Goal: Task Accomplishment & Management: Manage account settings

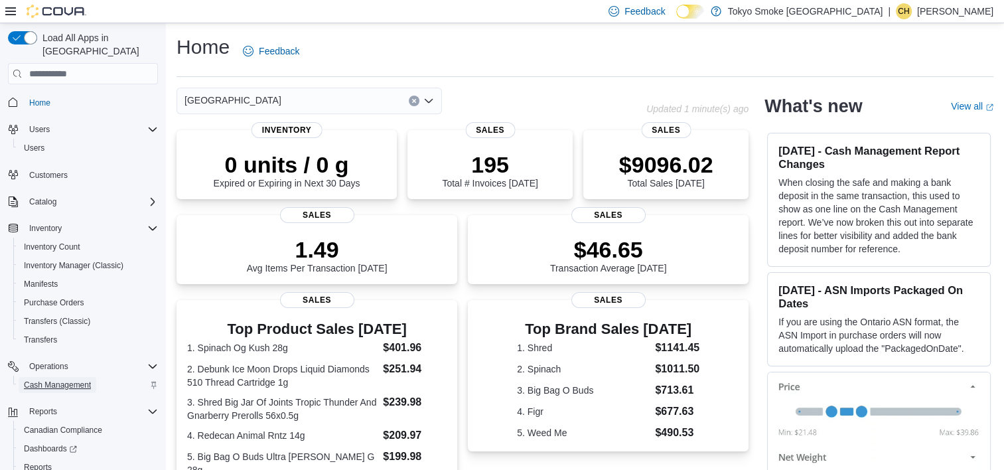
click at [84, 377] on span "Cash Management" at bounding box center [57, 385] width 67 height 16
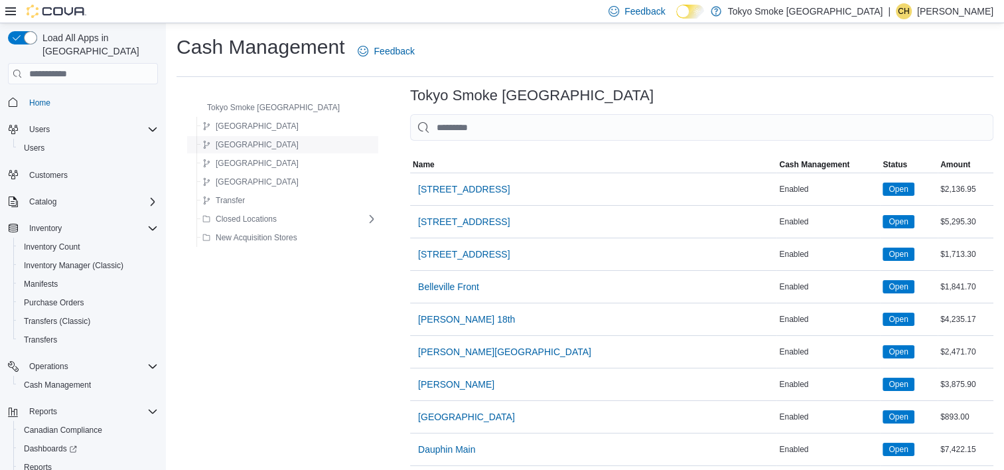
click at [263, 147] on span "Newfoundland" at bounding box center [257, 144] width 83 height 11
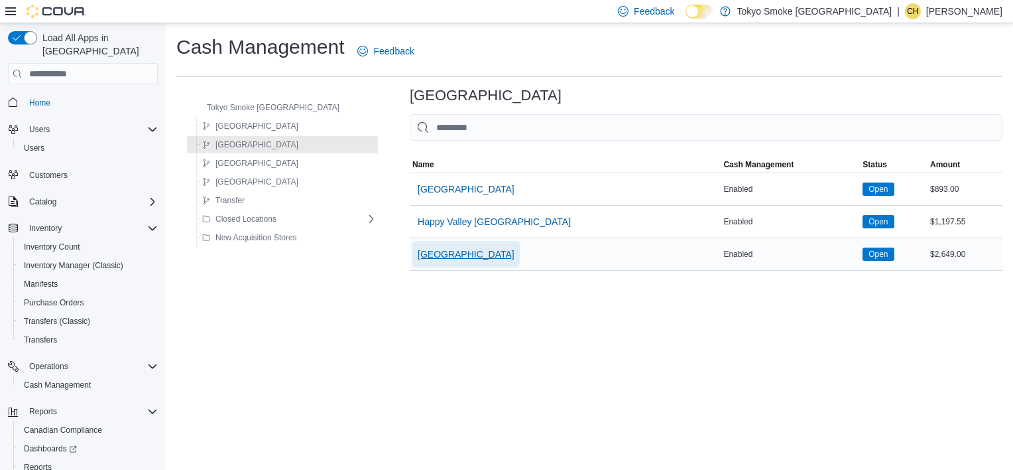
click at [489, 257] on span "[GEOGRAPHIC_DATA]" at bounding box center [466, 253] width 97 height 13
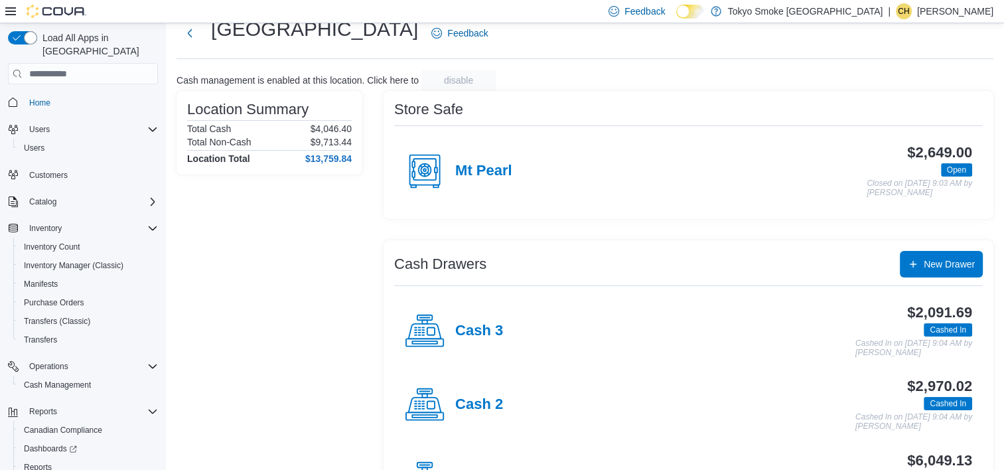
scroll to position [41, 0]
click at [482, 167] on h4 "Mt Pearl" at bounding box center [483, 171] width 57 height 17
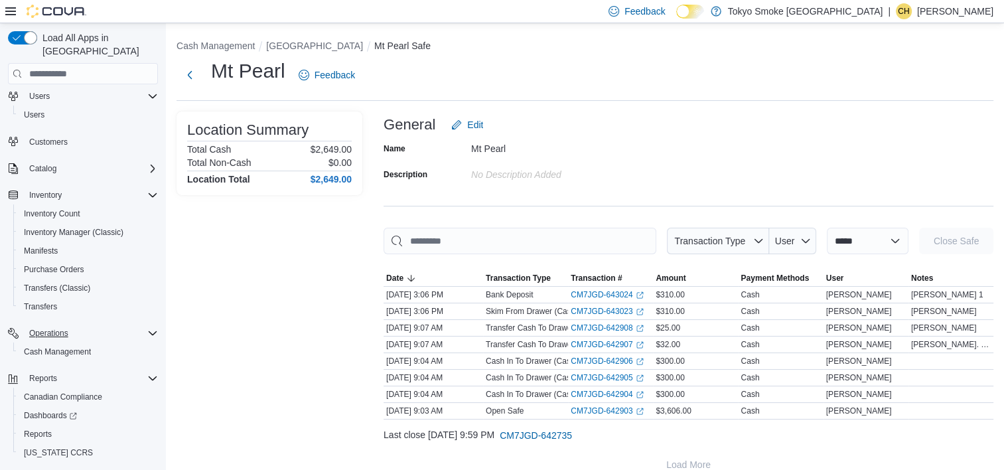
scroll to position [50, 0]
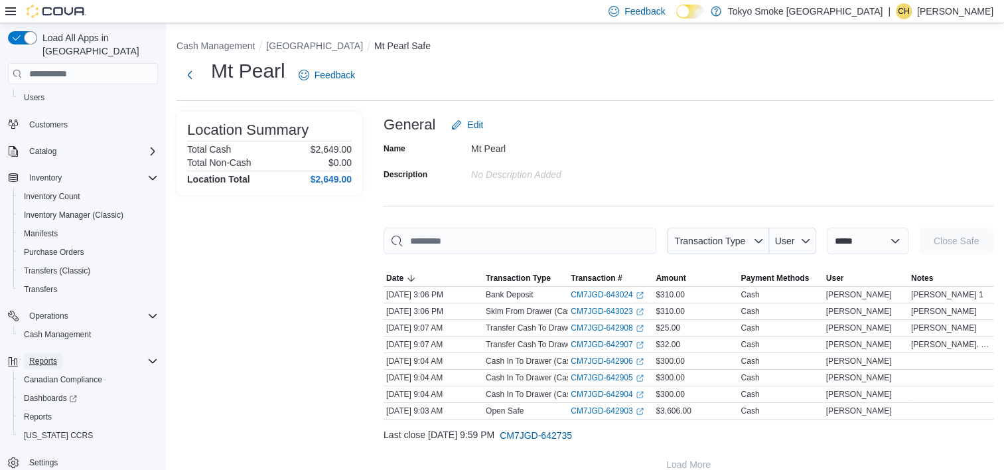
click at [41, 356] on span "Reports" at bounding box center [43, 361] width 28 height 11
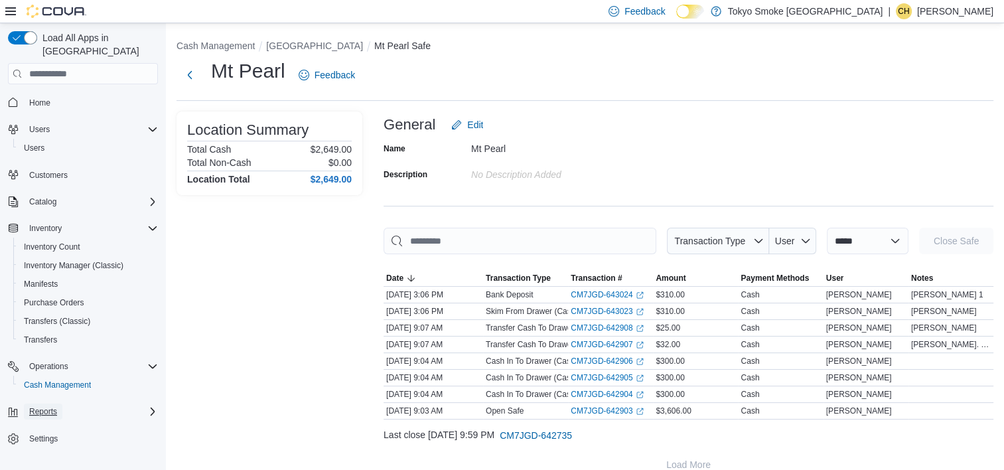
click at [42, 406] on span "Reports" at bounding box center [43, 411] width 28 height 11
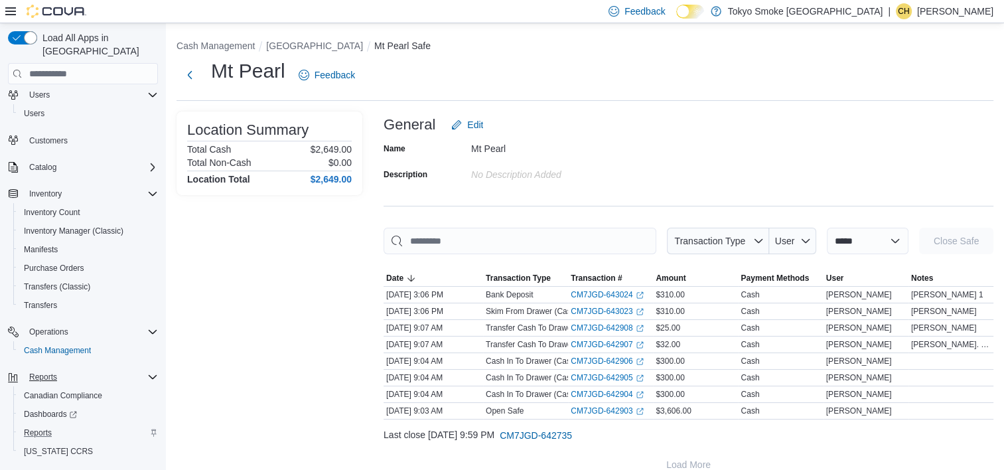
scroll to position [50, 0]
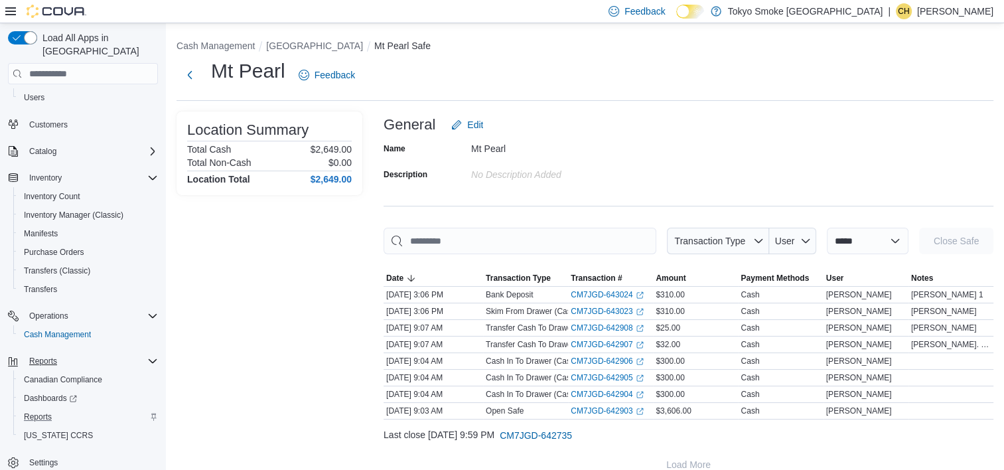
click at [67, 409] on div "Reports" at bounding box center [88, 417] width 139 height 16
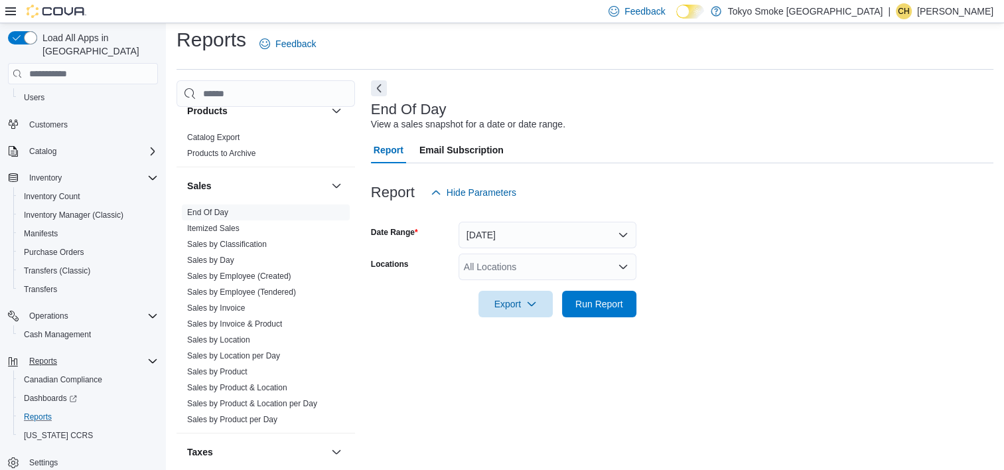
scroll to position [861, 0]
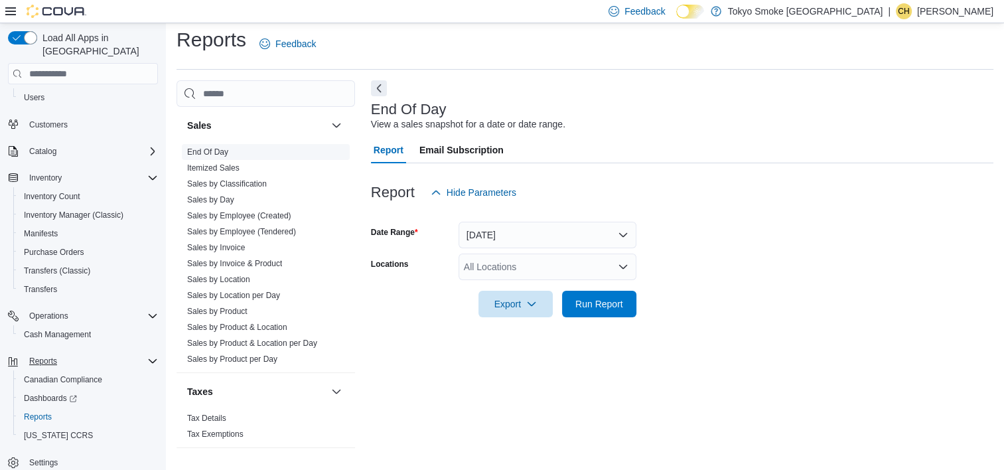
click at [218, 147] on link "End Of Day" at bounding box center [207, 151] width 41 height 9
click at [556, 267] on div "All Locations" at bounding box center [547, 266] width 178 height 27
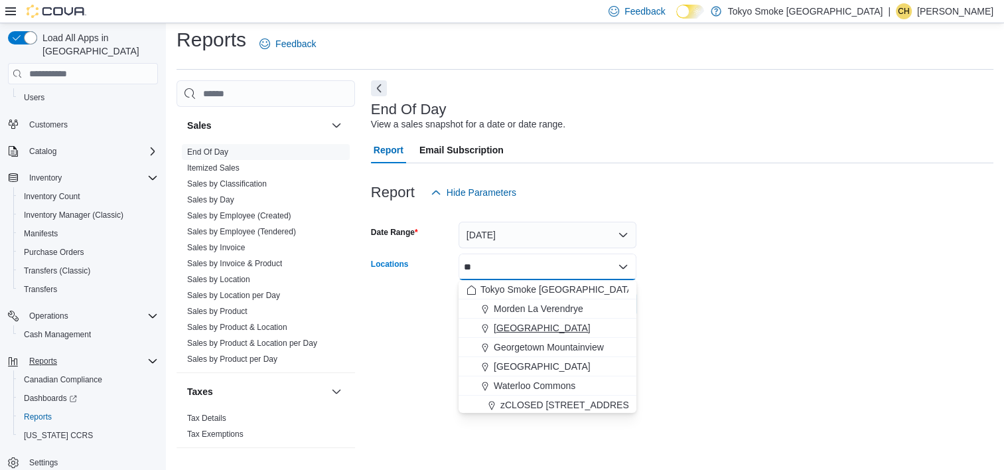
type input "**"
click at [581, 328] on span "[GEOGRAPHIC_DATA]" at bounding box center [541, 327] width 97 height 13
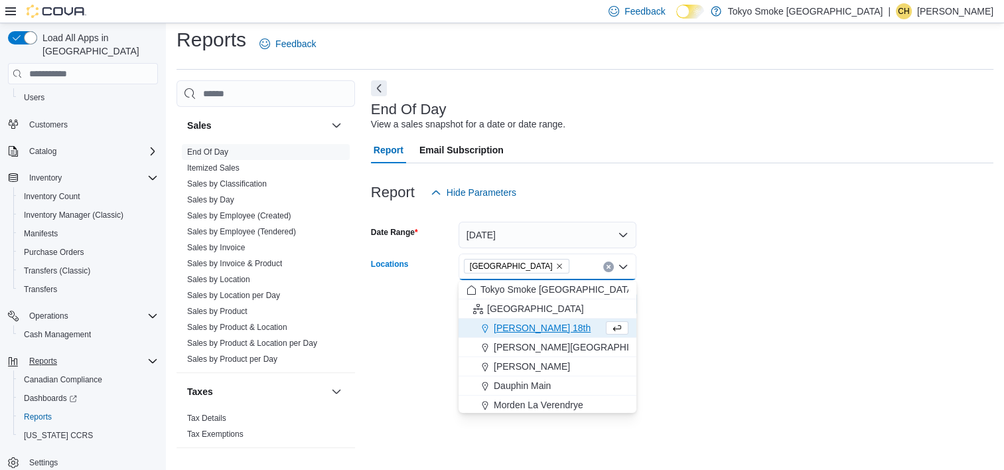
click at [647, 303] on form "Date Range Today Locations Mount Pearl Commonwealth Combo box. Selected. Mount …" at bounding box center [682, 261] width 622 height 111
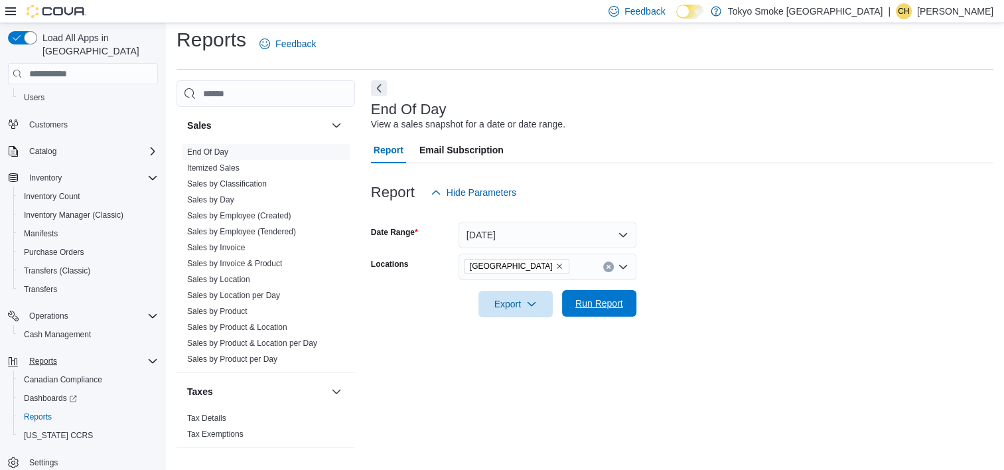
click at [610, 295] on span "Run Report" at bounding box center [599, 303] width 58 height 27
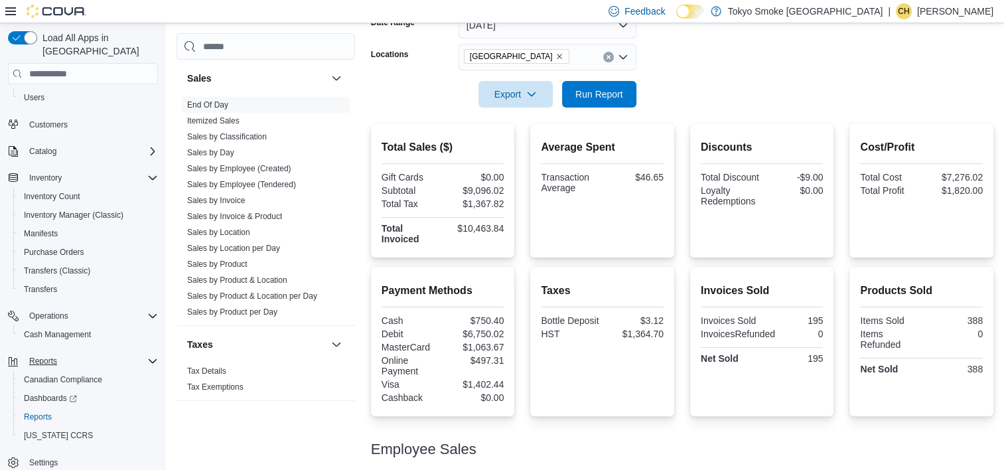
scroll to position [157, 0]
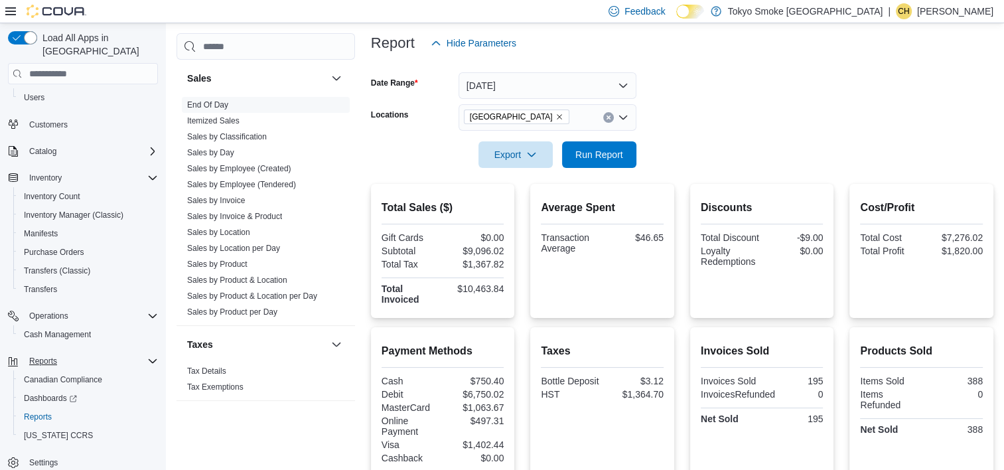
click at [879, 105] on form "Date Range Today Locations Mount Pearl Commonwealth Export Run Report" at bounding box center [682, 111] width 622 height 111
click at [597, 155] on span "Run Report" at bounding box center [599, 153] width 48 height 13
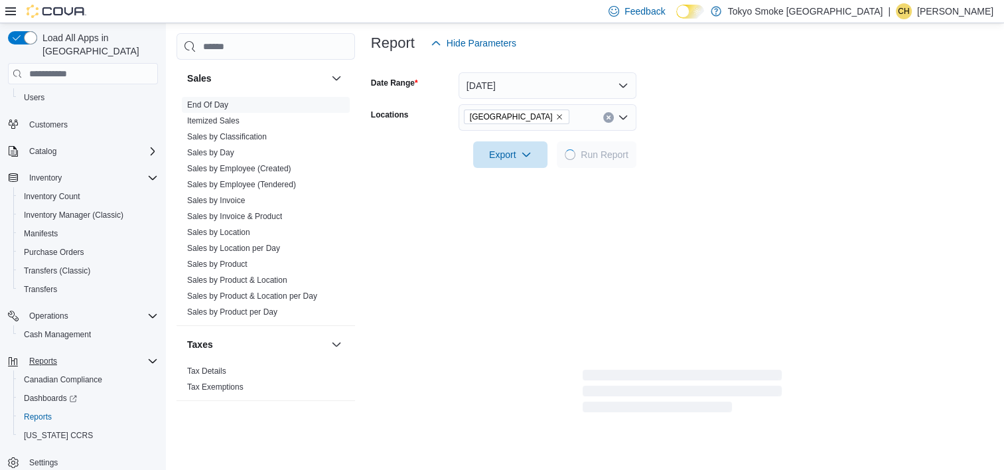
click at [860, 131] on div at bounding box center [682, 136] width 622 height 11
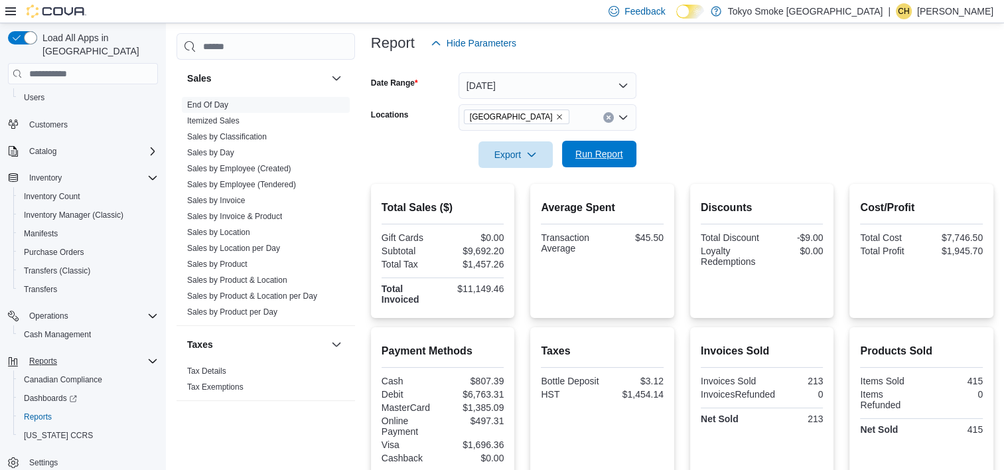
click at [616, 151] on span "Run Report" at bounding box center [599, 153] width 48 height 13
click at [843, 178] on div at bounding box center [682, 176] width 622 height 16
click at [596, 157] on span "Run Report" at bounding box center [599, 153] width 48 height 13
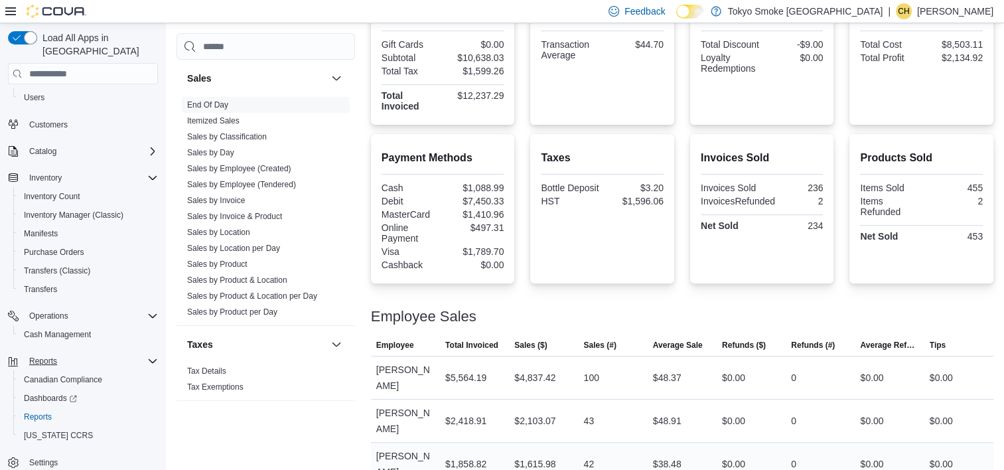
scroll to position [422, 0]
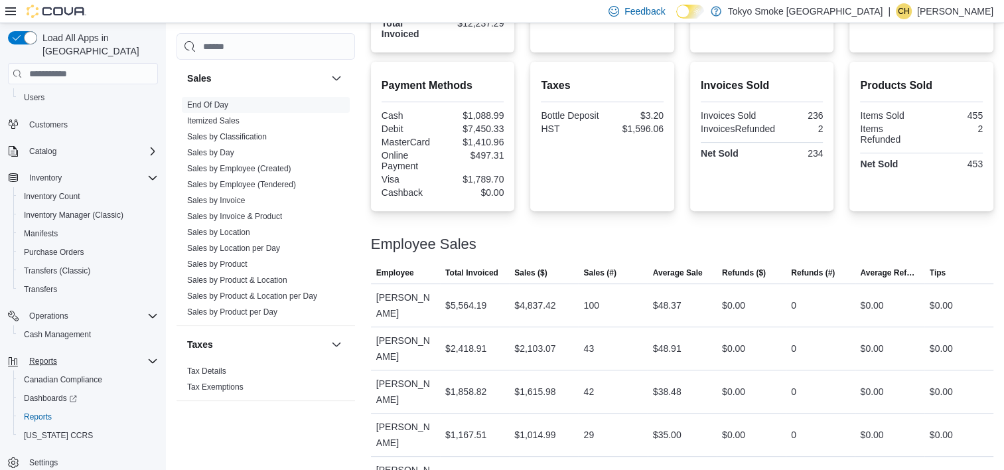
click at [602, 171] on div "Taxes Bottle Deposit $3.20 HST $1,596.06" at bounding box center [602, 136] width 123 height 128
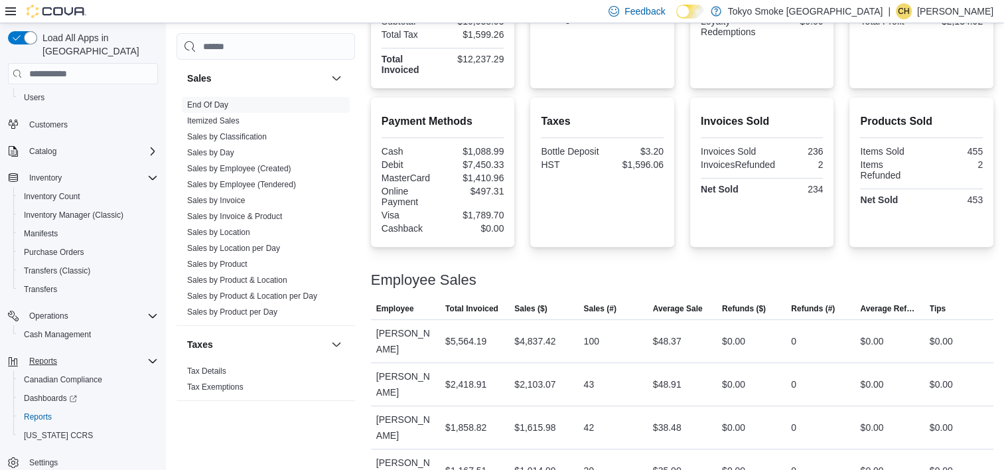
scroll to position [356, 0]
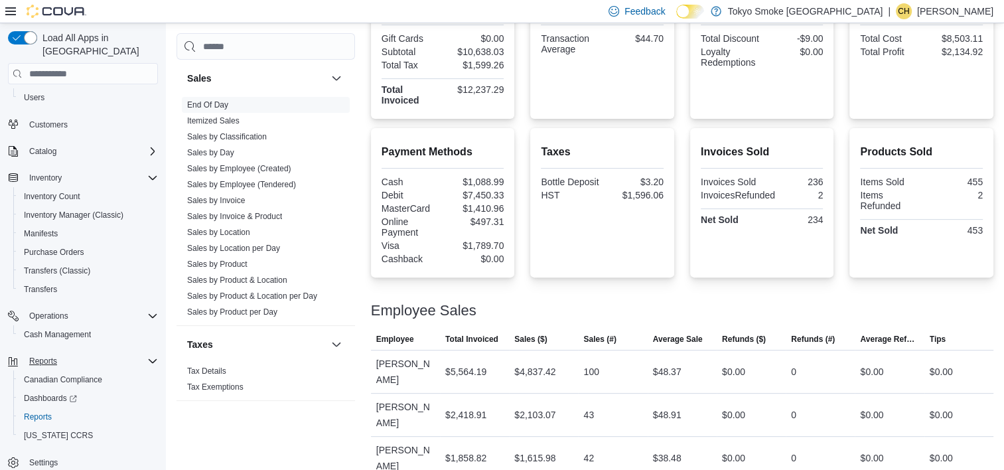
click at [650, 255] on div "Taxes Bottle Deposit $3.20 HST $1,596.06" at bounding box center [602, 203] width 123 height 128
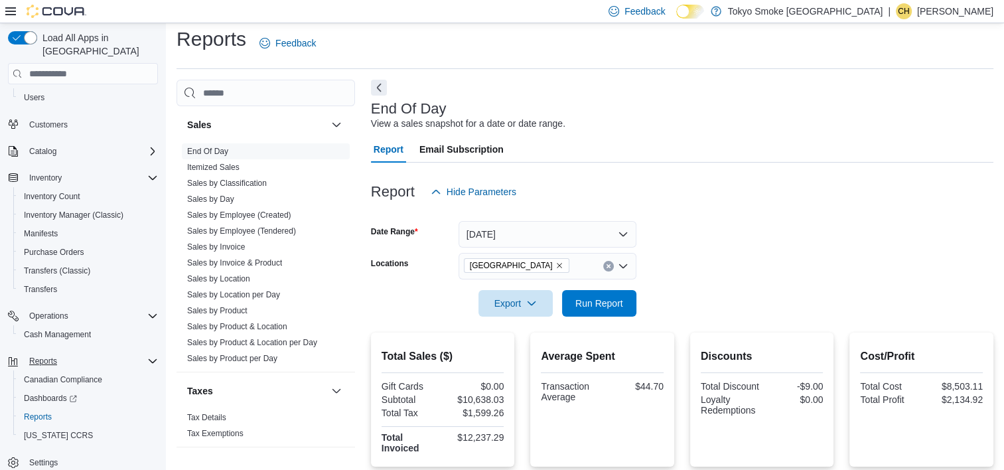
scroll to position [0, 0]
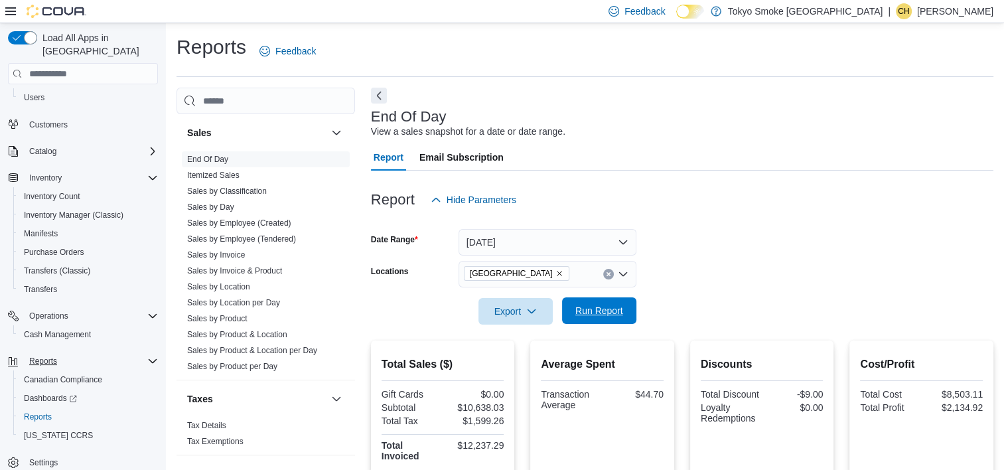
click at [625, 308] on span "Run Report" at bounding box center [599, 310] width 58 height 27
click at [736, 285] on form "Date Range Today Locations Mount Pearl Commonwealth Export Run Report" at bounding box center [682, 268] width 622 height 111
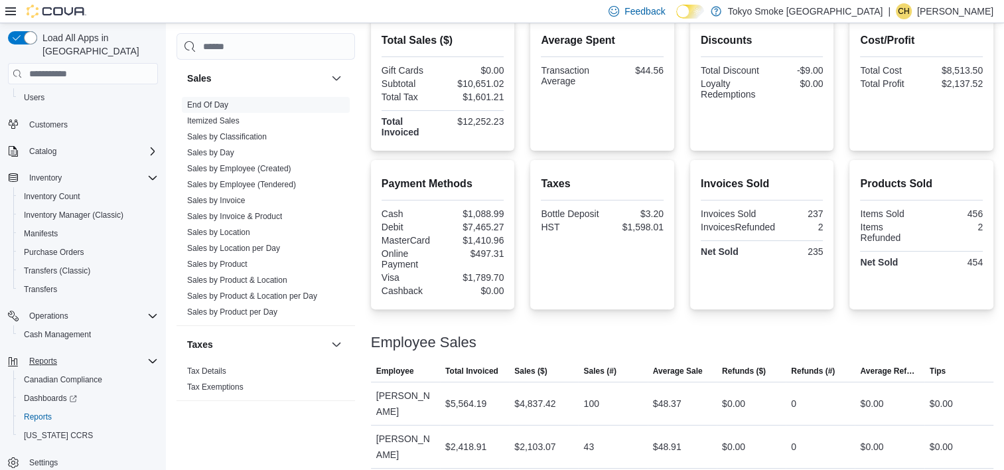
scroll to position [223, 0]
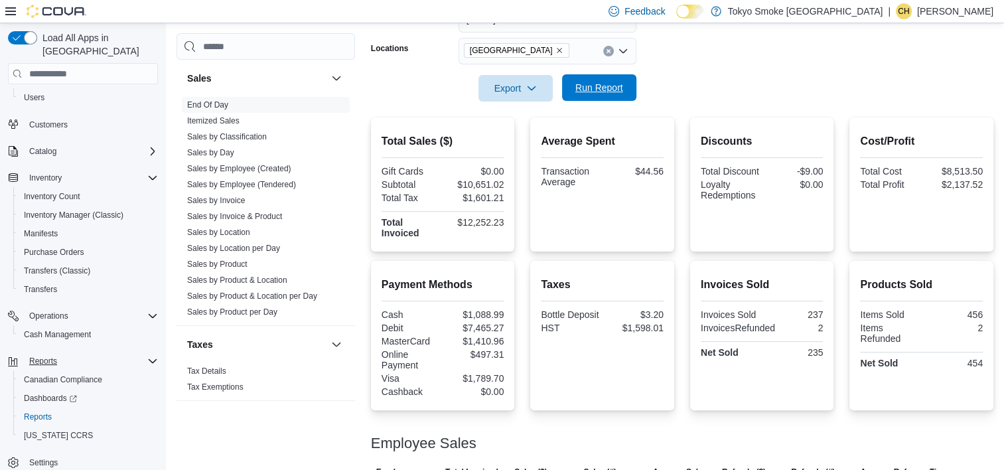
click at [586, 82] on span "Run Report" at bounding box center [599, 87] width 48 height 13
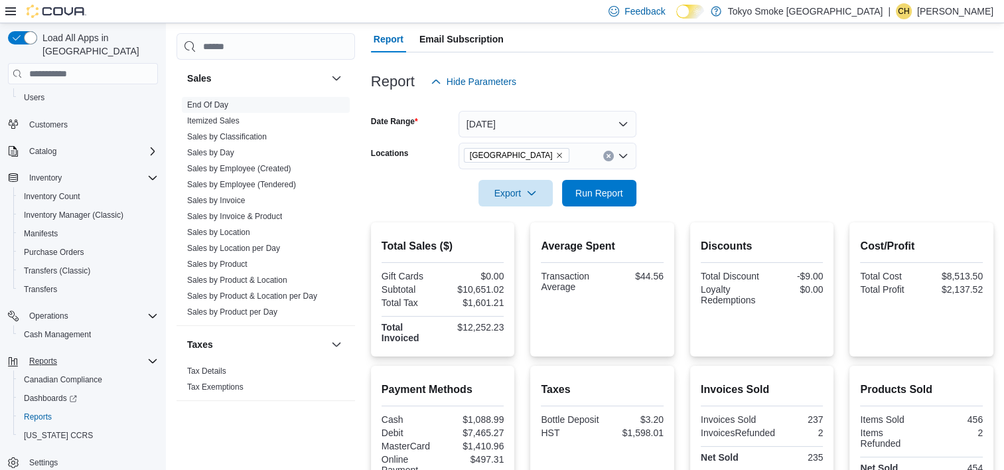
scroll to position [0, 0]
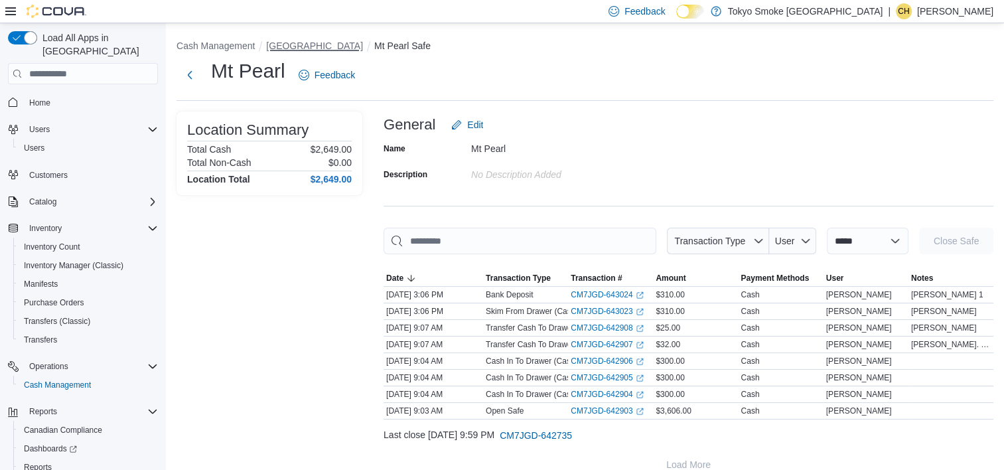
click at [331, 46] on button "[GEOGRAPHIC_DATA]" at bounding box center [314, 45] width 97 height 11
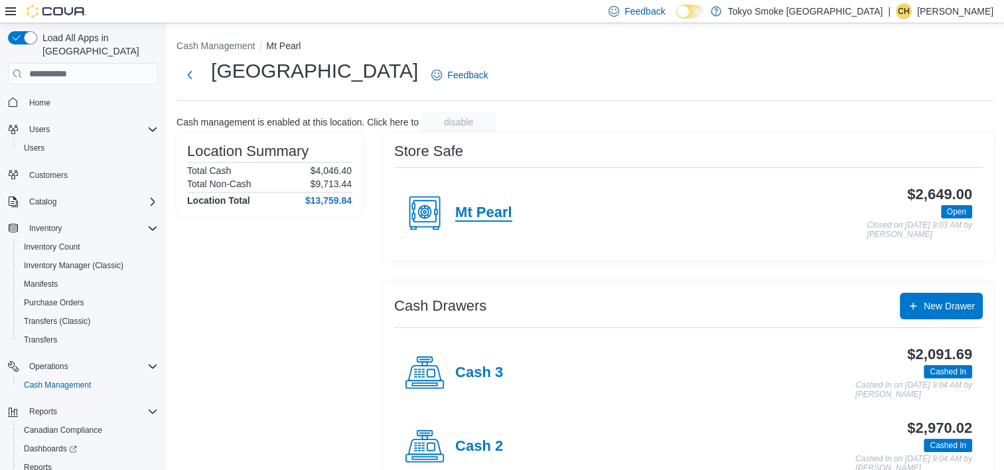
click at [478, 215] on h4 "Mt Pearl" at bounding box center [483, 212] width 57 height 17
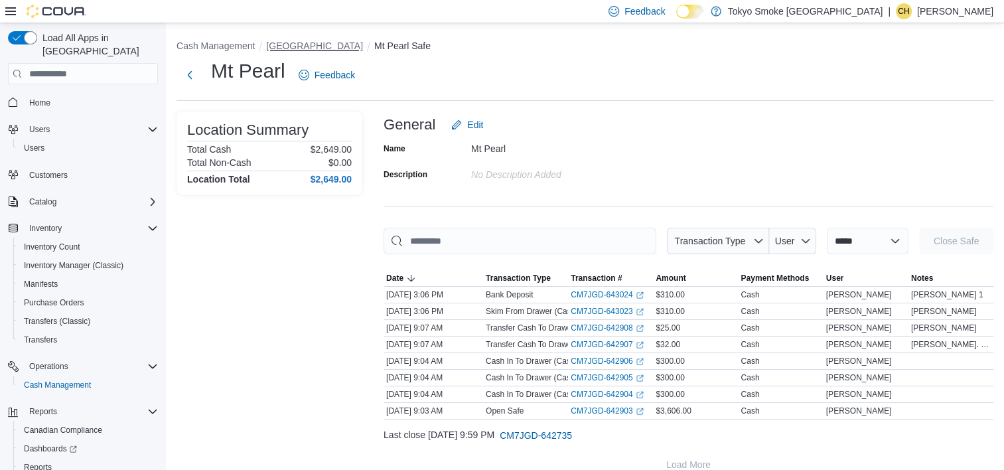
click at [340, 45] on button "[GEOGRAPHIC_DATA]" at bounding box center [314, 45] width 97 height 11
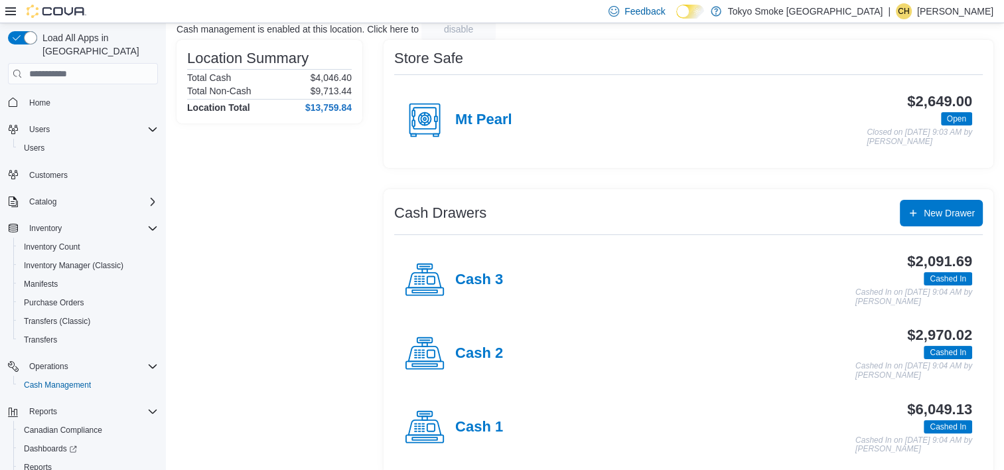
scroll to position [107, 0]
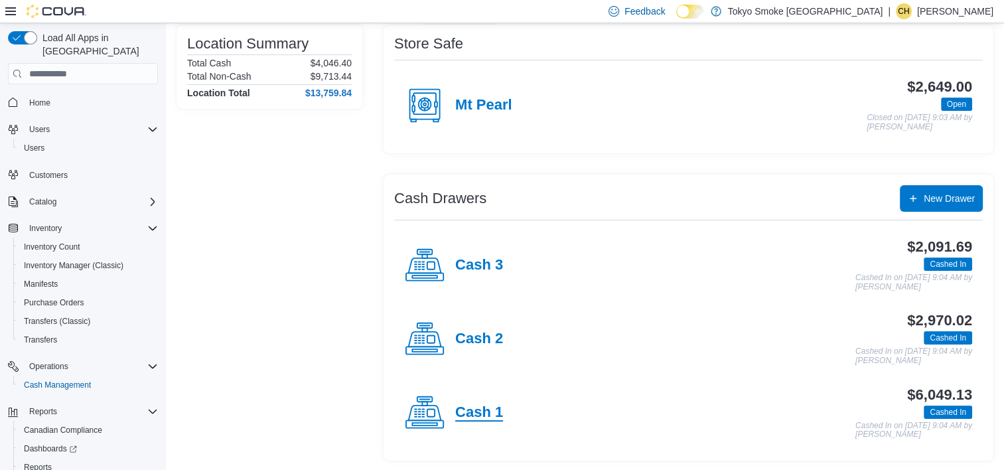
click at [470, 413] on h4 "Cash 1" at bounding box center [479, 412] width 48 height 17
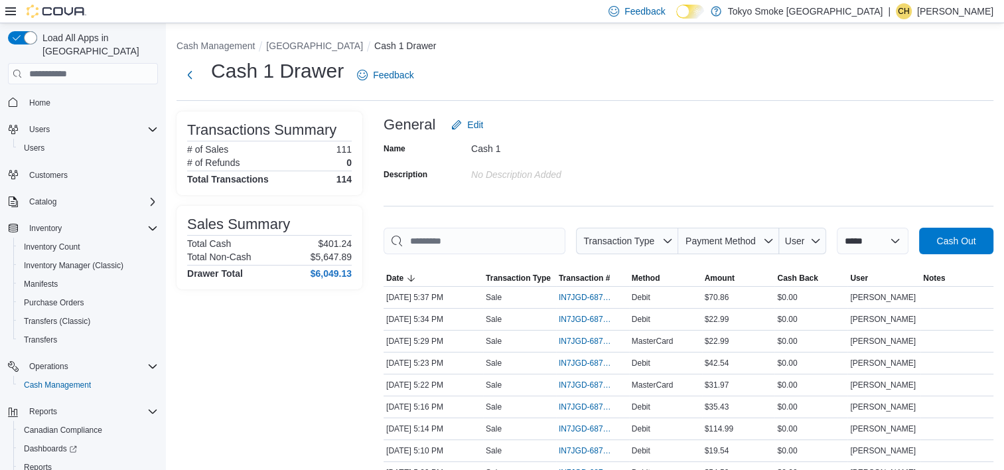
click at [674, 171] on div "Name Cash 1 Description No Description added" at bounding box center [688, 161] width 610 height 46
click at [718, 249] on span "Payment Method" at bounding box center [728, 241] width 90 height 27
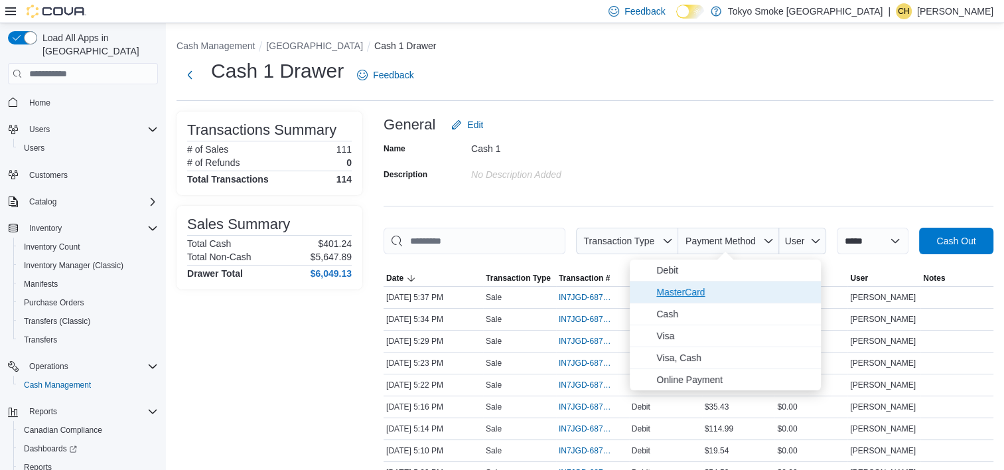
click at [719, 291] on span "MasterCard" at bounding box center [734, 292] width 157 height 16
type input "**********"
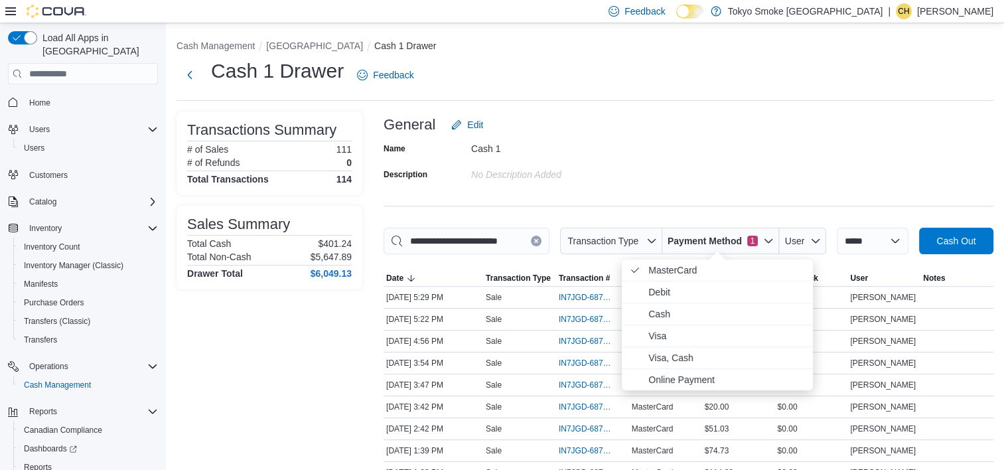
click at [712, 118] on div "General Edit" at bounding box center [688, 124] width 610 height 27
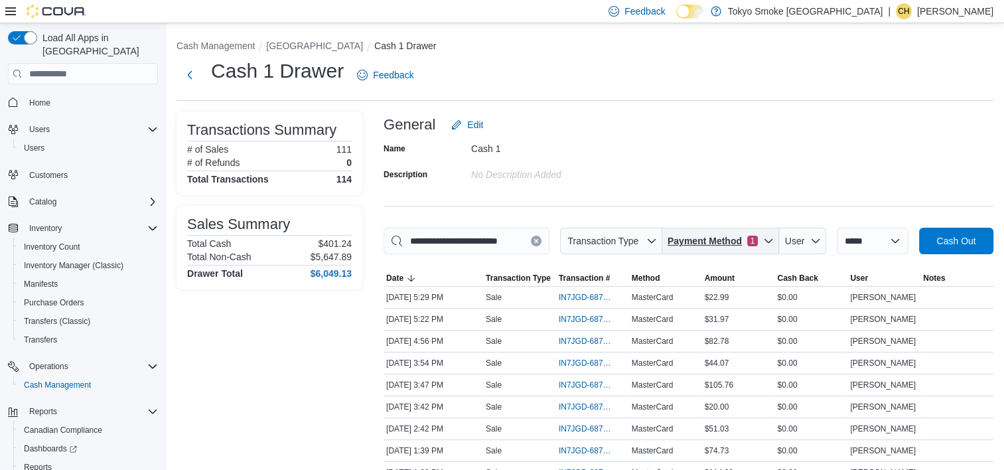
click at [722, 230] on span "Payment Method 1" at bounding box center [720, 241] width 106 height 27
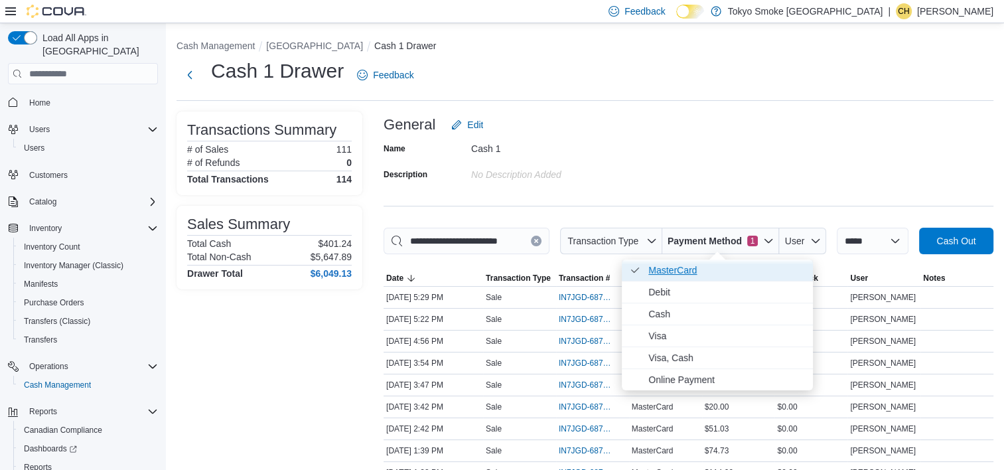
click at [700, 273] on span "MasterCard . Checked option." at bounding box center [726, 270] width 157 height 16
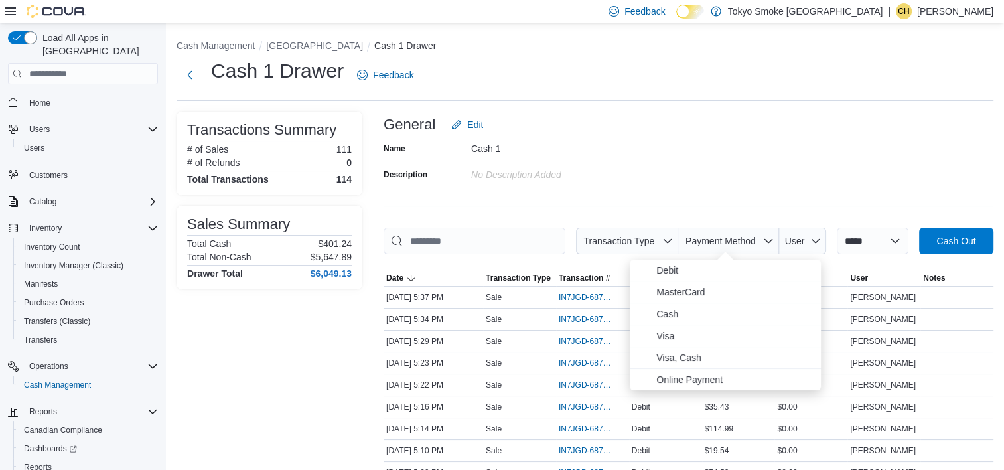
click at [705, 178] on div "Name Cash 1 Description No Description added" at bounding box center [688, 161] width 610 height 46
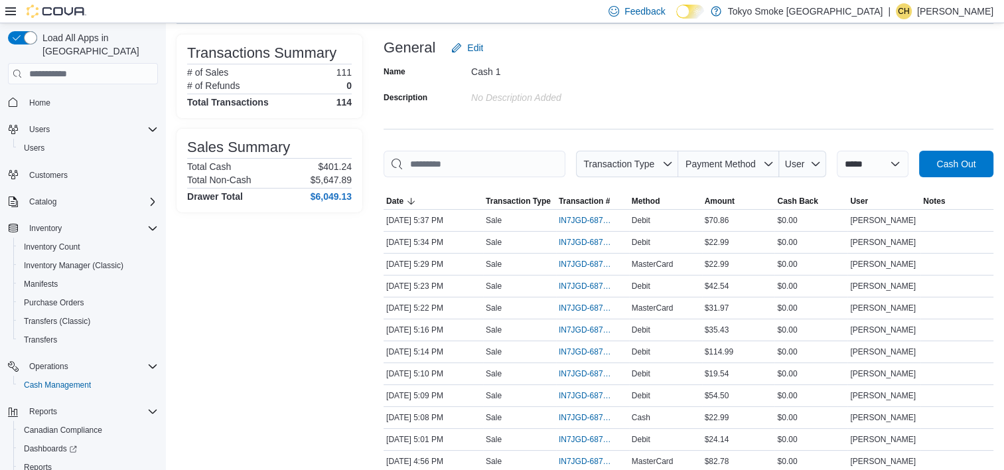
scroll to position [265, 0]
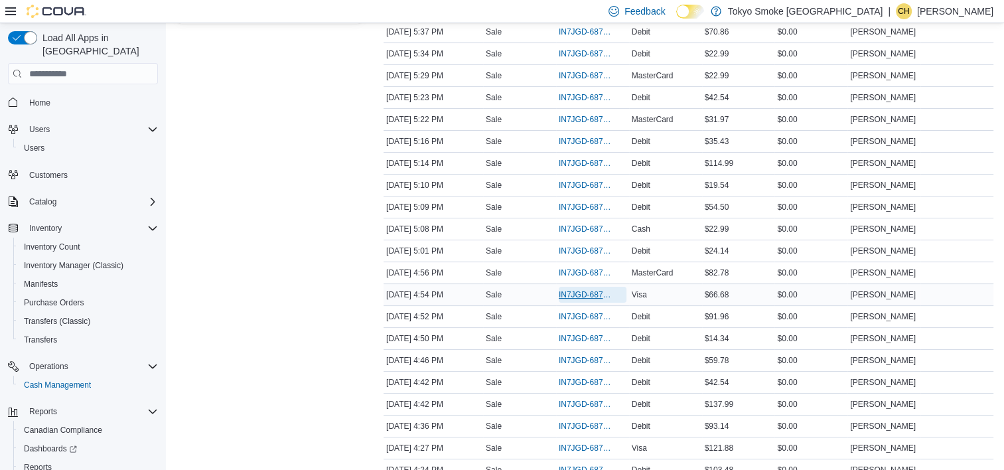
click at [572, 293] on span "IN7JGD-6878052" at bounding box center [585, 294] width 54 height 11
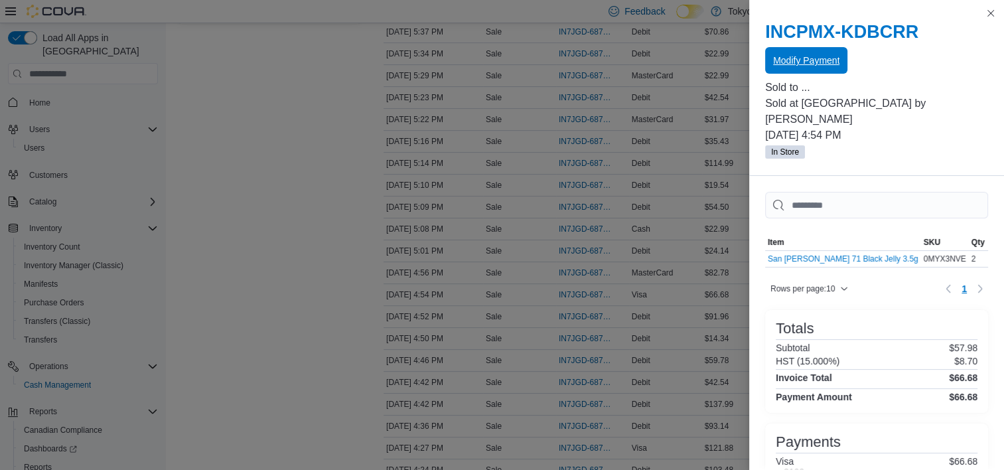
click at [833, 62] on span "Modify Payment" at bounding box center [806, 60] width 66 height 13
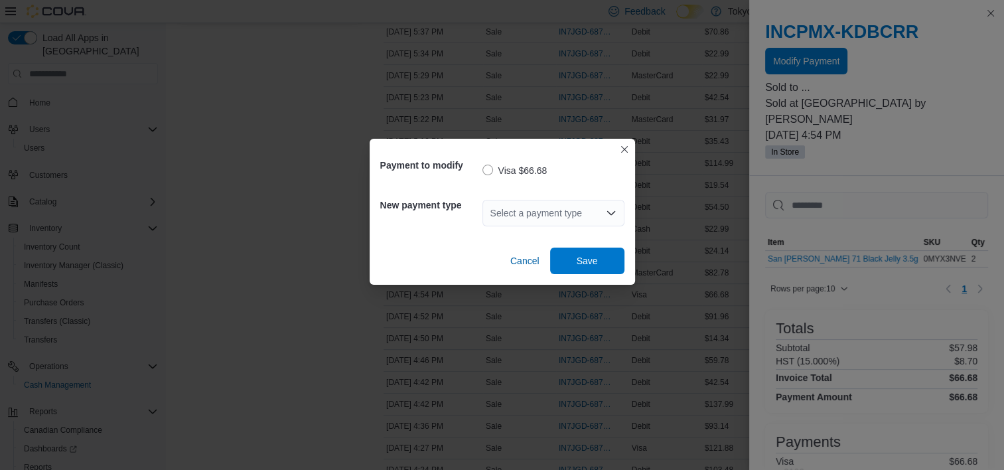
click at [531, 212] on div "Select a payment type" at bounding box center [553, 213] width 142 height 27
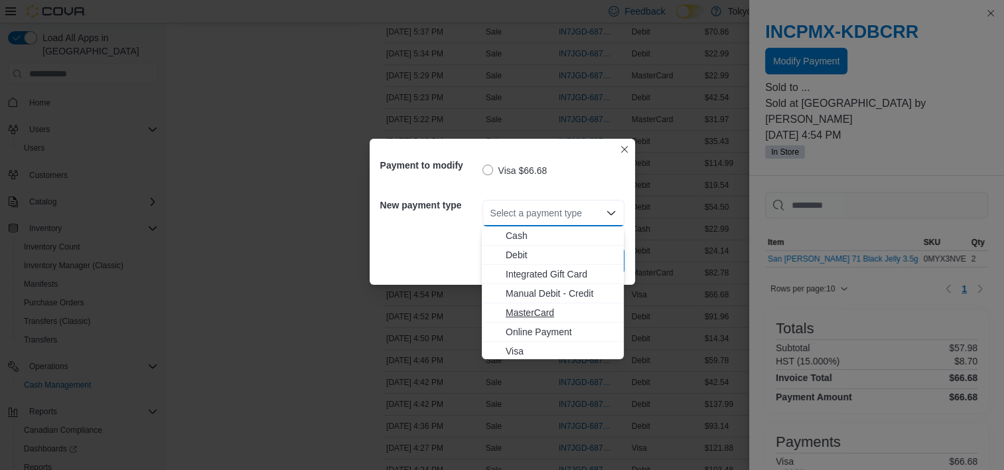
click at [544, 311] on span "MasterCard" at bounding box center [560, 312] width 110 height 13
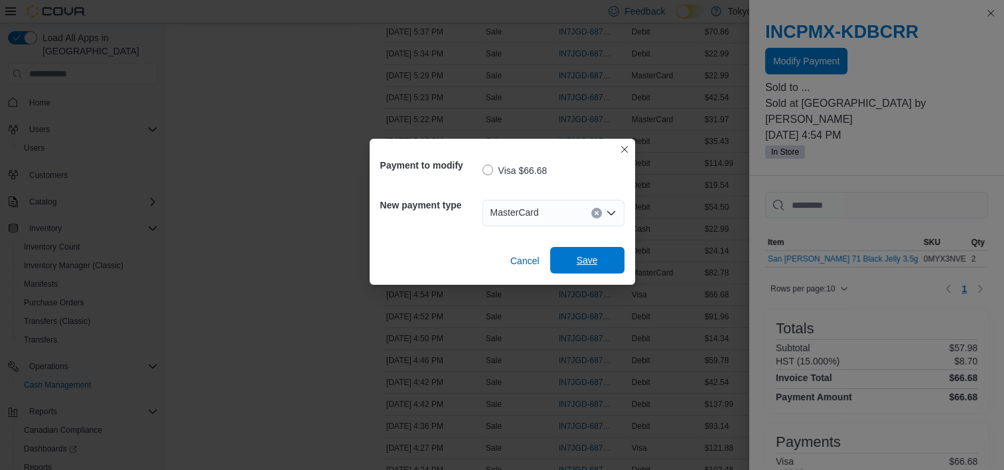
click at [588, 257] on span "Save" at bounding box center [586, 259] width 21 height 13
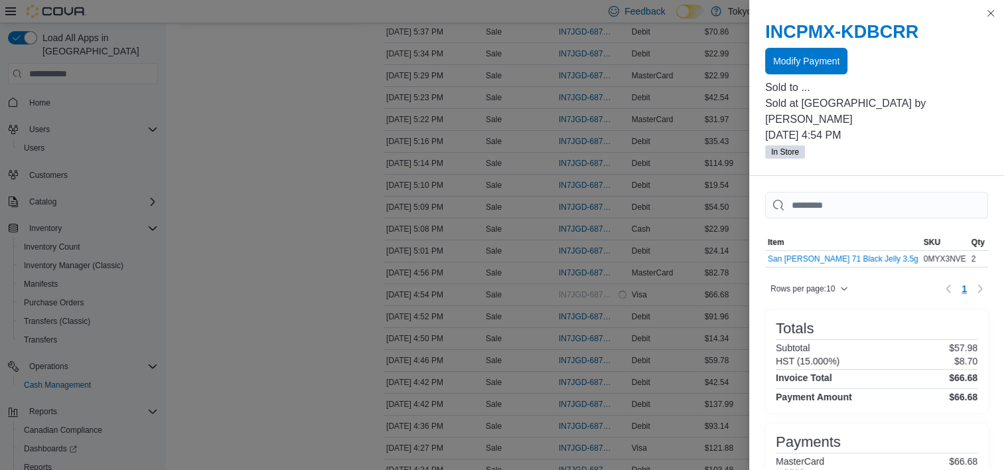
scroll to position [0, 0]
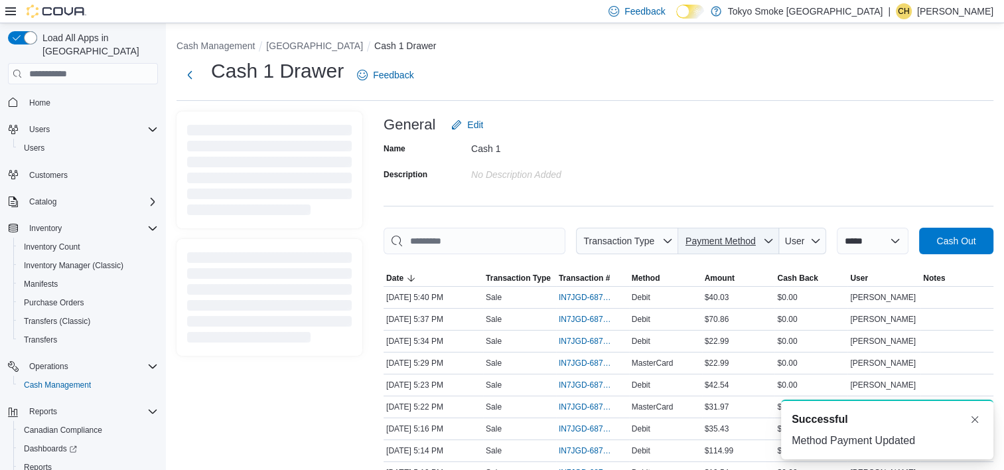
click at [710, 236] on span "Payment Method" at bounding box center [720, 240] width 70 height 11
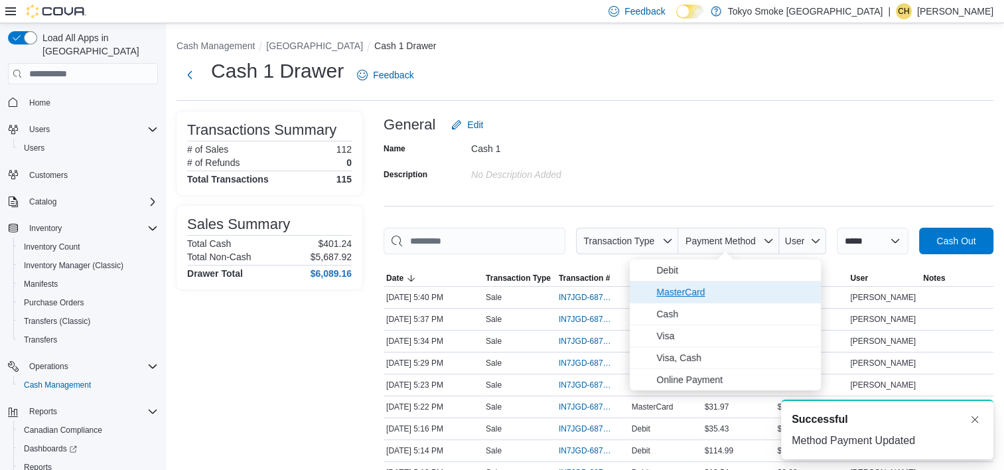
click at [728, 294] on span "MasterCard" at bounding box center [734, 292] width 157 height 16
type input "**********"
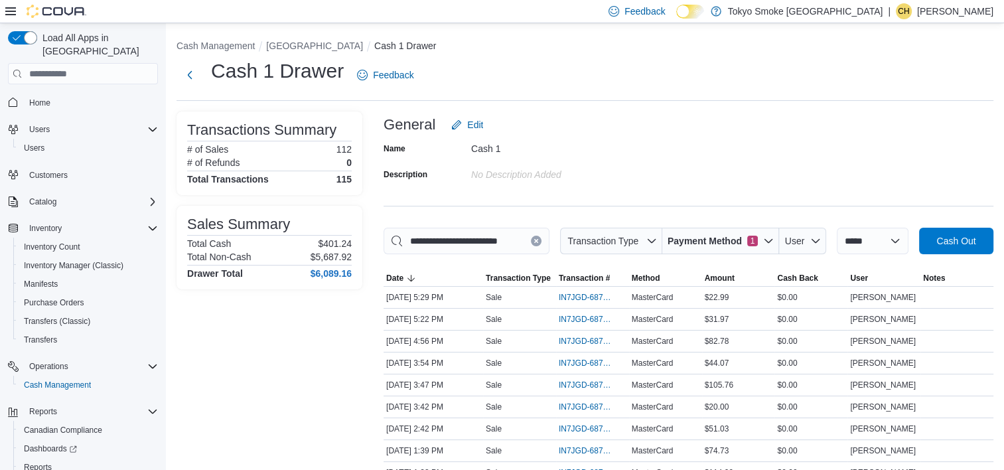
click at [761, 196] on div "**********" at bounding box center [688, 370] width 610 height 518
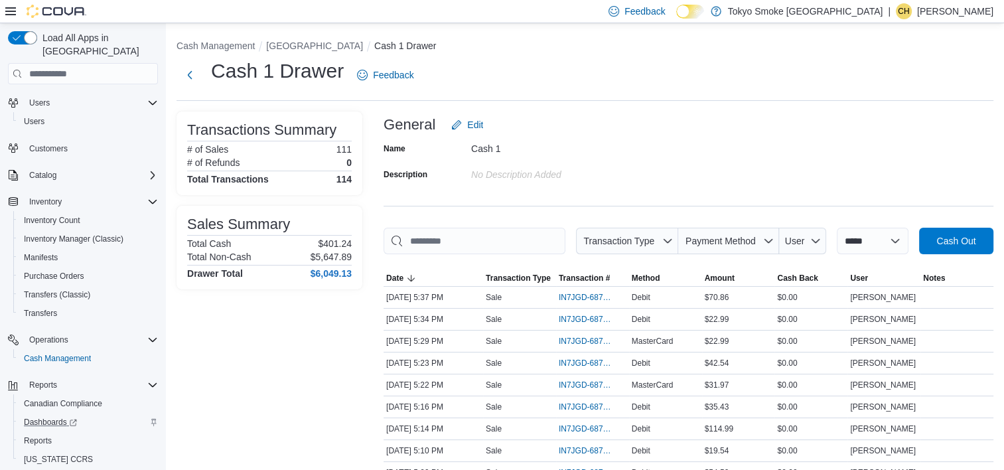
scroll to position [50, 0]
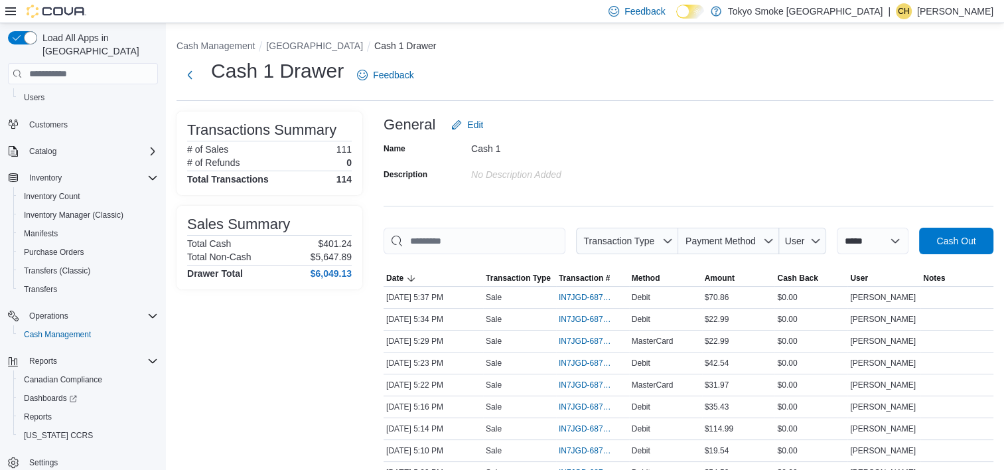
click at [348, 39] on li "[GEOGRAPHIC_DATA]" at bounding box center [320, 45] width 108 height 13
click at [355, 45] on button "[GEOGRAPHIC_DATA]" at bounding box center [314, 45] width 97 height 11
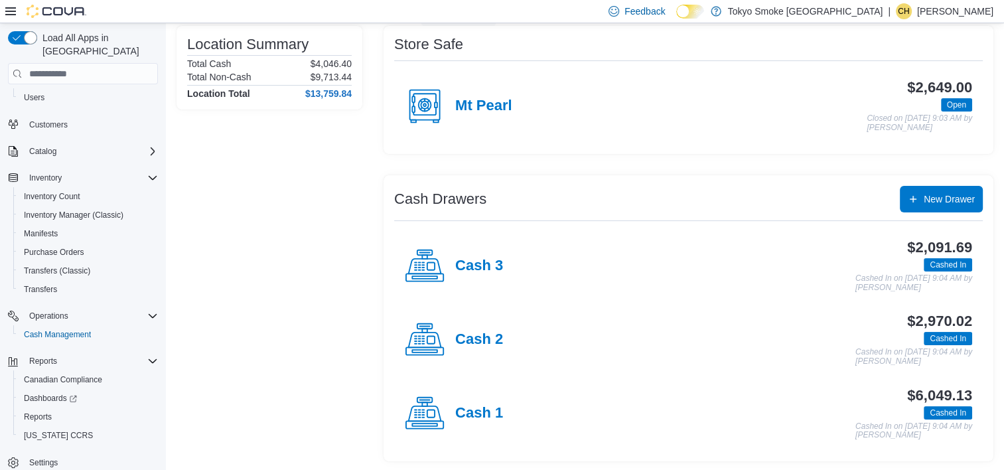
scroll to position [107, 0]
click at [476, 330] on h4 "Cash 2" at bounding box center [479, 338] width 48 height 17
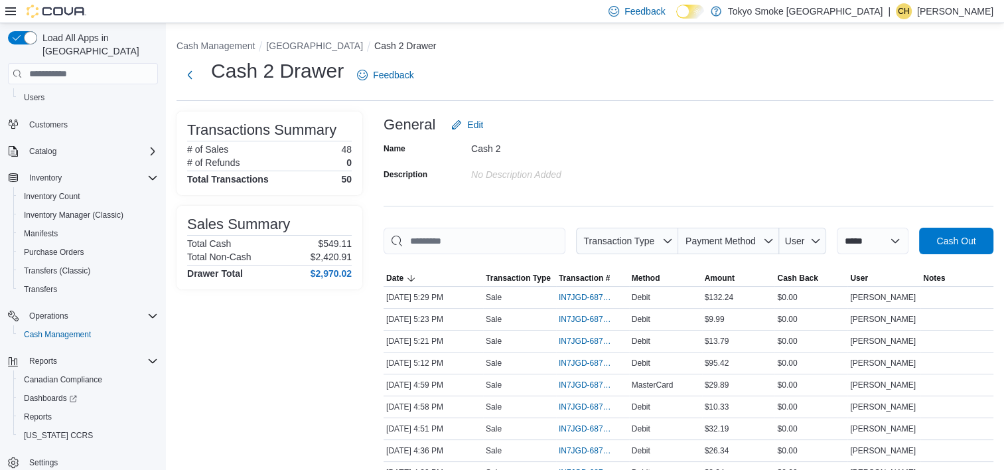
click at [649, 174] on div "Name Cash 2 Description No Description added" at bounding box center [688, 161] width 610 height 46
click at [750, 130] on div "General Edit" at bounding box center [688, 124] width 610 height 27
click at [706, 180] on div "Name Cash 2 Description No Description added" at bounding box center [688, 161] width 610 height 46
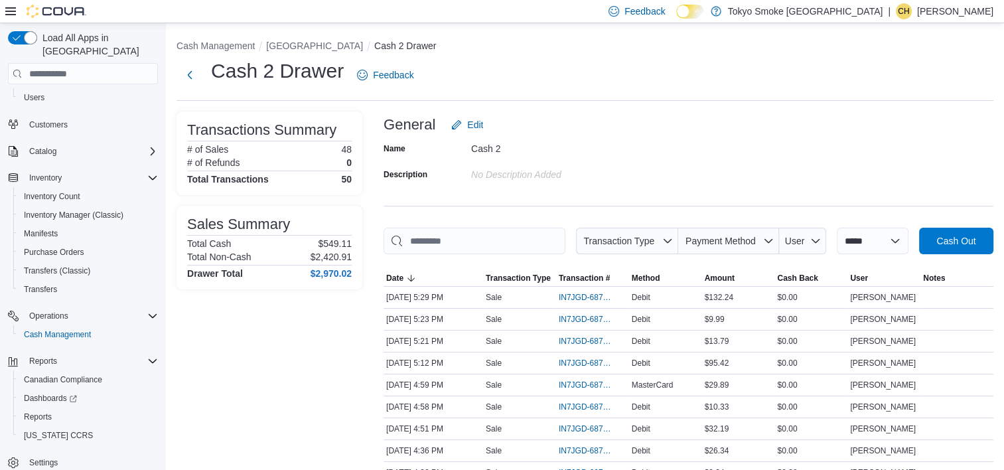
click at [708, 122] on div "General Edit" at bounding box center [688, 124] width 610 height 27
click at [975, 237] on span "Cash Out" at bounding box center [955, 239] width 39 height 13
click at [816, 178] on div "Name Cash 2 Description No Description added" at bounding box center [688, 161] width 610 height 46
click at [740, 238] on span "Payment Method" at bounding box center [720, 240] width 70 height 11
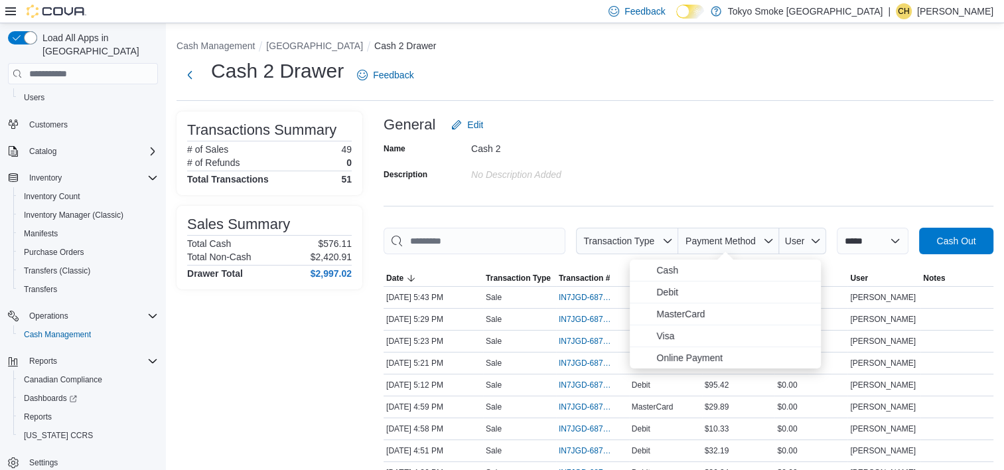
drag, startPoint x: 705, startPoint y: 340, endPoint x: 723, endPoint y: 253, distance: 88.7
click at [706, 340] on span "Visa" at bounding box center [734, 336] width 157 height 16
type input "**********"
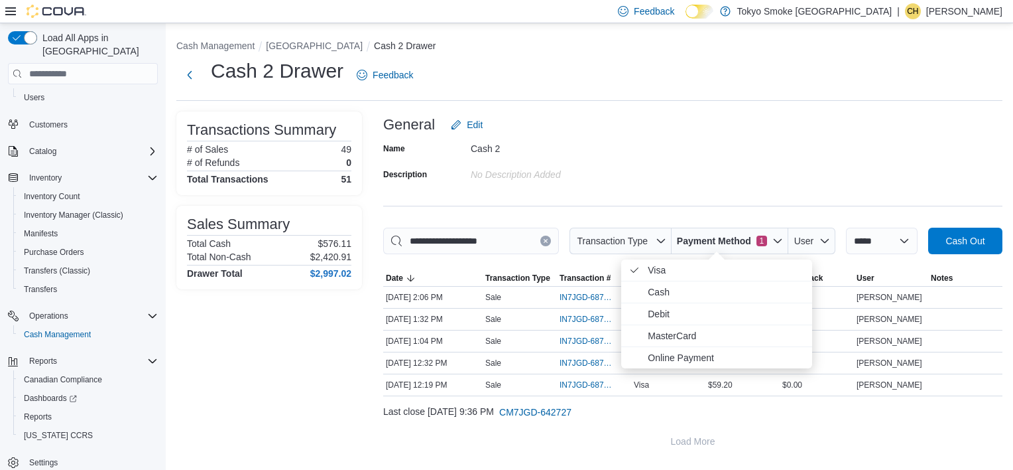
click at [736, 178] on div "Name Cash 2 Description No Description added" at bounding box center [693, 161] width 620 height 46
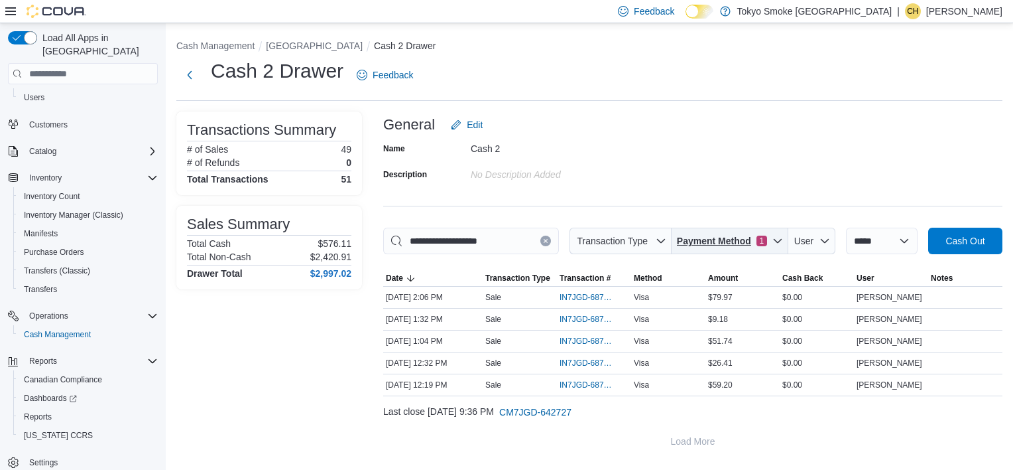
click at [723, 245] on span "Payment Method" at bounding box center [714, 240] width 74 height 13
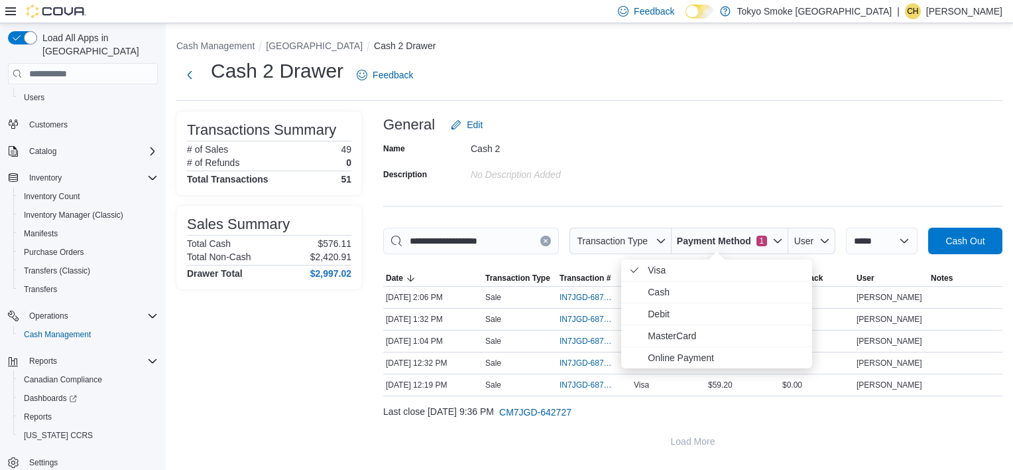
click at [719, 269] on span "Visa . Checked option." at bounding box center [726, 270] width 157 height 16
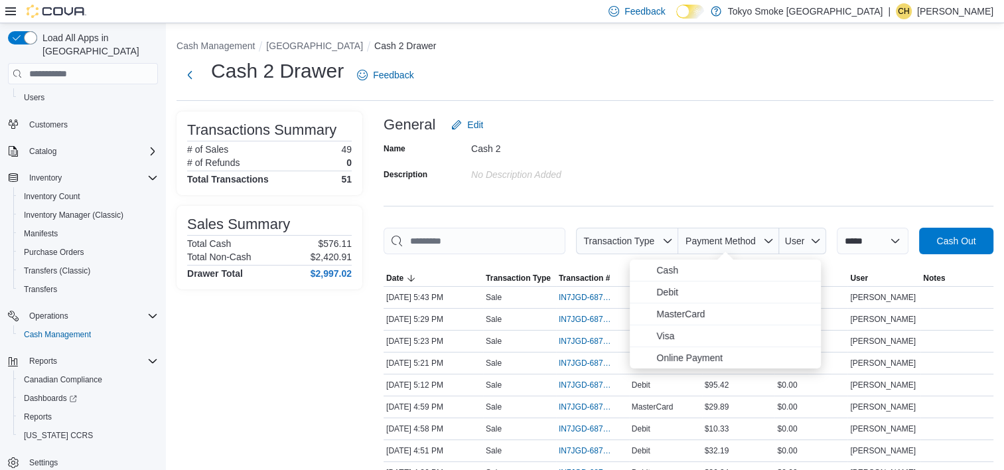
click at [687, 138] on form "General Edit Name Cash 2 Description No Description added" at bounding box center [688, 147] width 610 height 73
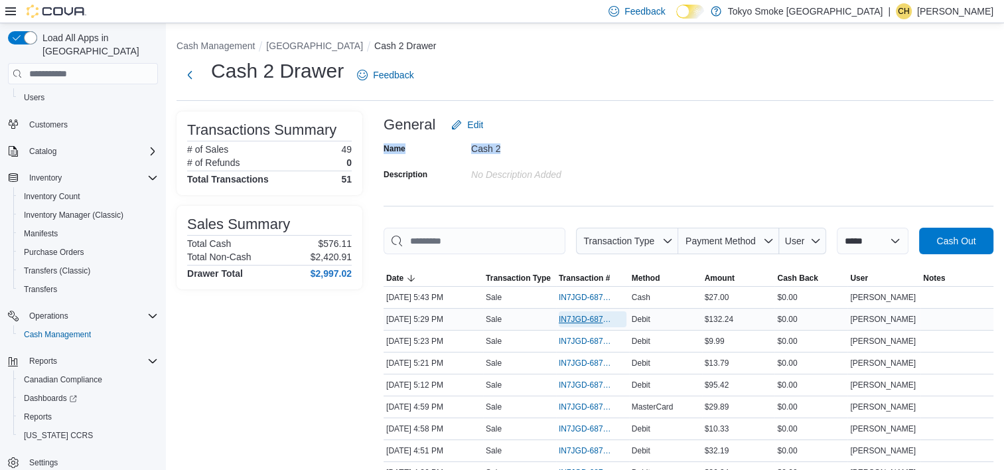
click at [578, 325] on span "IN7JGD-6878274" at bounding box center [592, 319] width 68 height 16
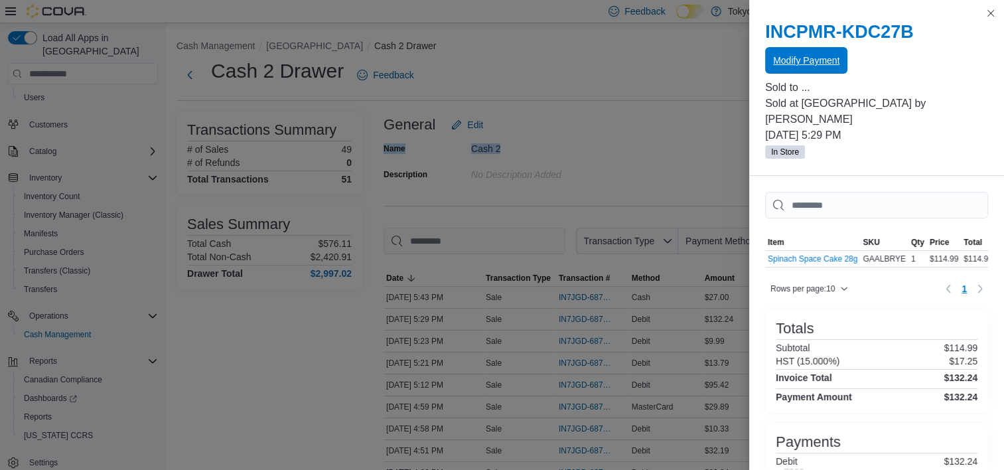
click at [834, 69] on span "Modify Payment" at bounding box center [806, 60] width 66 height 27
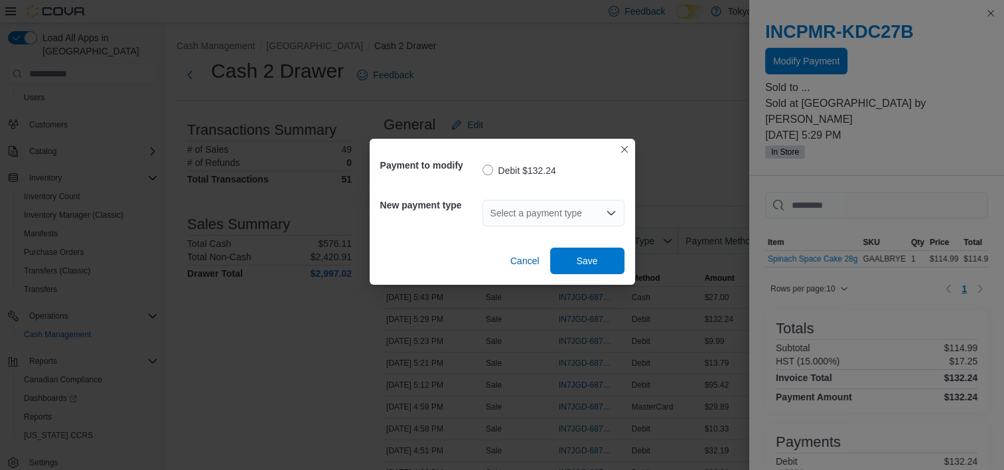
click at [545, 214] on div "Select a payment type" at bounding box center [553, 213] width 142 height 27
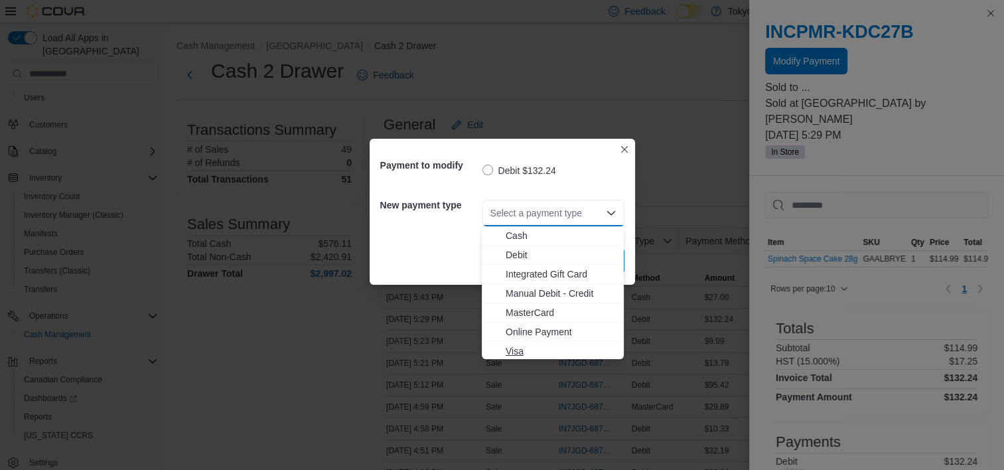
click at [536, 350] on span "Visa" at bounding box center [560, 350] width 110 height 13
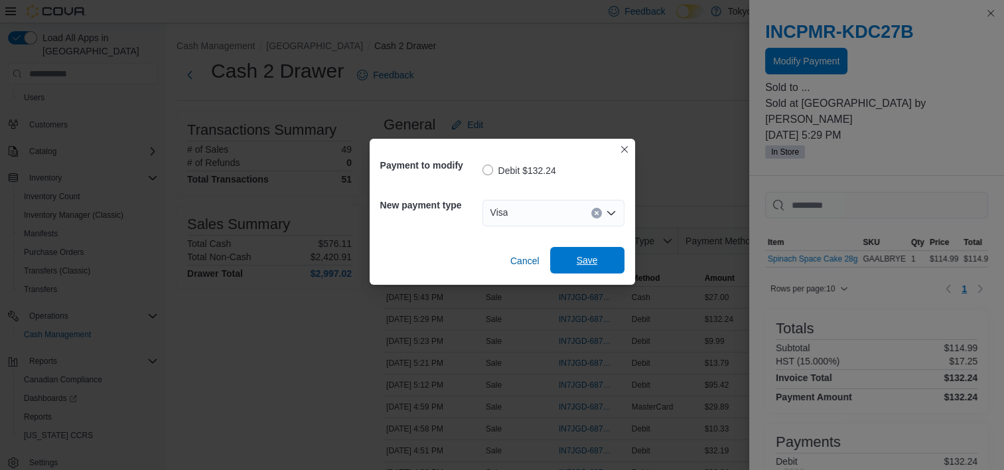
drag, startPoint x: 625, startPoint y: 247, endPoint x: 618, endPoint y: 252, distance: 8.5
click at [625, 247] on div "Payment to modify Debit $132.24 New payment type Visa Combo box. Selected. Visa…" at bounding box center [501, 212] width 265 height 146
click at [600, 257] on span "Save" at bounding box center [587, 260] width 58 height 27
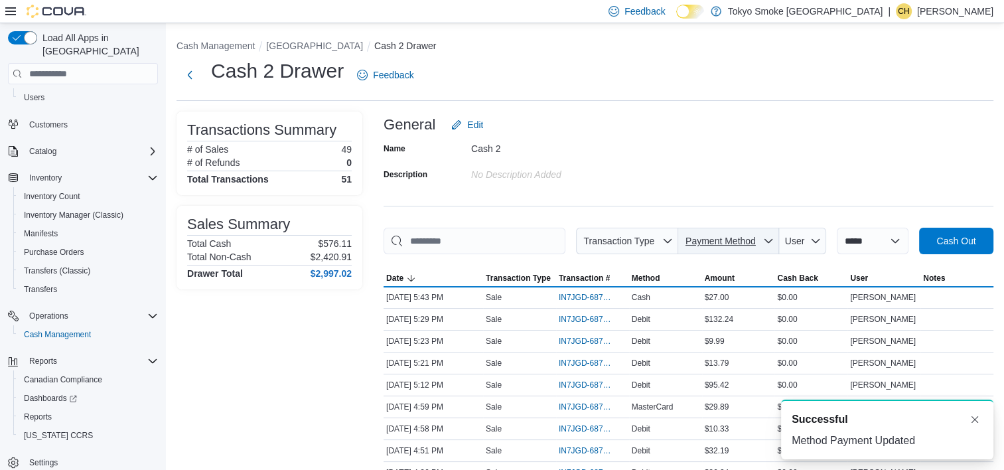
click at [714, 234] on span "Payment Method" at bounding box center [720, 240] width 74 height 13
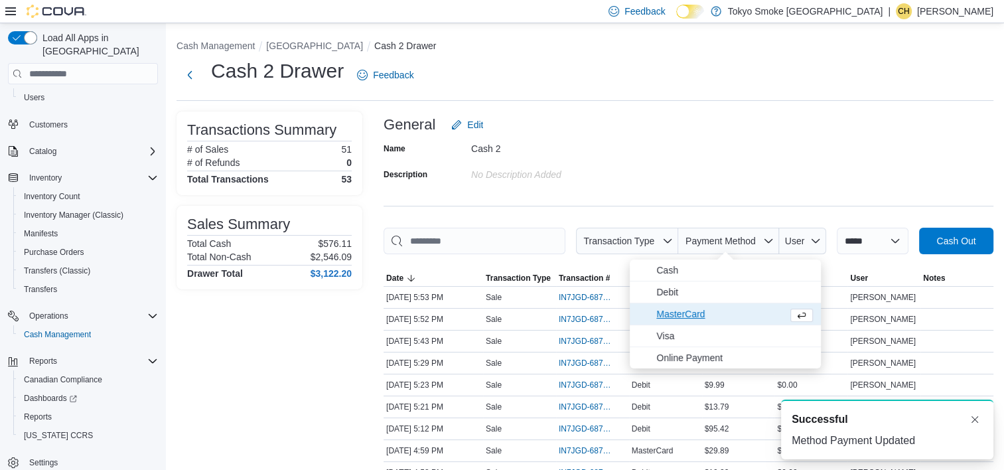
click at [698, 316] on span "MasterCard" at bounding box center [719, 314] width 126 height 16
type input "**********"
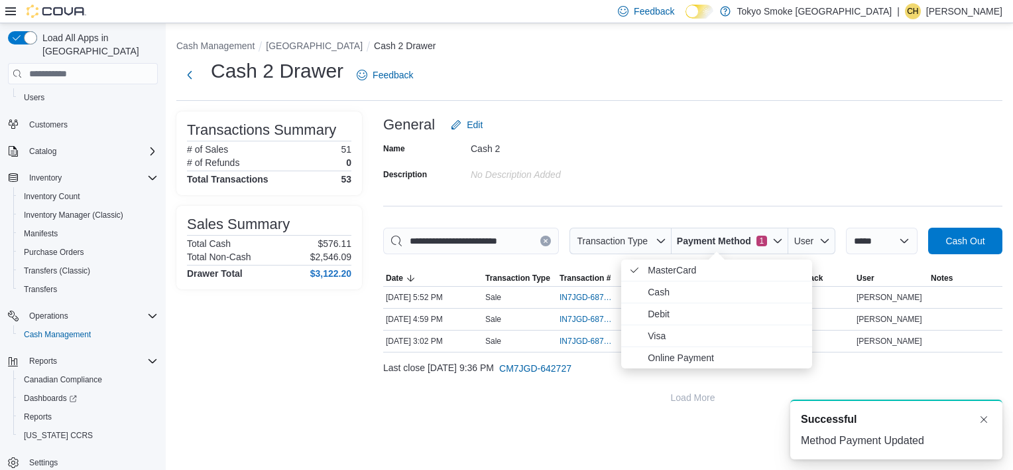
click at [726, 184] on div "Name Cash 2 Description No Description added" at bounding box center [693, 161] width 620 height 46
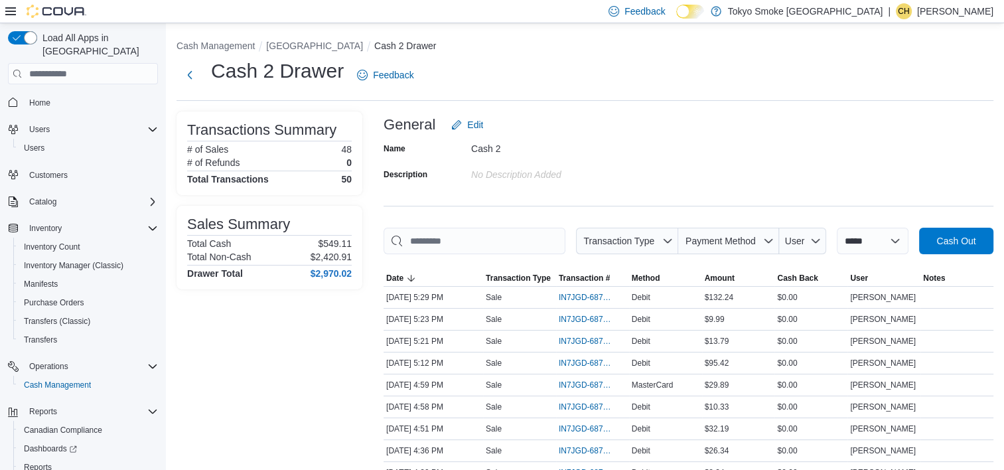
click at [310, 39] on li "[GEOGRAPHIC_DATA]" at bounding box center [320, 45] width 108 height 13
click at [310, 50] on button "[GEOGRAPHIC_DATA]" at bounding box center [314, 45] width 97 height 11
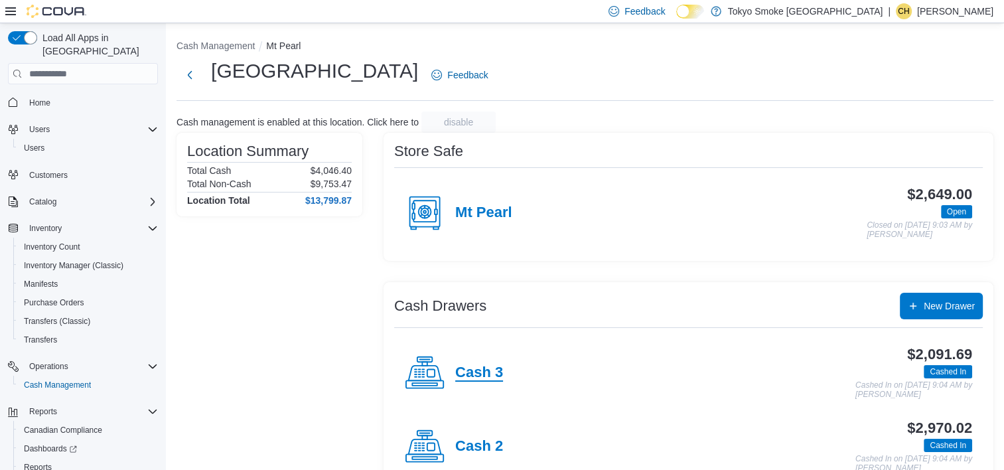
click at [499, 372] on h4 "Cash 3" at bounding box center [479, 372] width 48 height 17
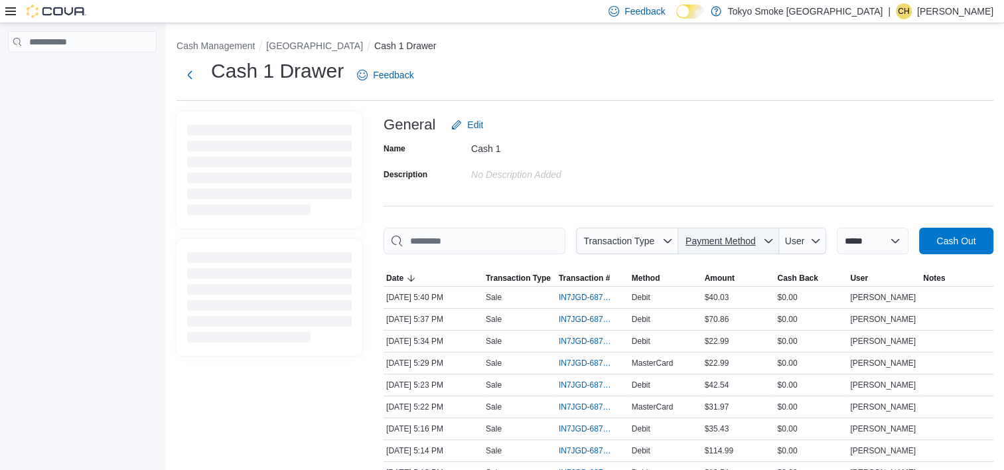
click at [738, 243] on span "Payment Method" at bounding box center [720, 240] width 70 height 11
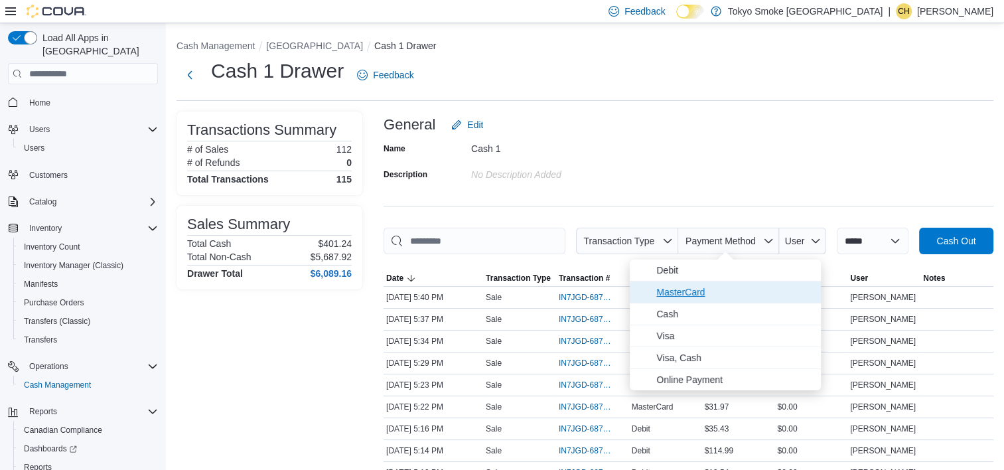
click at [712, 293] on span "MasterCard" at bounding box center [734, 292] width 157 height 16
type input "**********"
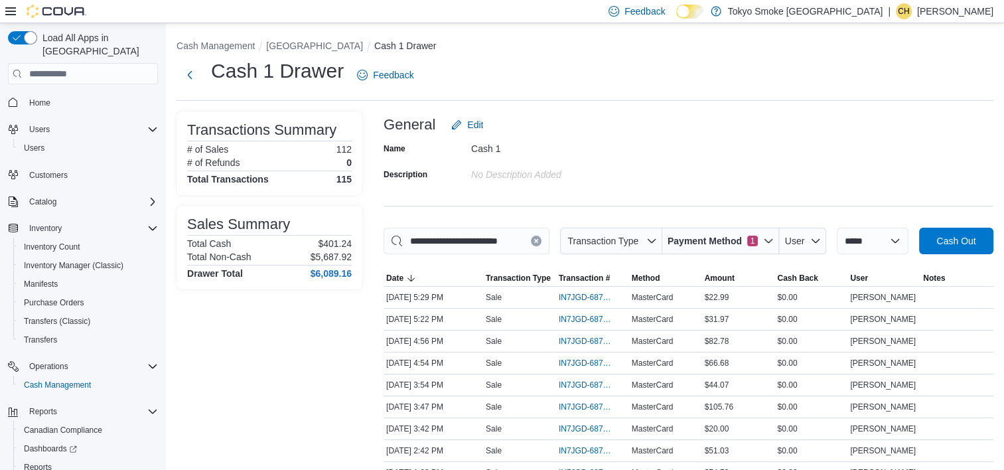
click at [677, 166] on div "Name Cash 1 Description No Description added" at bounding box center [688, 161] width 610 height 46
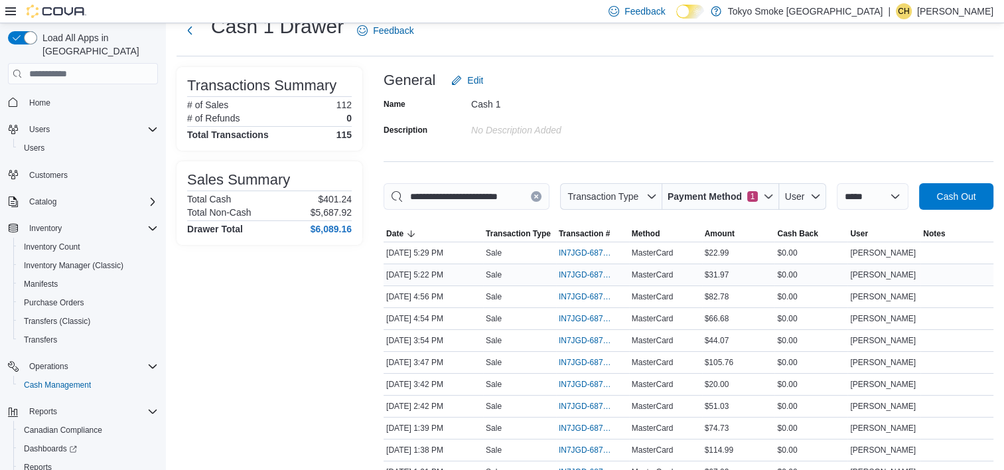
scroll to position [66, 0]
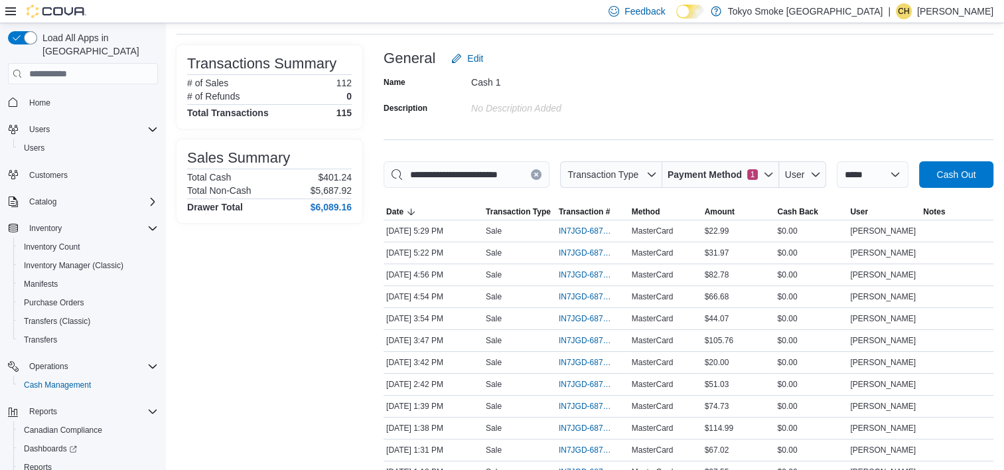
click at [727, 137] on div "**********" at bounding box center [688, 315] width 610 height 540
click at [739, 168] on span "Payment Method 1" at bounding box center [712, 174] width 90 height 13
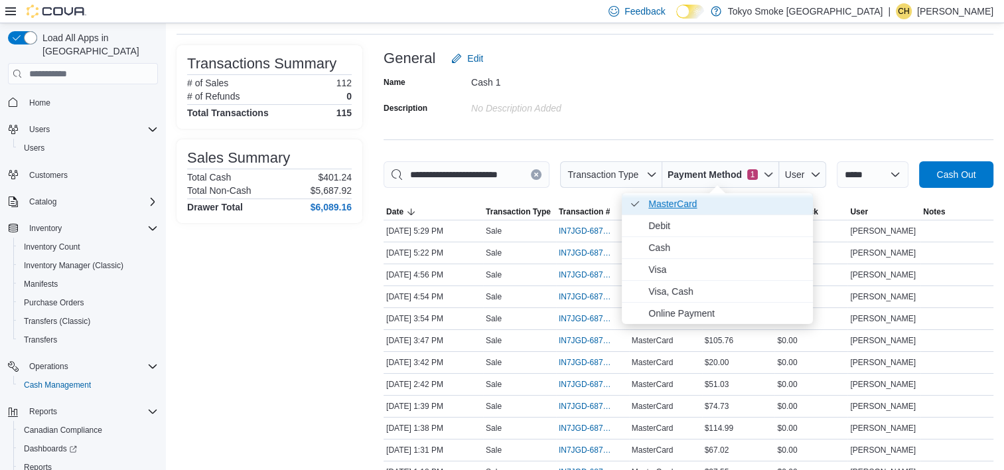
click at [714, 213] on span "MasterCard . Checked option." at bounding box center [716, 203] width 191 height 21
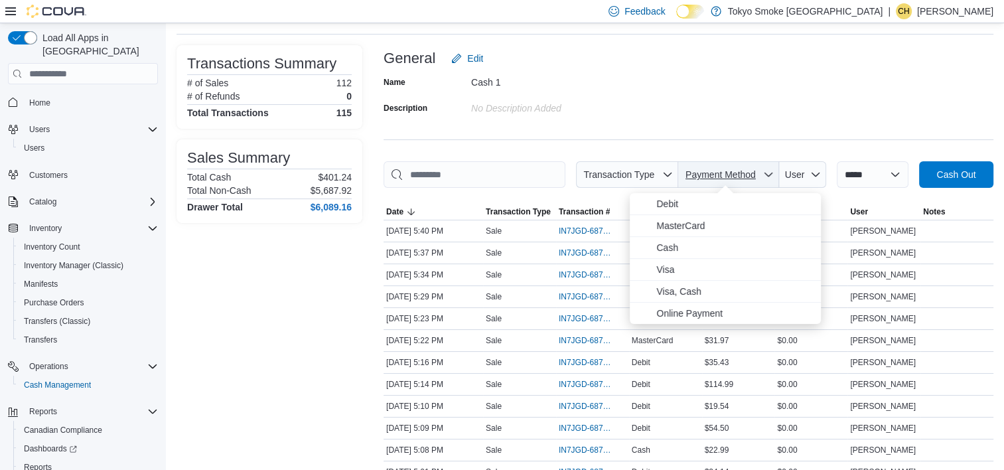
drag, startPoint x: 710, startPoint y: 170, endPoint x: 715, endPoint y: 176, distance: 8.5
click at [710, 170] on span "Payment Method" at bounding box center [720, 174] width 70 height 11
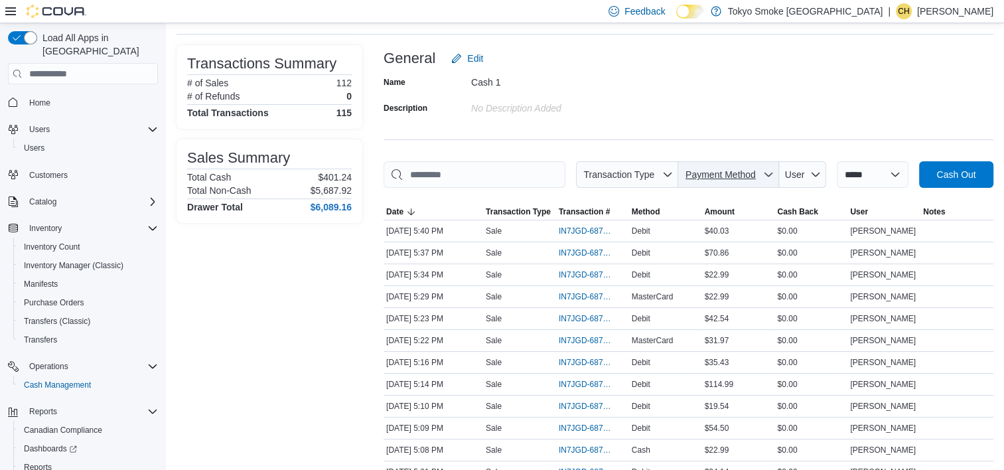
click at [710, 175] on span "Payment Method" at bounding box center [720, 174] width 70 height 11
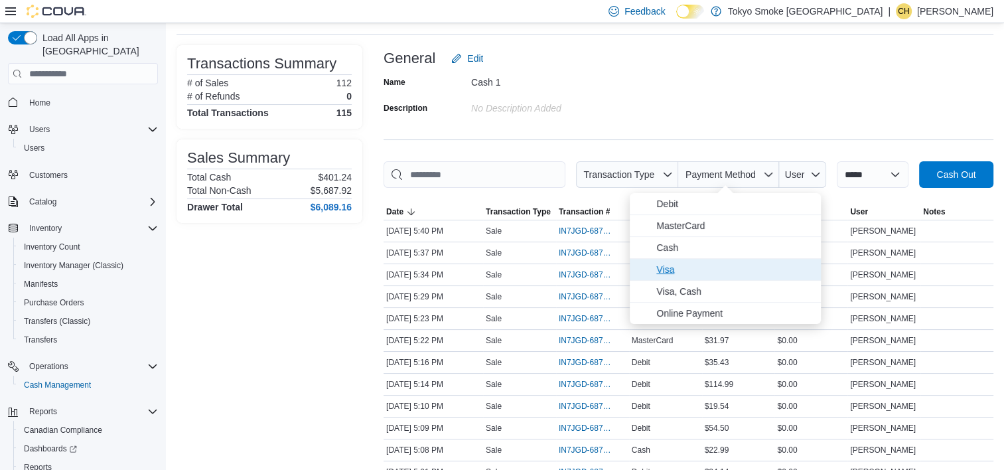
click at [719, 273] on span "Visa" at bounding box center [734, 269] width 157 height 16
type input "**********"
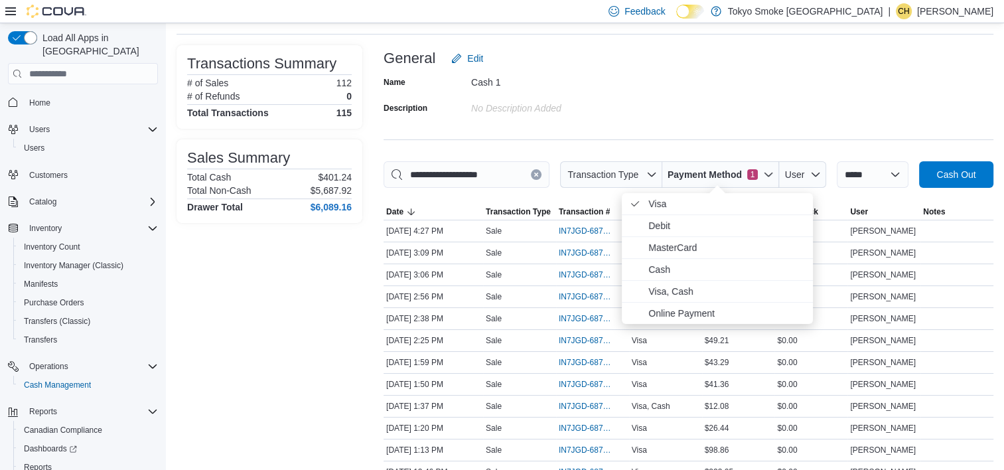
click at [730, 123] on div "**********" at bounding box center [688, 304] width 610 height 518
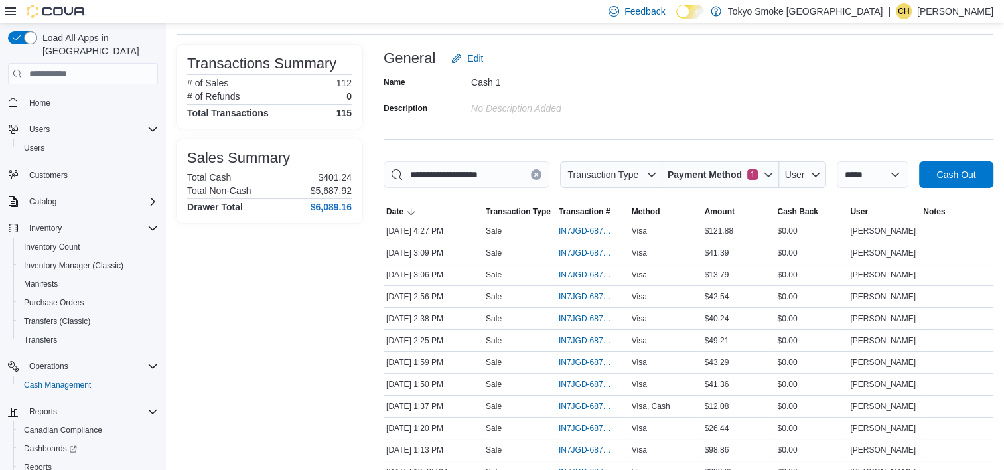
click at [727, 115] on div "Name Cash 1 Description No Description added" at bounding box center [688, 95] width 610 height 46
click at [642, 109] on div "No Description added" at bounding box center [560, 106] width 178 height 16
drag, startPoint x: 648, startPoint y: 109, endPoint x: 697, endPoint y: 177, distance: 83.6
click at [648, 111] on div "No Description added" at bounding box center [560, 106] width 178 height 16
click at [723, 168] on span "Payment Method" at bounding box center [704, 174] width 74 height 13
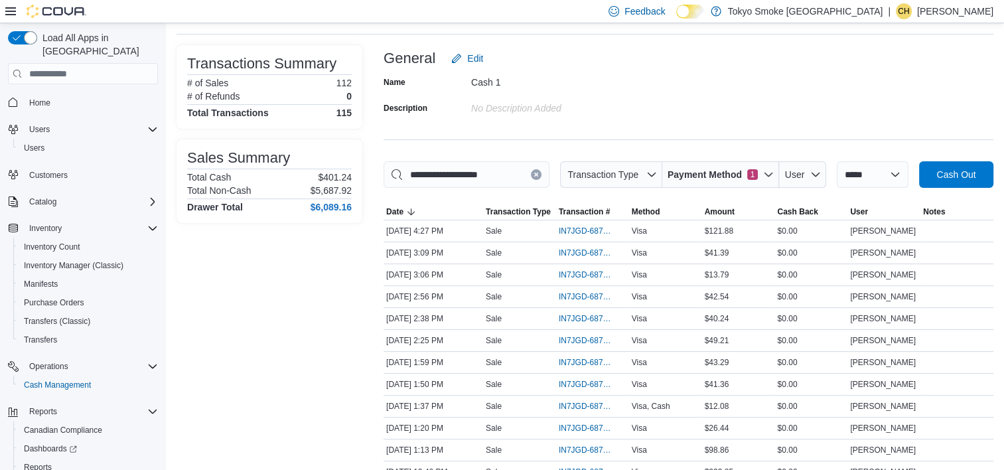
click at [740, 82] on div "Name Cash 1 Description No Description added" at bounding box center [688, 95] width 610 height 46
click at [732, 182] on span "Payment Method 1" at bounding box center [720, 174] width 106 height 27
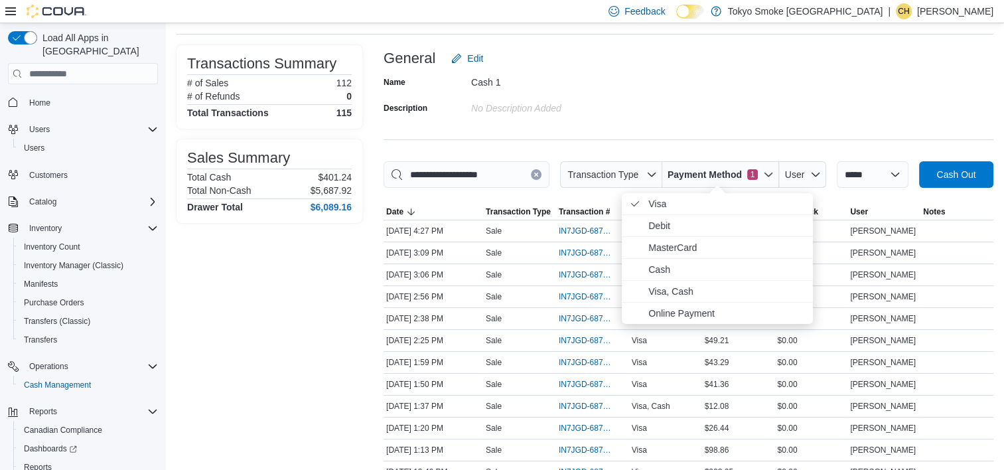
click at [745, 123] on div "**********" at bounding box center [688, 304] width 610 height 518
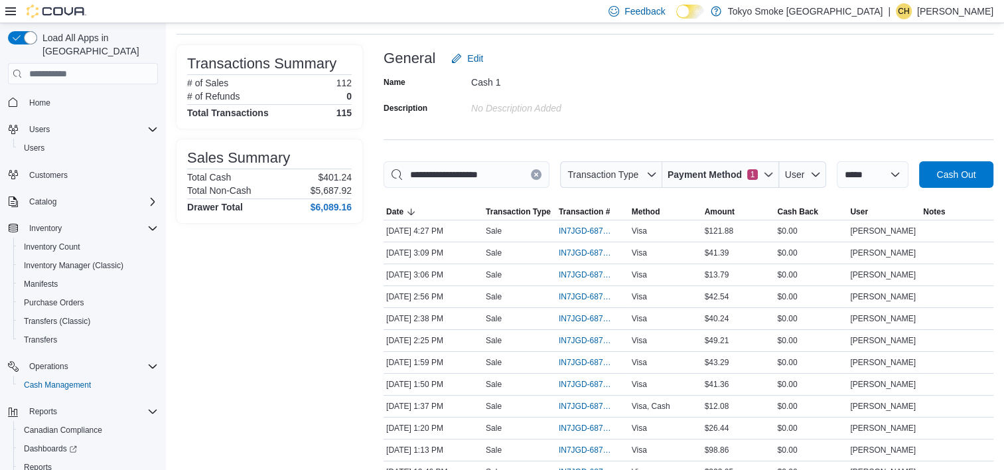
click at [719, 159] on div "**********" at bounding box center [688, 304] width 610 height 518
click at [722, 182] on span "Payment Method 1" at bounding box center [720, 174] width 106 height 27
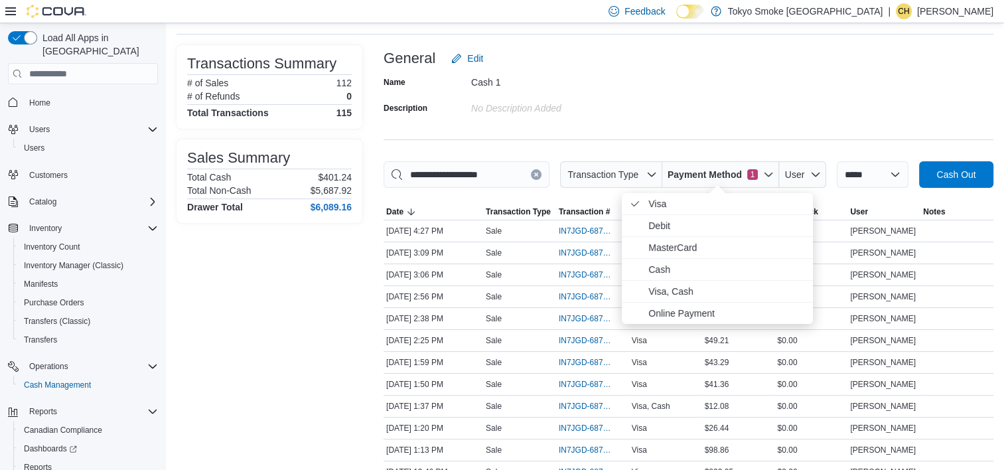
drag, startPoint x: 720, startPoint y: 210, endPoint x: 730, endPoint y: 186, distance: 25.6
click at [722, 210] on span "Visa . Checked option." at bounding box center [726, 204] width 157 height 16
click at [748, 113] on div "Name Cash 1 Description No Description added" at bounding box center [688, 95] width 610 height 46
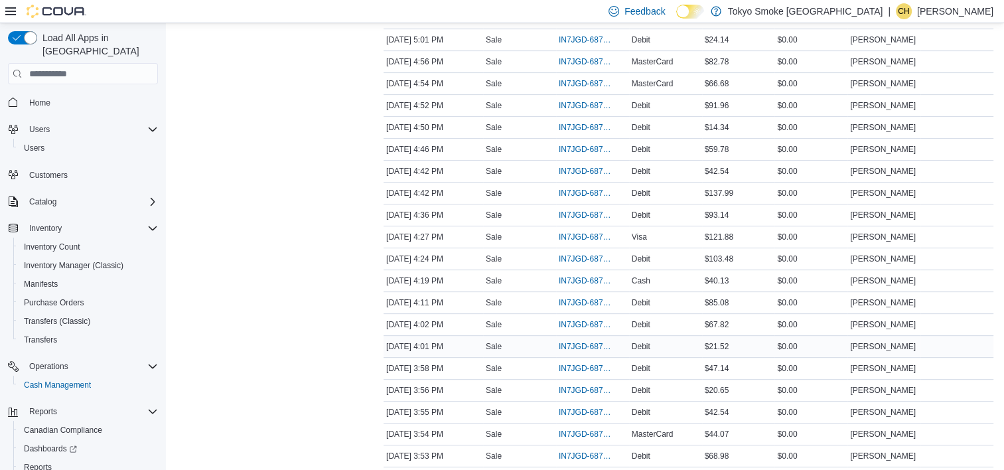
scroll to position [531, 0]
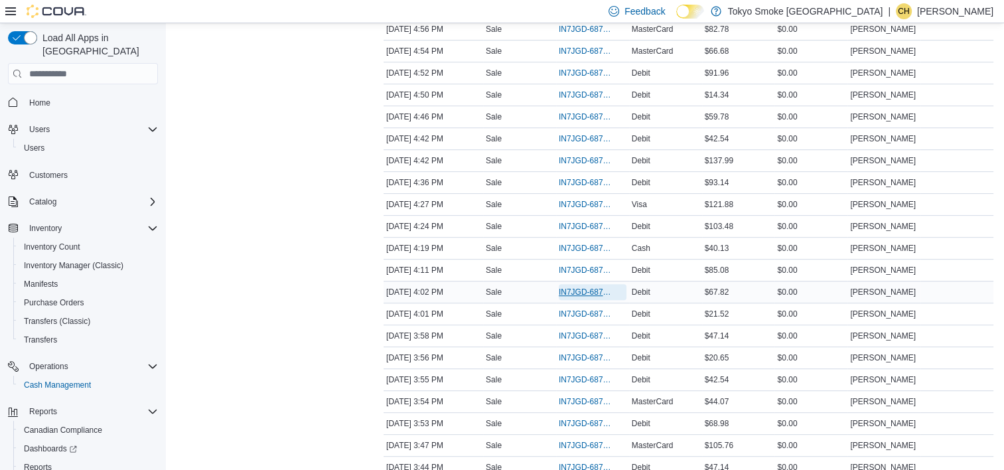
click at [581, 289] on span "IN7JGD-6877692" at bounding box center [585, 292] width 54 height 11
click at [590, 287] on span "IN7JGD-6877692" at bounding box center [585, 292] width 54 height 11
click at [565, 310] on span "IN7JGD-6877685" at bounding box center [585, 313] width 54 height 11
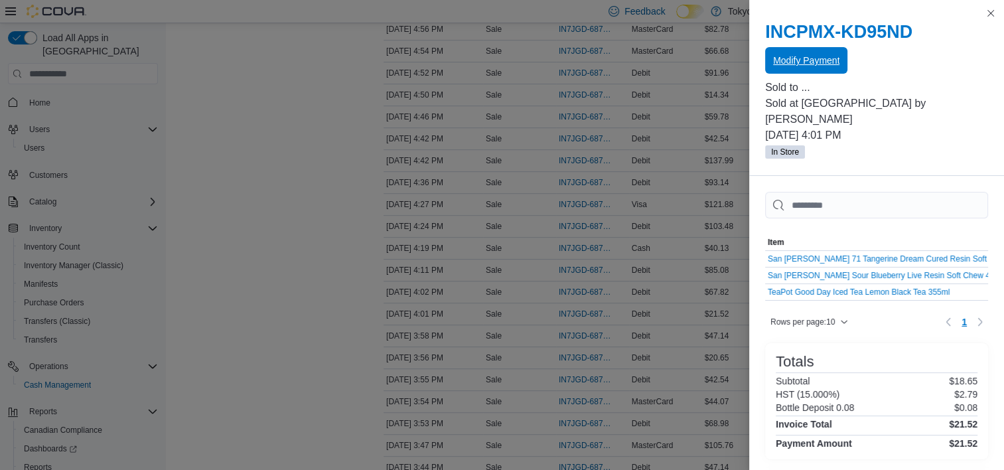
click at [830, 56] on span "Modify Payment" at bounding box center [806, 60] width 66 height 13
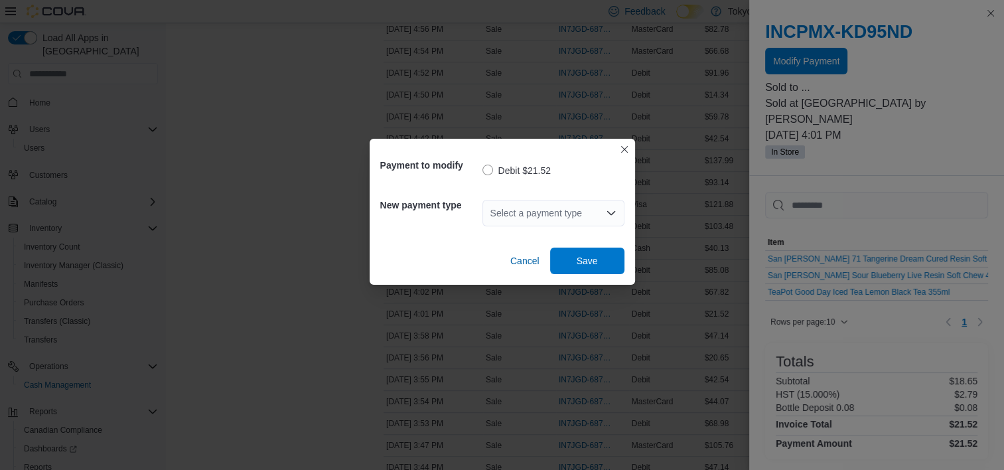
click at [595, 224] on div "Select a payment type" at bounding box center [553, 213] width 142 height 27
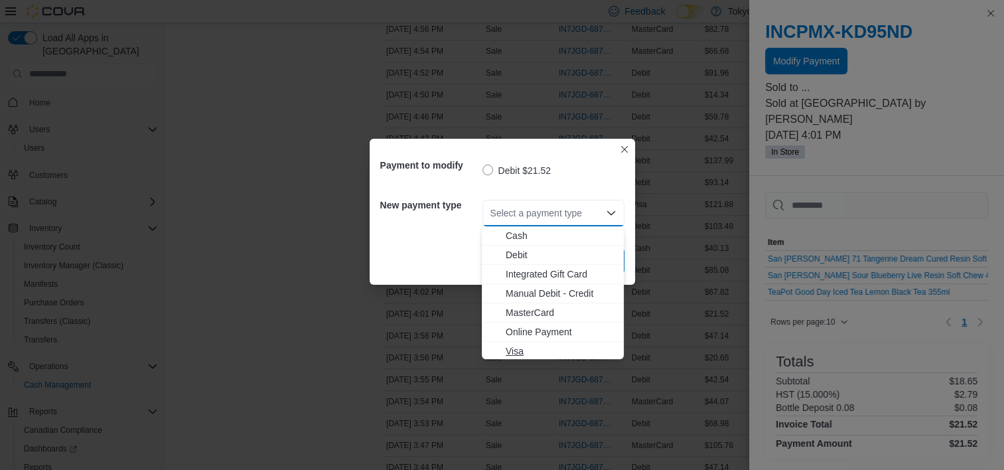
click at [539, 350] on span "Visa" at bounding box center [560, 350] width 110 height 13
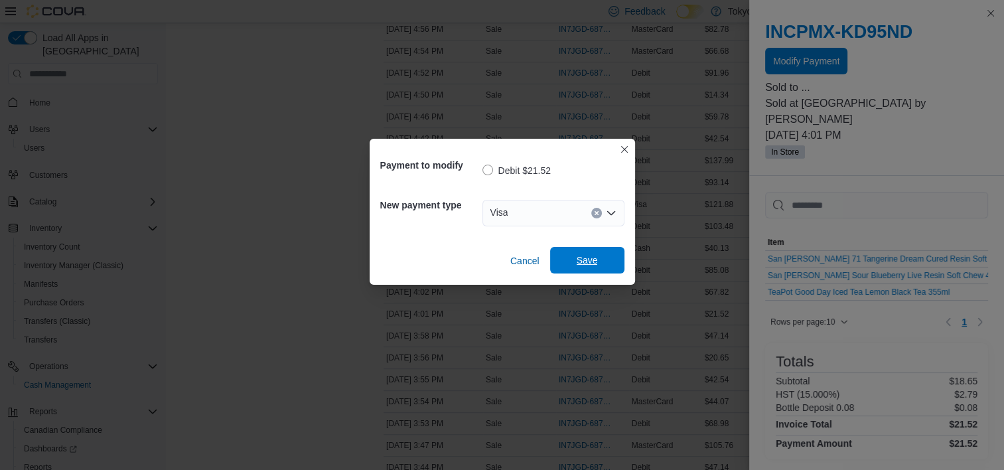
click at [584, 260] on span "Save" at bounding box center [586, 259] width 21 height 13
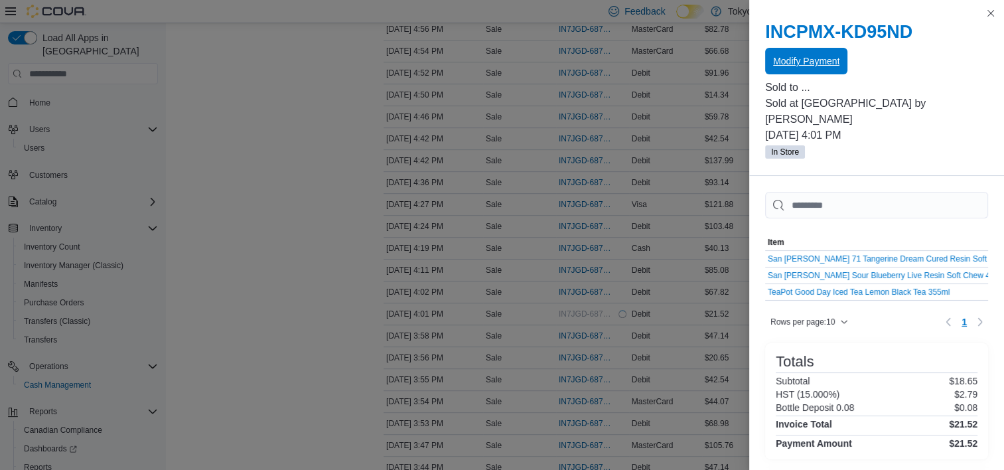
scroll to position [0, 0]
drag, startPoint x: 344, startPoint y: 228, endPoint x: 343, endPoint y: 235, distance: 7.4
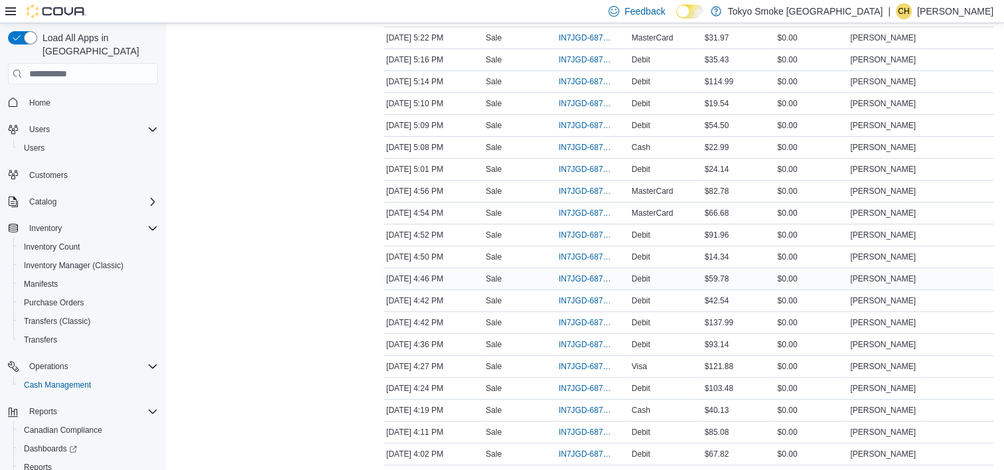
scroll to position [398, 0]
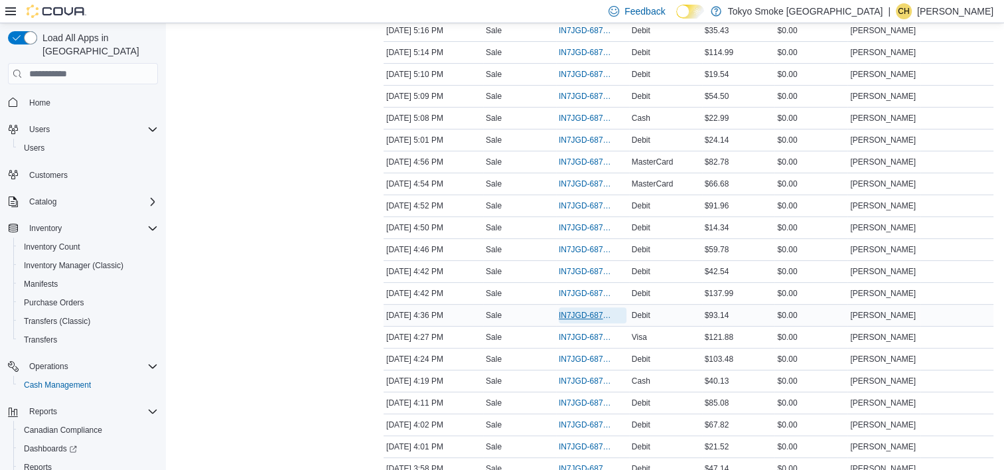
click at [585, 316] on span "IN7JGD-6877914" at bounding box center [585, 315] width 54 height 11
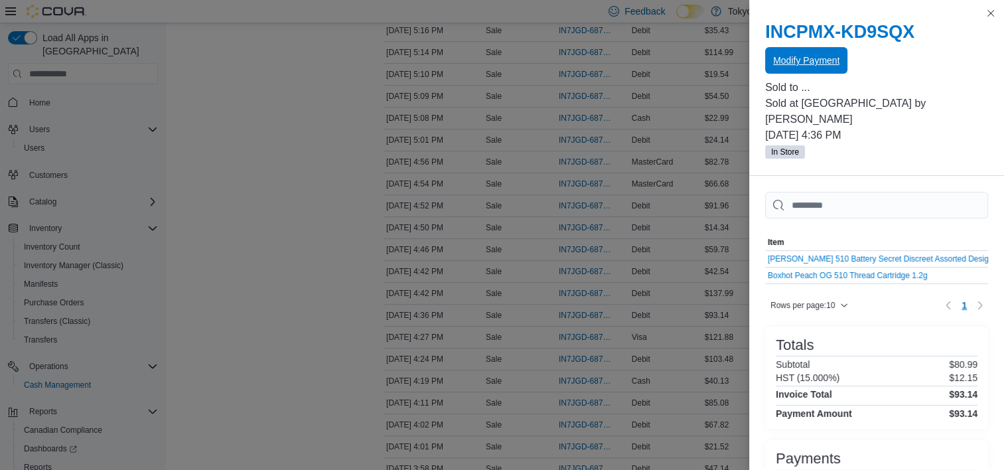
click at [815, 64] on span "Modify Payment" at bounding box center [806, 60] width 66 height 13
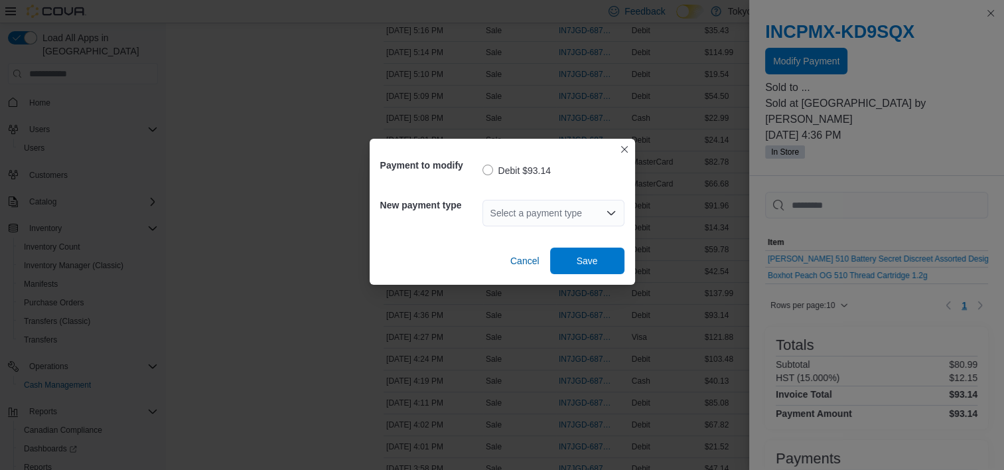
click at [580, 207] on div "Select a payment type" at bounding box center [553, 213] width 142 height 27
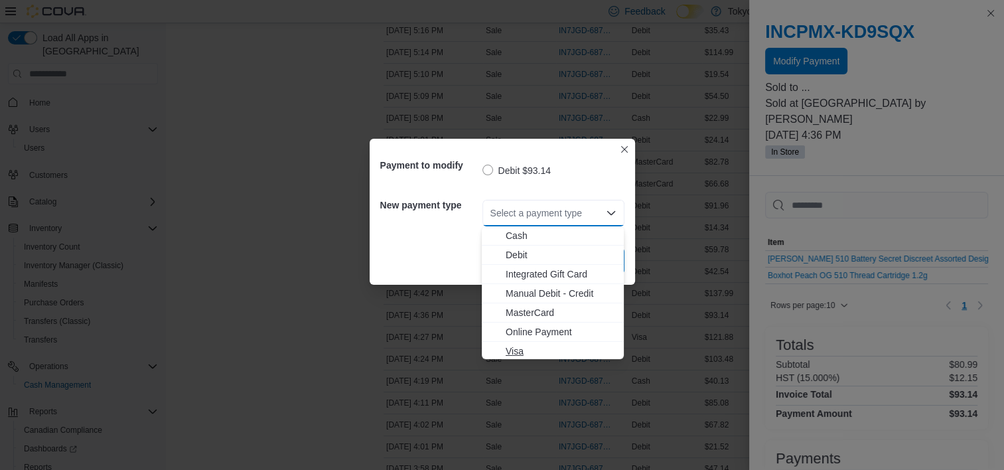
click at [544, 353] on span "Visa" at bounding box center [560, 350] width 110 height 13
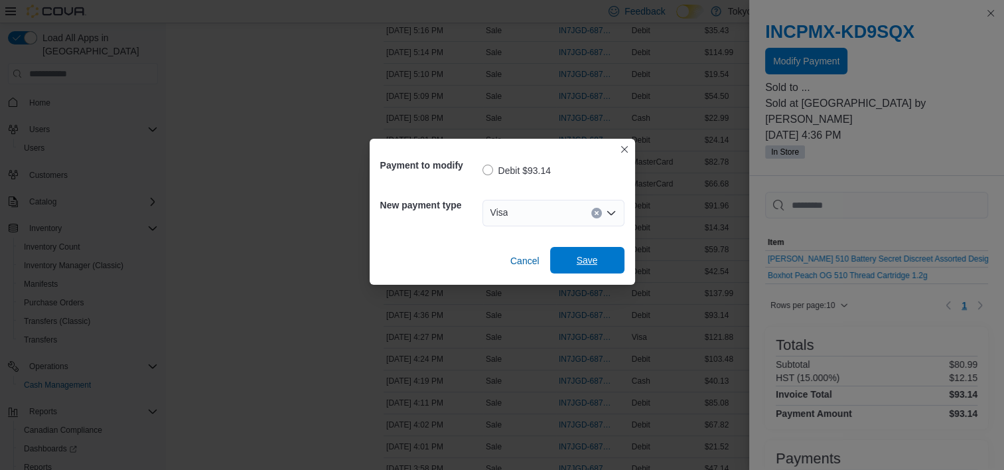
click at [600, 263] on span "Save" at bounding box center [587, 260] width 58 height 27
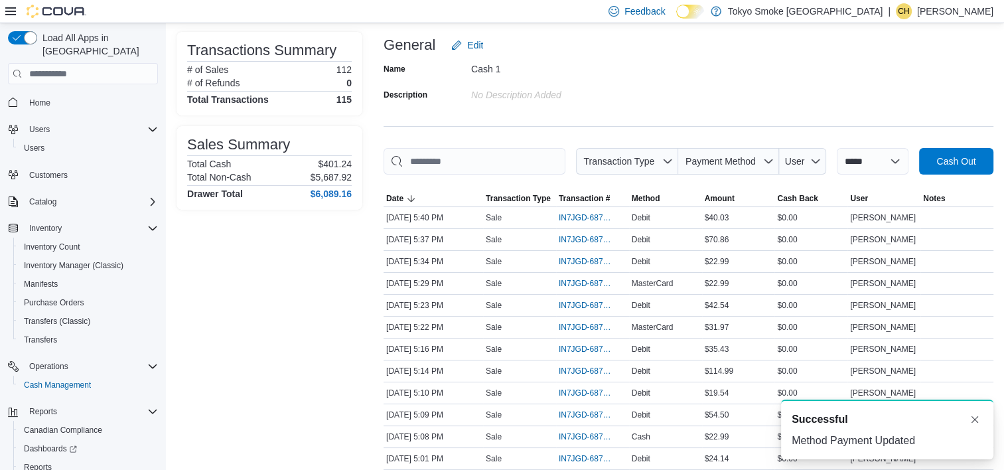
scroll to position [0, 0]
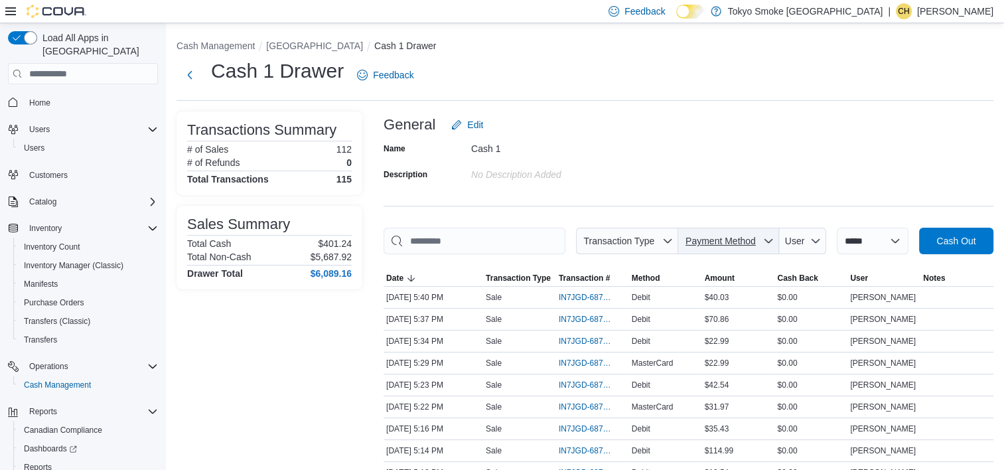
click at [736, 245] on span "Payment Method" at bounding box center [720, 240] width 70 height 11
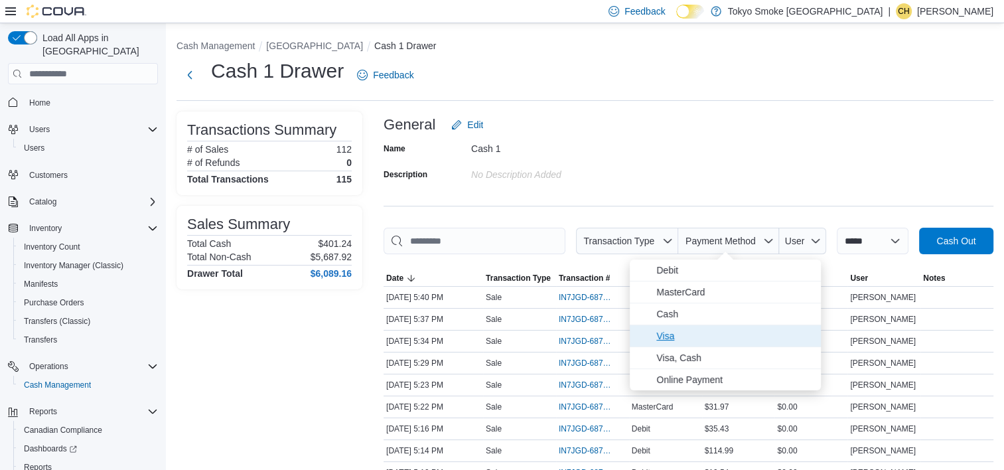
click at [721, 337] on span "Visa" at bounding box center [734, 336] width 157 height 16
type input "**********"
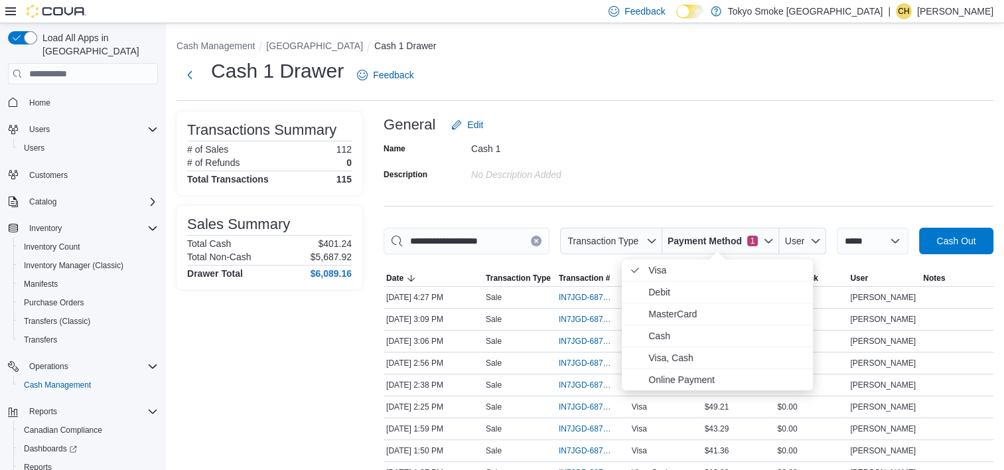
click at [716, 184] on div "Name Cash 1 Description No Description added" at bounding box center [688, 161] width 610 height 46
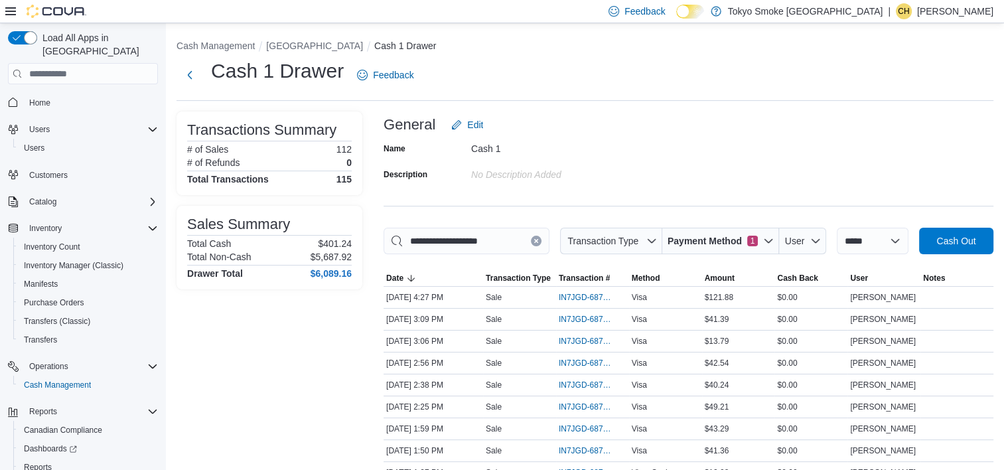
click at [718, 183] on div "Name Cash 1 Description No Description added" at bounding box center [688, 161] width 610 height 46
click at [726, 177] on div "Name Cash 1 Description No Description added" at bounding box center [688, 161] width 610 height 46
click at [726, 176] on div "Name Cash 1 Description No Description added" at bounding box center [688, 161] width 610 height 46
click at [722, 247] on span "Payment Method" at bounding box center [704, 240] width 74 height 13
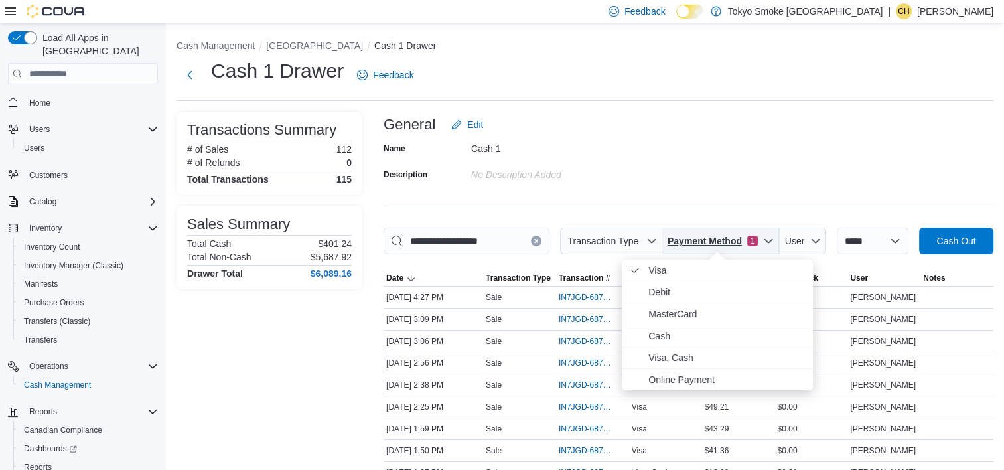
click at [731, 244] on span "Payment Method" at bounding box center [704, 240] width 74 height 13
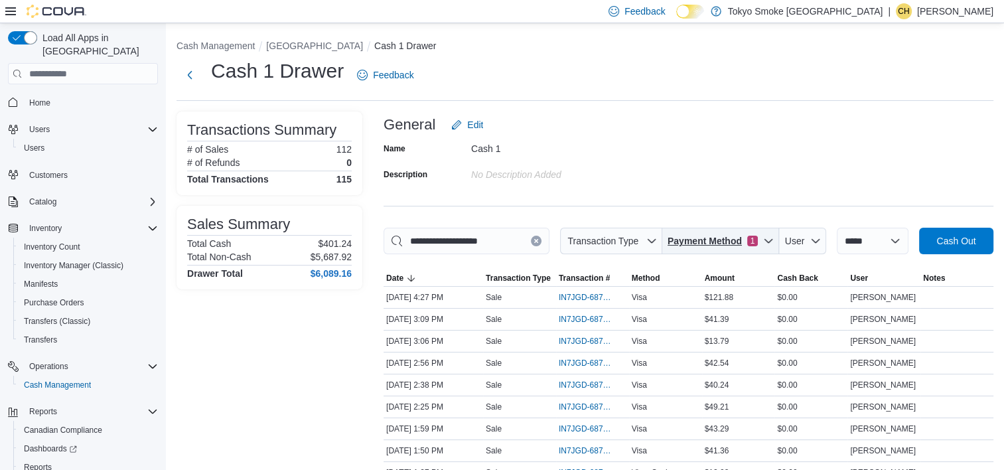
click at [730, 241] on span "Payment Method" at bounding box center [704, 240] width 74 height 13
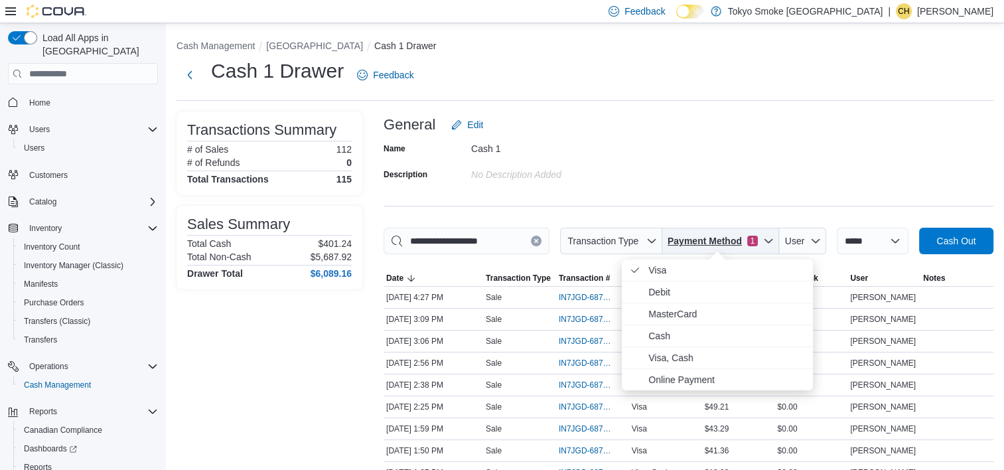
click at [730, 241] on span "Payment Method" at bounding box center [704, 240] width 74 height 13
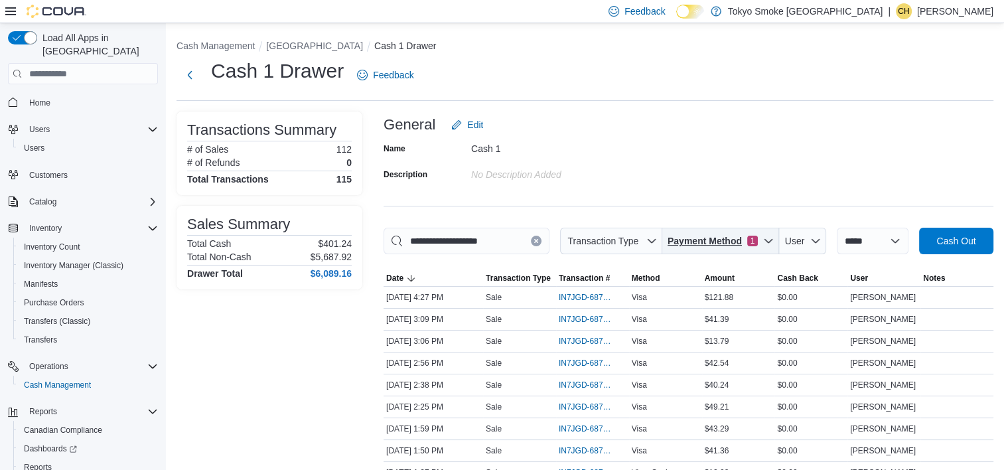
click at [730, 235] on span "Payment Method" at bounding box center [704, 240] width 74 height 13
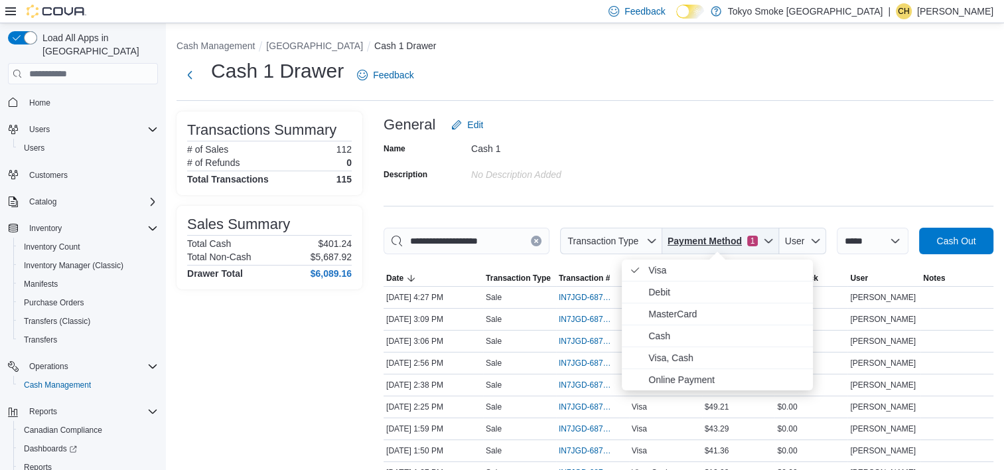
click at [749, 236] on span "1" at bounding box center [752, 240] width 11 height 11
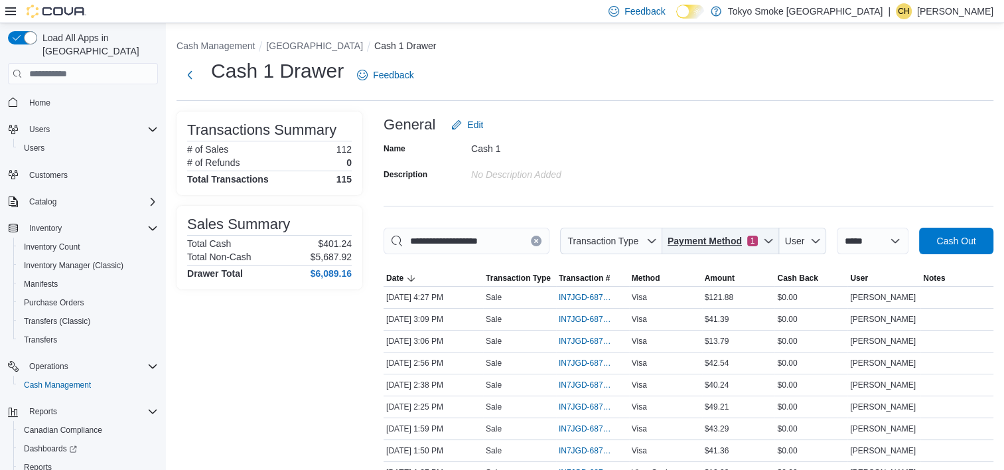
click at [751, 240] on span "1" at bounding box center [752, 240] width 11 height 11
click at [674, 172] on div "Name Cash 1 Description No Description added" at bounding box center [688, 161] width 610 height 46
click at [735, 252] on span "Payment Method" at bounding box center [728, 241] width 90 height 27
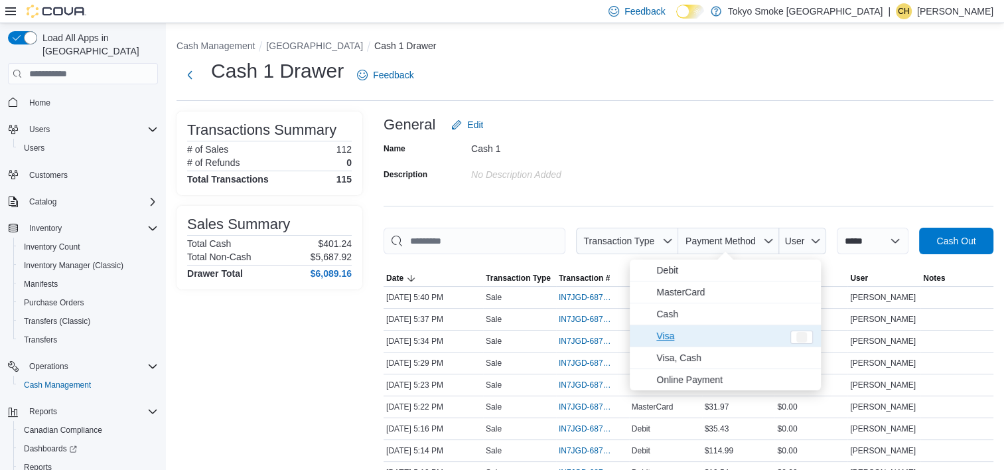
click at [751, 329] on span "Visa" at bounding box center [719, 336] width 126 height 16
type input "**********"
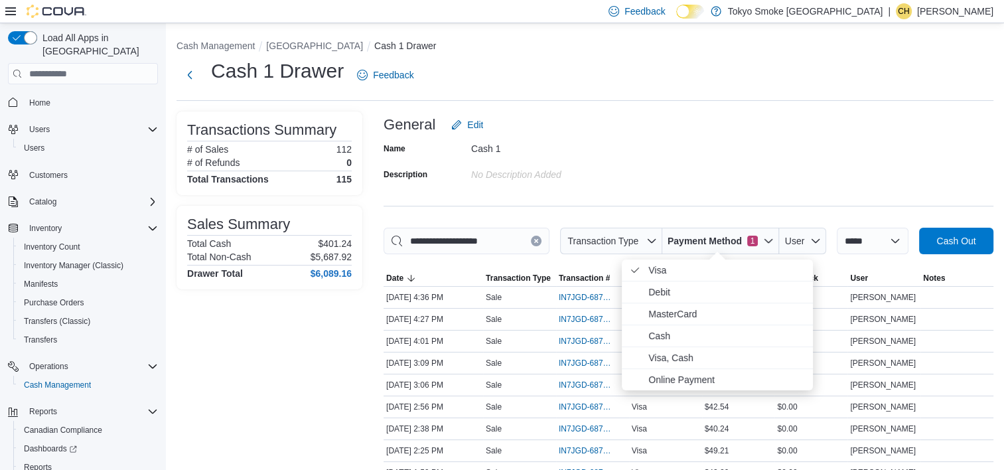
click at [751, 168] on div "Name Cash 1 Description No Description added" at bounding box center [688, 161] width 610 height 46
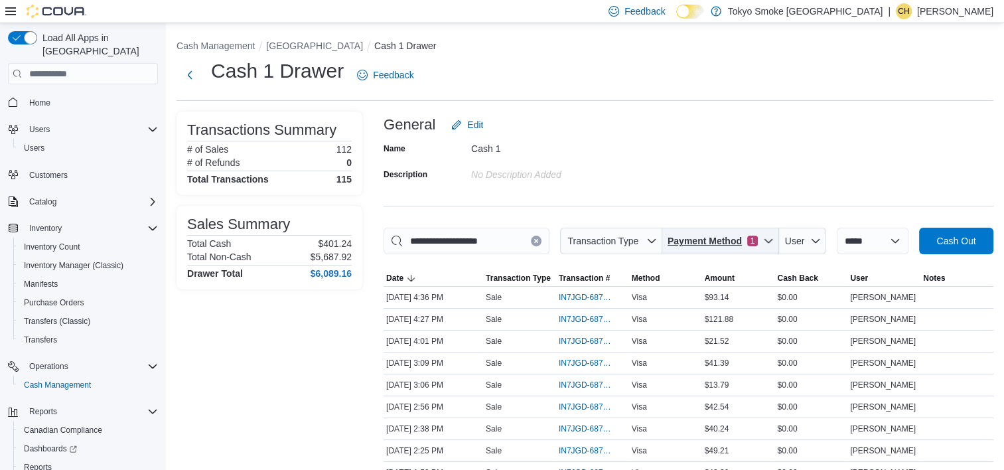
click at [727, 244] on span "Payment Method" at bounding box center [704, 240] width 74 height 13
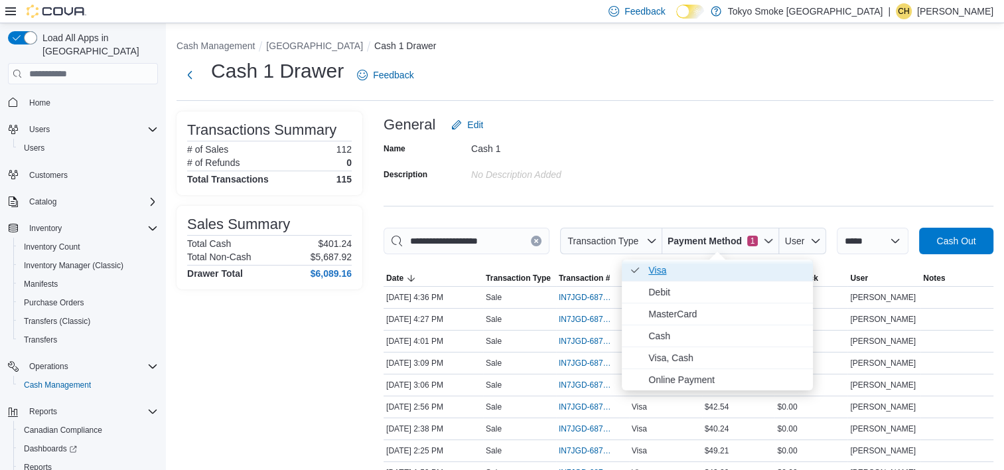
click at [730, 264] on span "Visa . Checked option." at bounding box center [726, 270] width 157 height 16
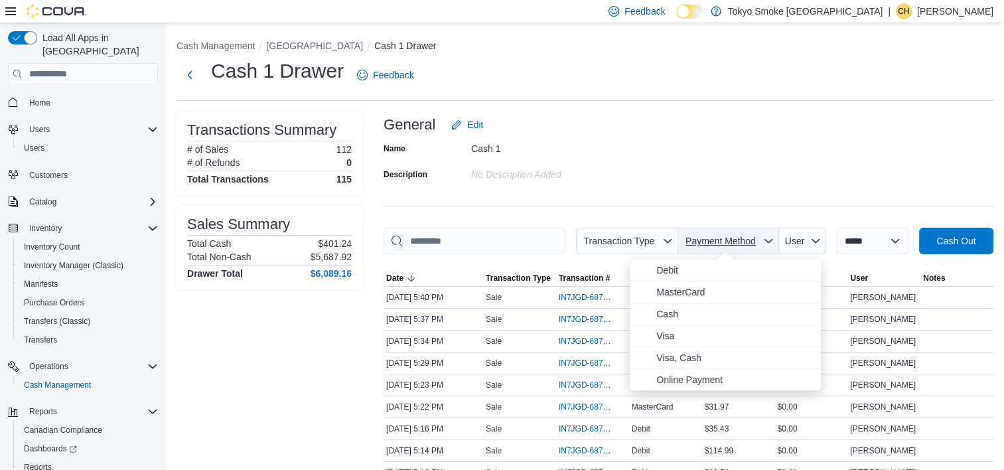
click at [726, 243] on span "Payment Method" at bounding box center [720, 240] width 70 height 11
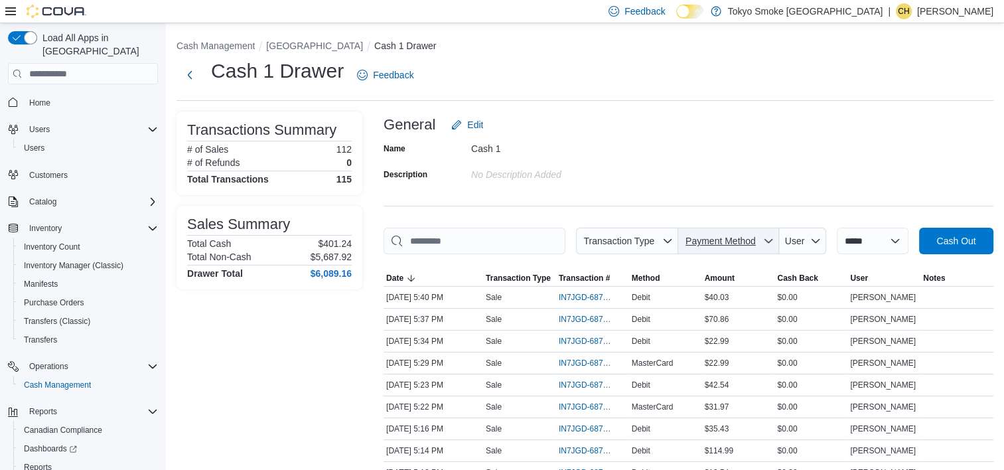
click at [726, 243] on span "Payment Method" at bounding box center [720, 240] width 70 height 11
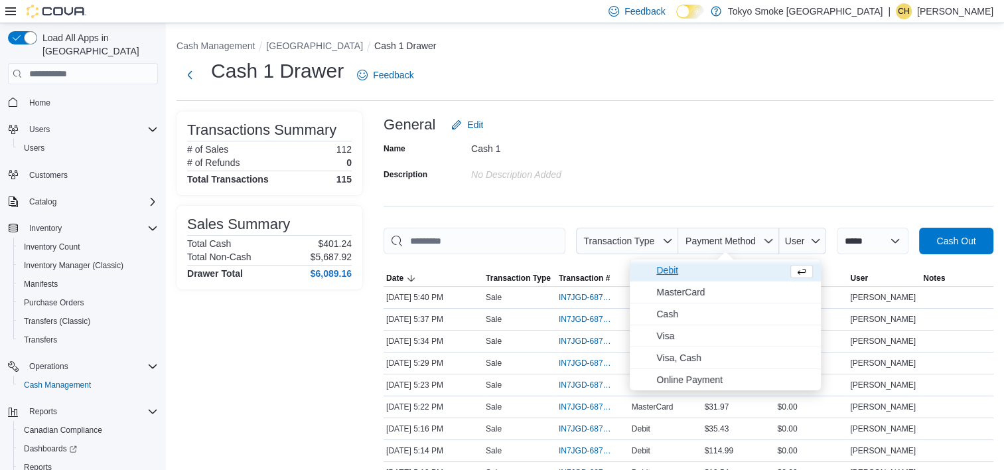
click at [720, 265] on span "Debit" at bounding box center [719, 270] width 126 height 16
type input "**********"
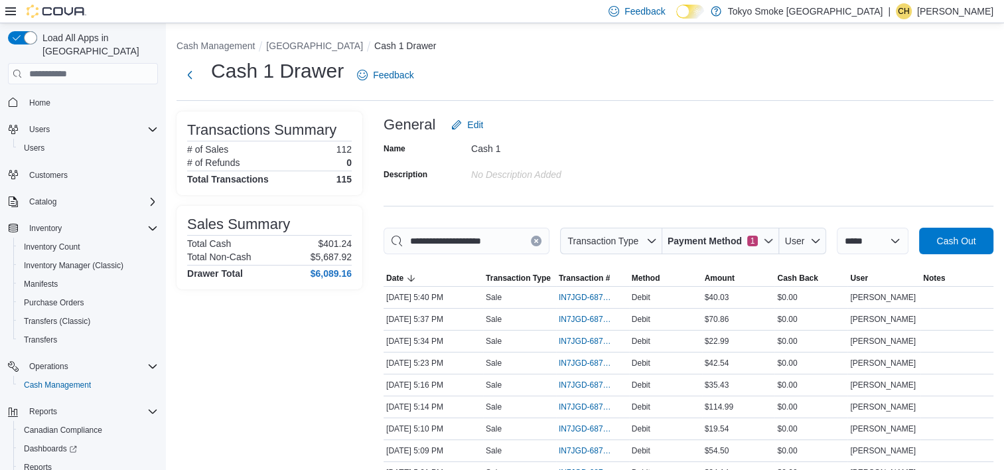
click at [789, 127] on div "General Edit" at bounding box center [688, 124] width 610 height 27
click at [598, 298] on span "IN7JGD-6878419" at bounding box center [585, 297] width 54 height 11
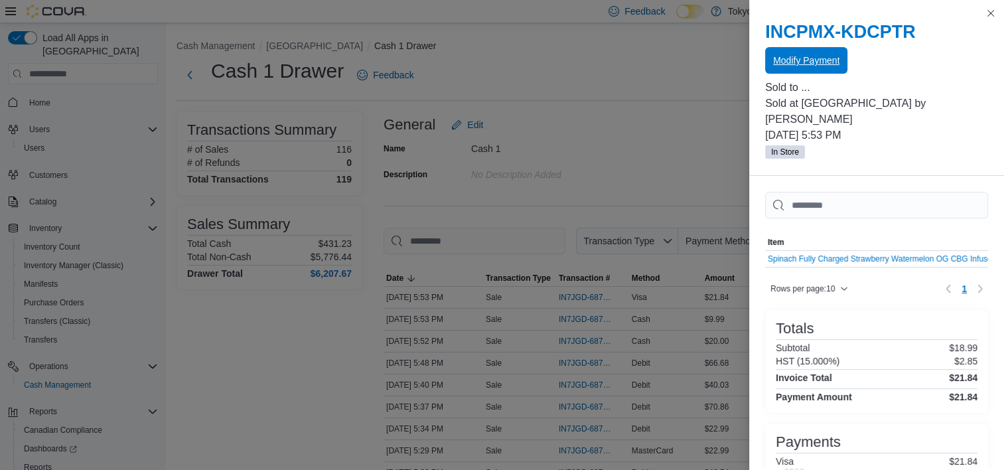
click at [801, 60] on span "Modify Payment" at bounding box center [806, 60] width 66 height 13
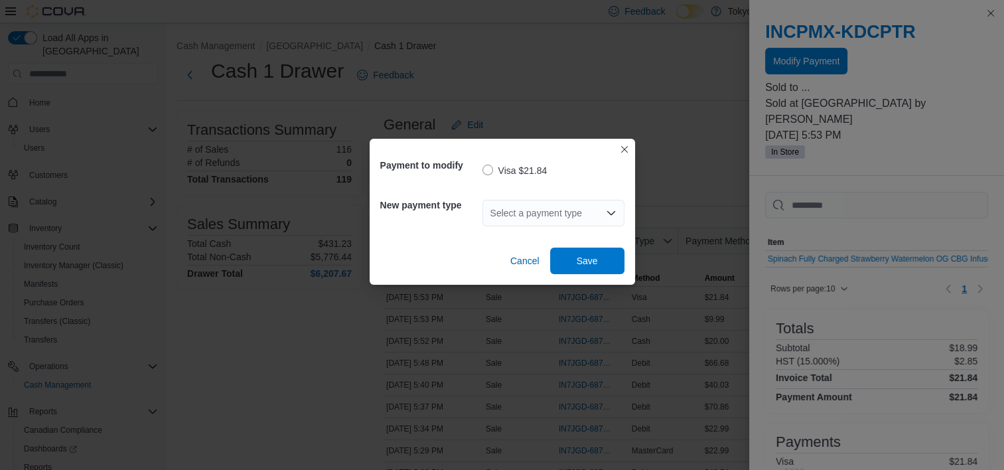
click at [573, 208] on div "Select a payment type" at bounding box center [553, 213] width 142 height 27
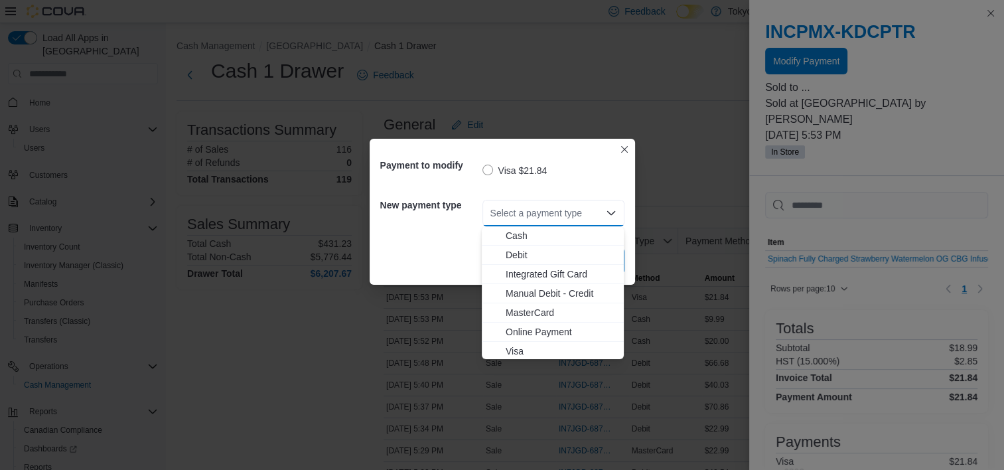
click at [525, 253] on span "Debit" at bounding box center [560, 254] width 110 height 13
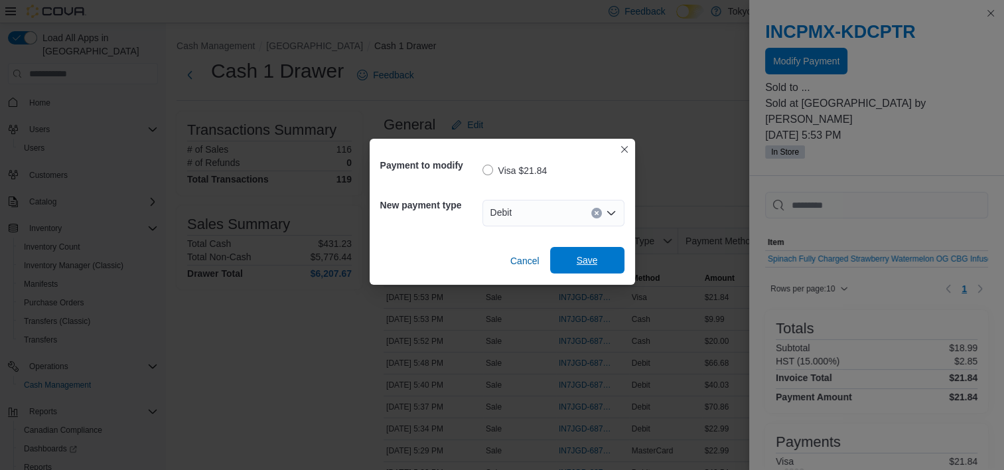
click at [576, 259] on span "Save" at bounding box center [586, 259] width 21 height 13
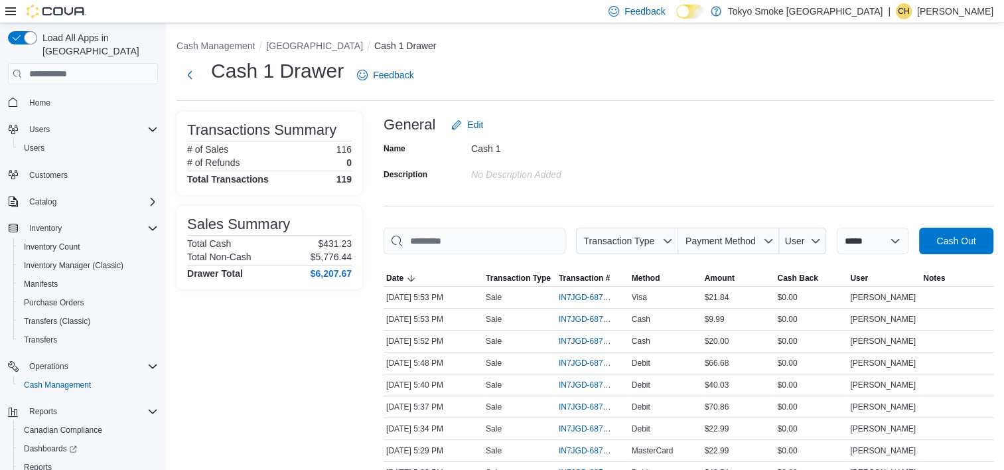
click at [619, 155] on div "Cash 1" at bounding box center [560, 148] width 178 height 21
click at [743, 39] on ol "Cash Management Mount Pearl Commonwealth Cash 1 Drawer" at bounding box center [584, 47] width 816 height 16
click at [720, 76] on div "Cash 1 Drawer Feedback" at bounding box center [584, 75] width 816 height 34
click at [716, 249] on span "Payment Method" at bounding box center [728, 241] width 90 height 27
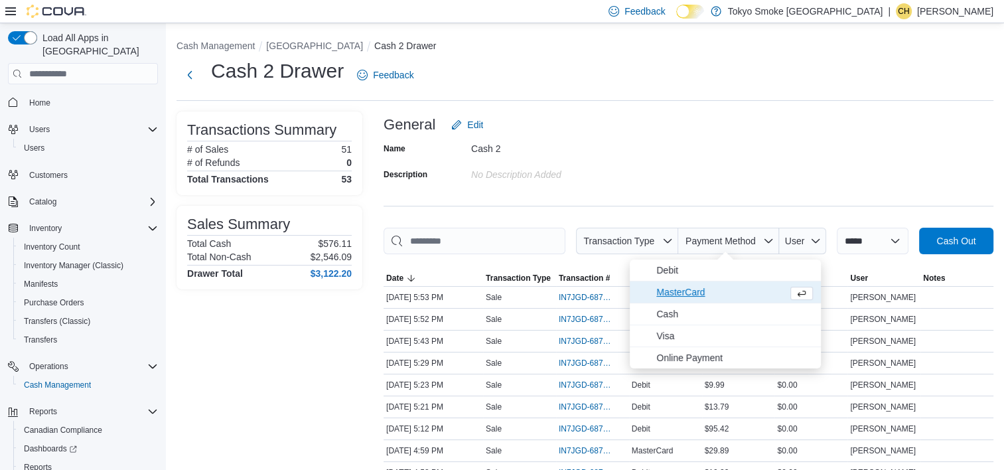
click at [706, 289] on span "MasterCard" at bounding box center [719, 292] width 126 height 16
type input "**********"
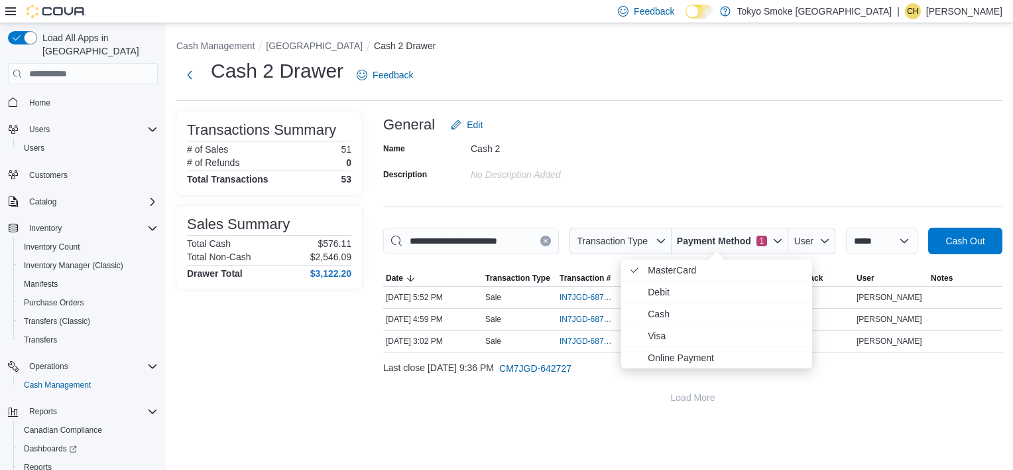
click at [719, 164] on div "Name Cash 2 Description No Description added" at bounding box center [693, 161] width 620 height 46
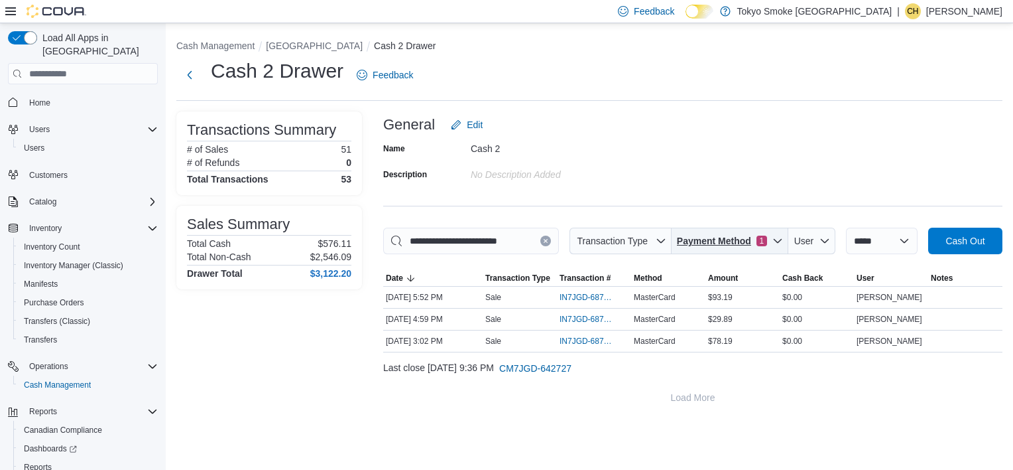
click at [727, 244] on span "Payment Method" at bounding box center [714, 240] width 74 height 13
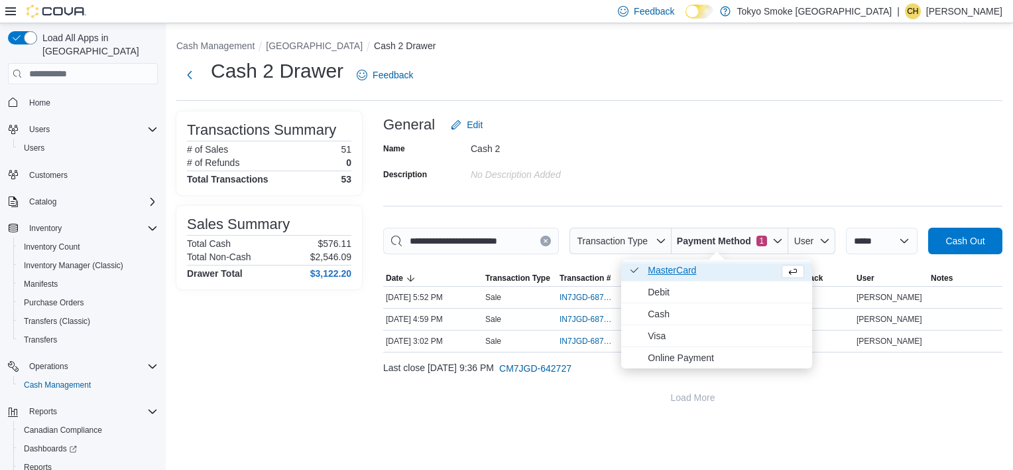
click at [724, 269] on span "MasterCard . Checked option." at bounding box center [711, 270] width 126 height 16
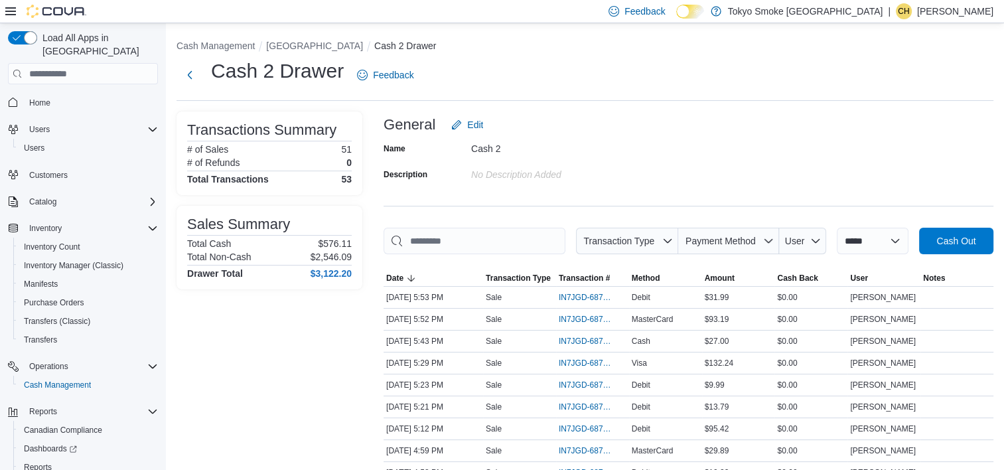
click at [814, 164] on div "Name Cash 2 Description No Description added" at bounding box center [688, 161] width 610 height 46
click at [739, 241] on span "Payment Method" at bounding box center [720, 240] width 70 height 11
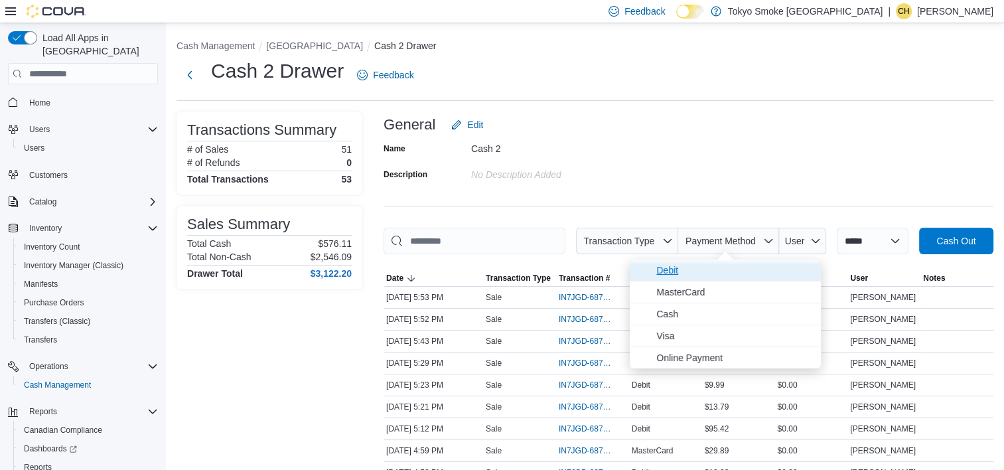
click at [711, 271] on span "Debit" at bounding box center [734, 270] width 157 height 16
type input "**********"
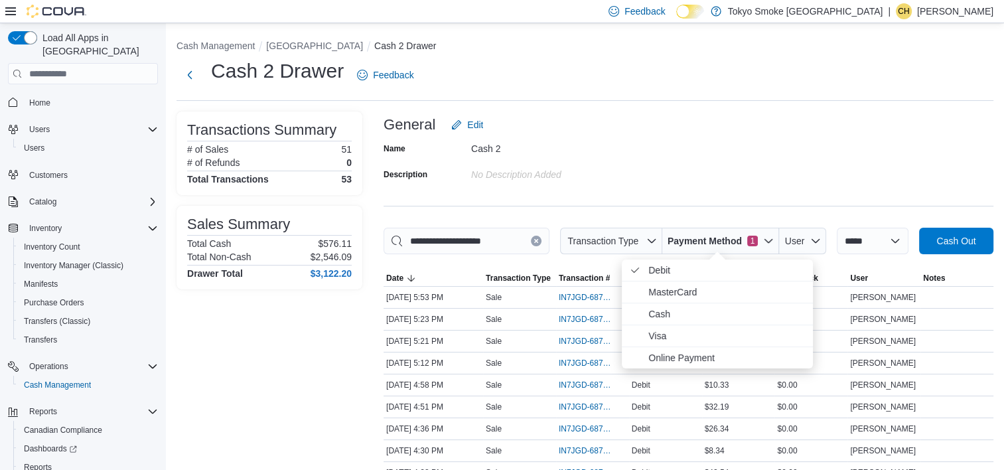
click at [644, 127] on div "General Edit" at bounding box center [688, 124] width 610 height 27
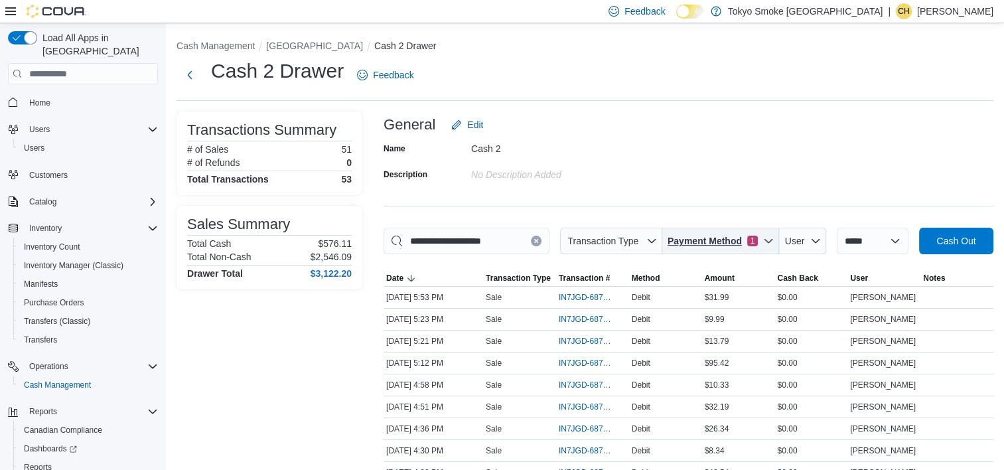
click at [686, 239] on span "Payment Method" at bounding box center [704, 240] width 74 height 13
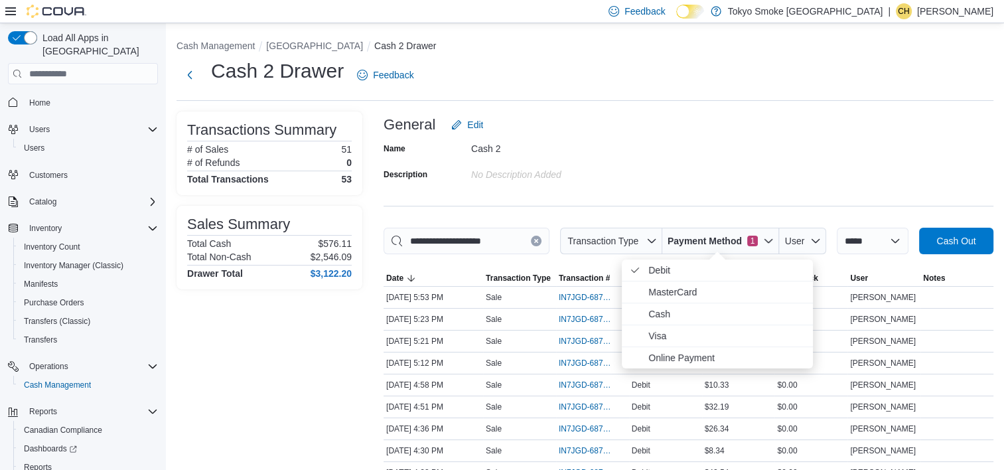
click at [671, 271] on span "Debit . Checked option." at bounding box center [726, 270] width 157 height 16
click at [735, 236] on span "Payment Method" at bounding box center [720, 240] width 70 height 11
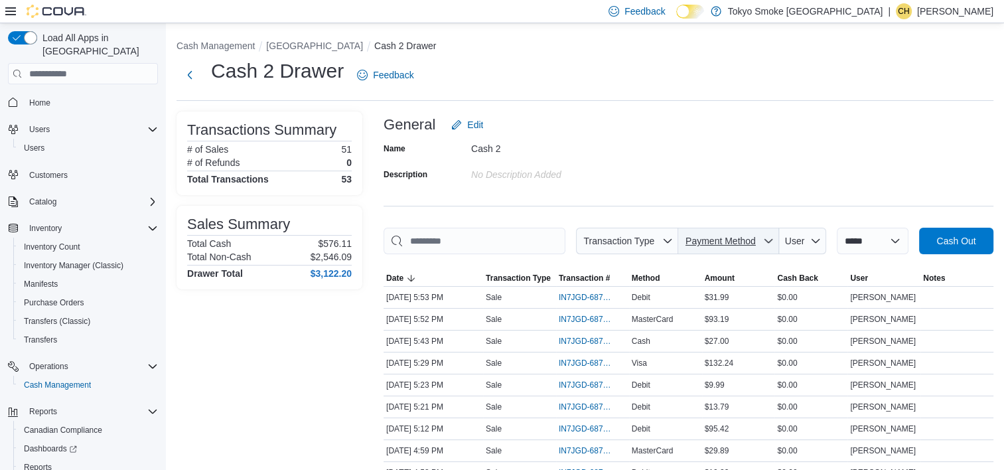
click at [740, 245] on span "Payment Method" at bounding box center [720, 240] width 70 height 11
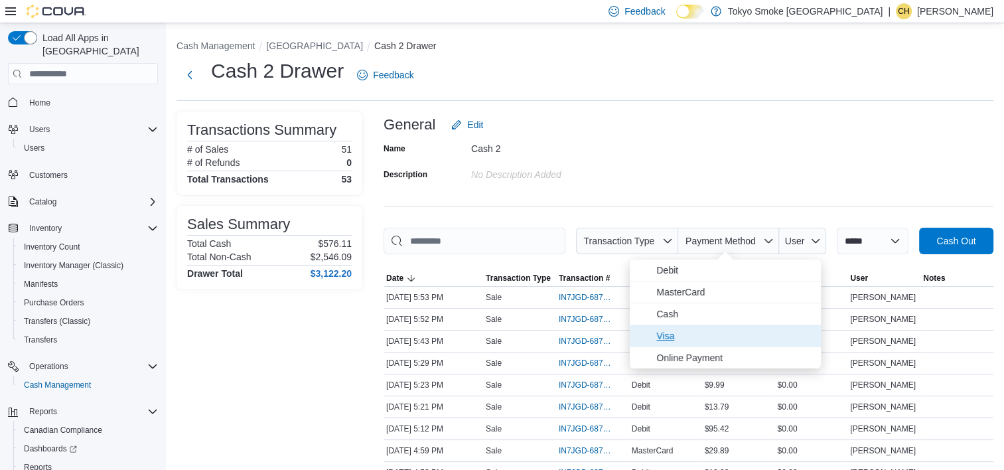
click at [726, 325] on span "Visa" at bounding box center [724, 335] width 191 height 21
type input "**********"
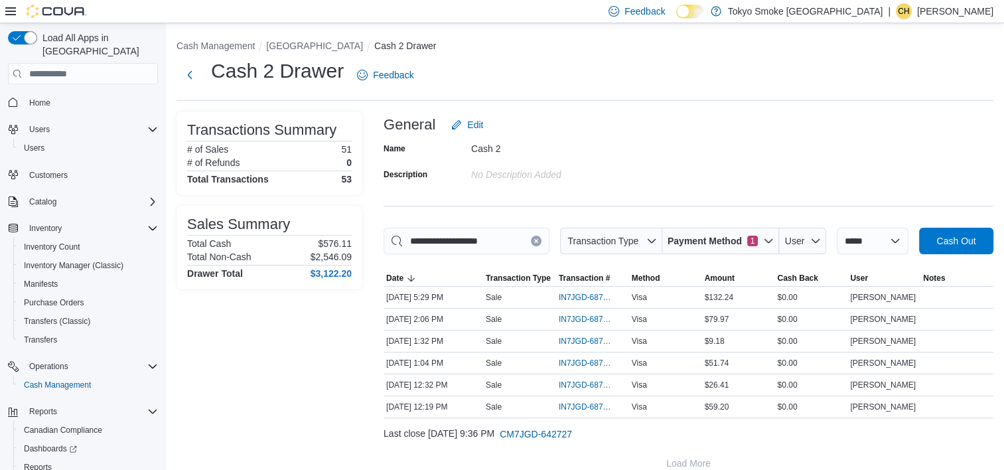
click at [690, 131] on div "General Edit" at bounding box center [688, 124] width 610 height 27
click at [688, 124] on div "General Edit" at bounding box center [688, 124] width 610 height 27
drag, startPoint x: 728, startPoint y: 250, endPoint x: 728, endPoint y: 259, distance: 8.6
click at [730, 261] on div "**********" at bounding box center [688, 323] width 610 height 190
click at [722, 249] on span "Payment Method 1" at bounding box center [720, 241] width 106 height 27
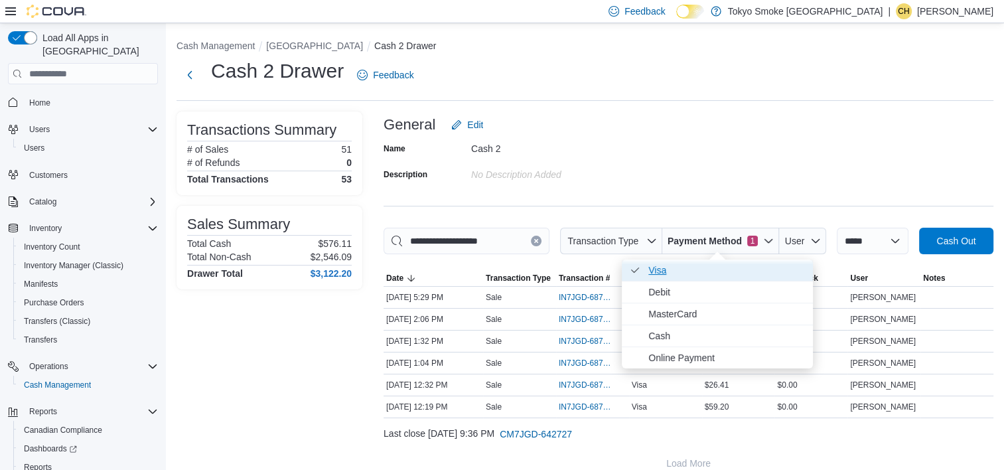
click at [722, 268] on span "Visa . Checked option." at bounding box center [726, 270] width 157 height 16
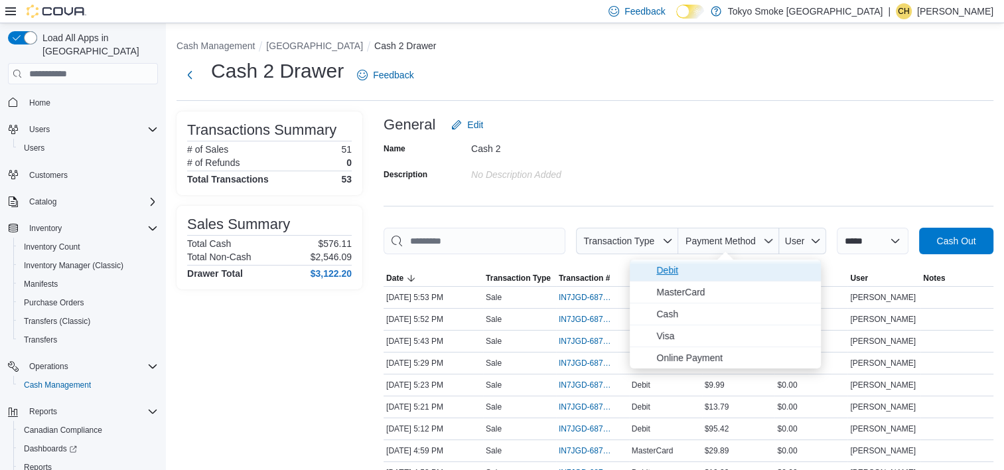
click at [730, 267] on span "Debit" at bounding box center [734, 270] width 157 height 16
type input "**********"
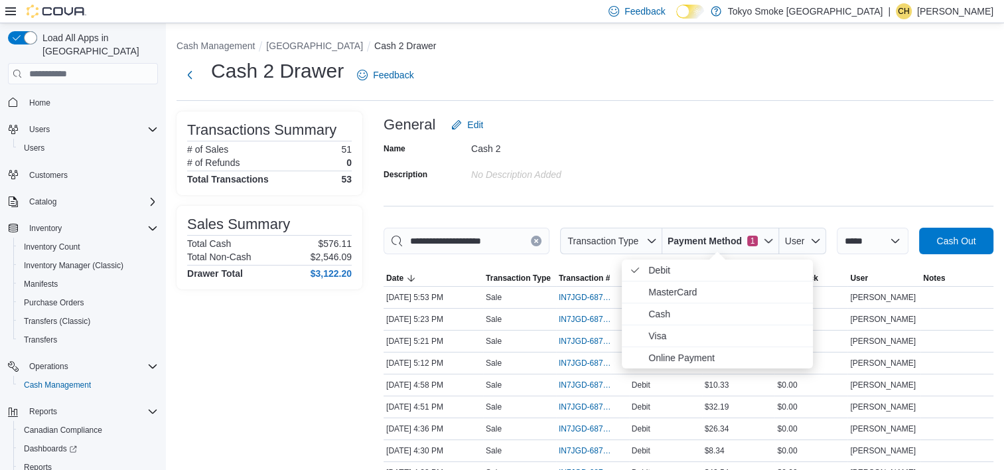
click at [735, 157] on div "Name Cash 2 Description No Description added" at bounding box center [688, 161] width 610 height 46
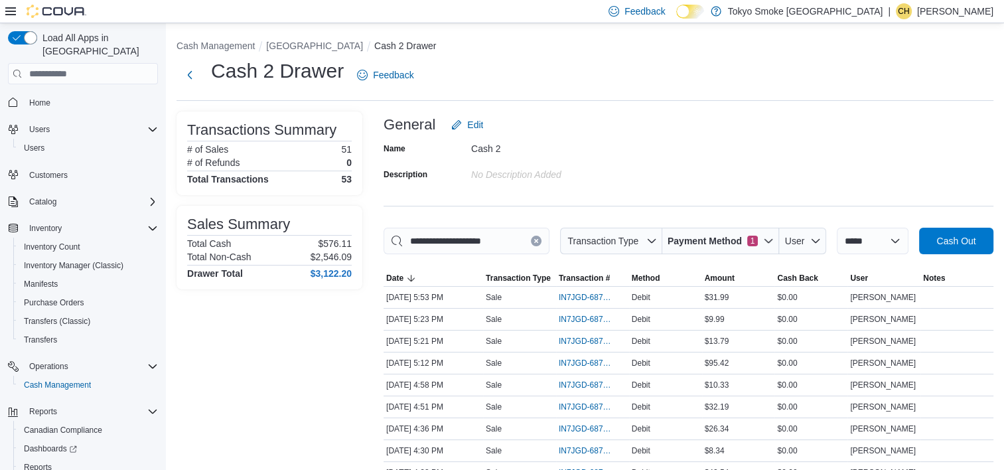
click at [736, 157] on div "Name Cash 2 Description No Description added" at bounding box center [688, 161] width 610 height 46
click at [775, 152] on div "Name Cash 2 Description No Description added" at bounding box center [688, 161] width 610 height 46
click at [742, 156] on div "Name Cash 2 Description No Description added" at bounding box center [688, 161] width 610 height 46
click at [703, 235] on span "Payment Method" at bounding box center [704, 240] width 74 height 13
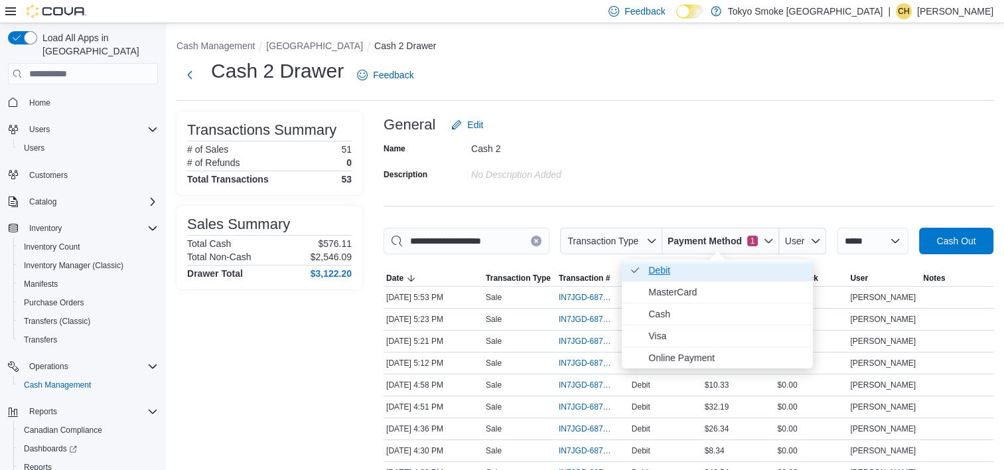
click at [702, 277] on span "Debit . Checked option." at bounding box center [726, 270] width 157 height 16
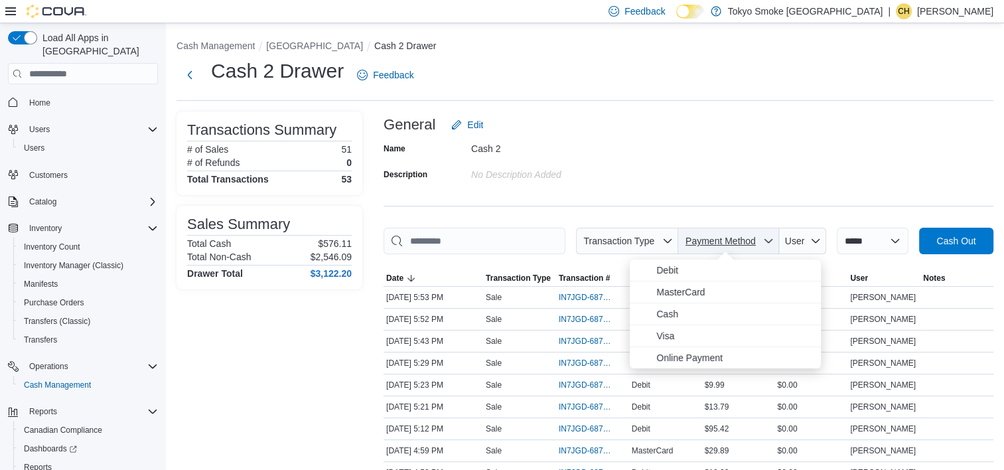
click at [716, 245] on span "Payment Method" at bounding box center [720, 240] width 70 height 11
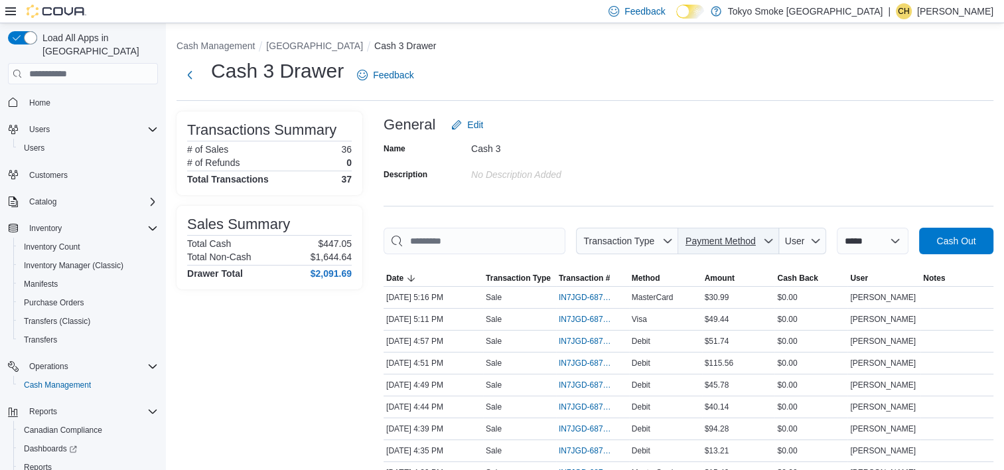
click at [727, 235] on span "Payment Method" at bounding box center [728, 241] width 90 height 27
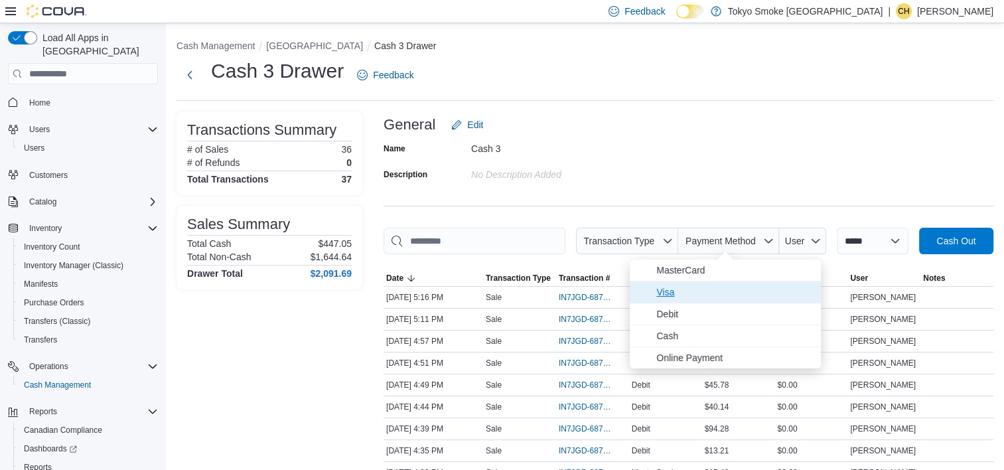
click at [724, 287] on span "Visa" at bounding box center [734, 292] width 157 height 16
type input "**********"
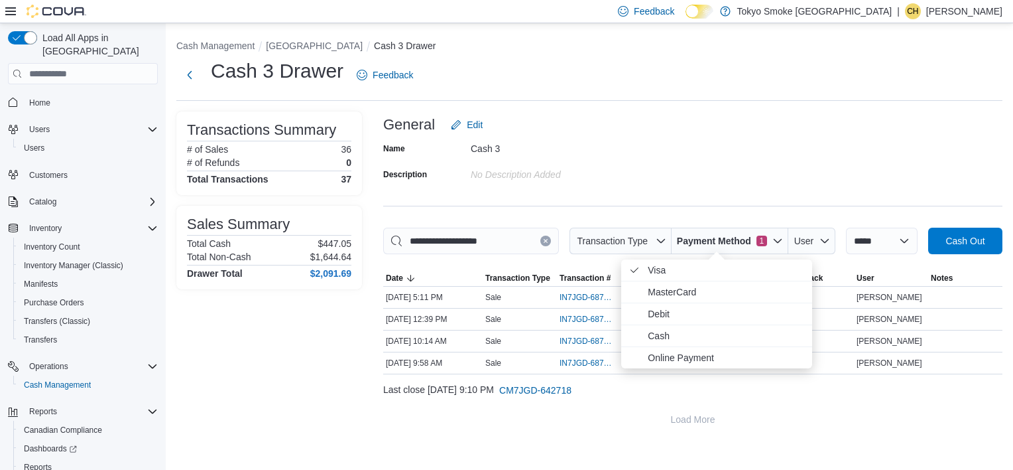
click at [735, 186] on div "**********" at bounding box center [693, 271] width 620 height 321
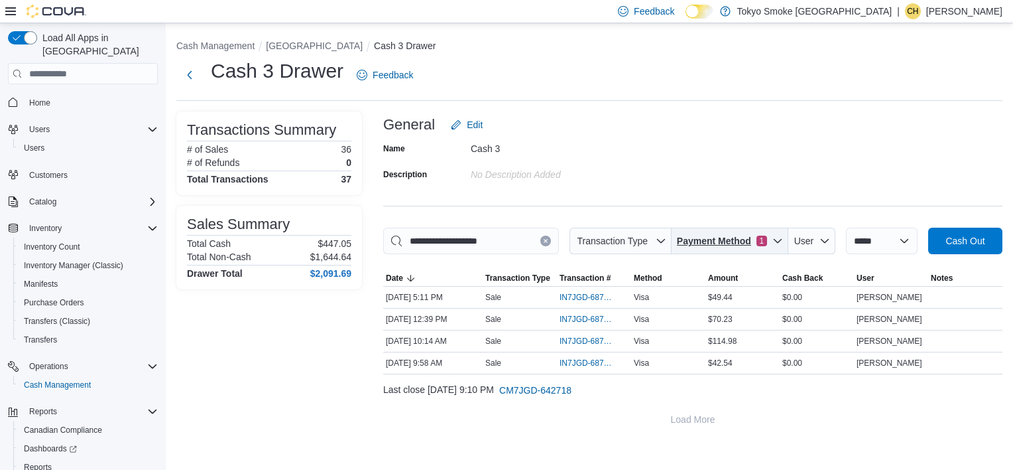
click at [700, 237] on span "Payment Method" at bounding box center [714, 240] width 74 height 13
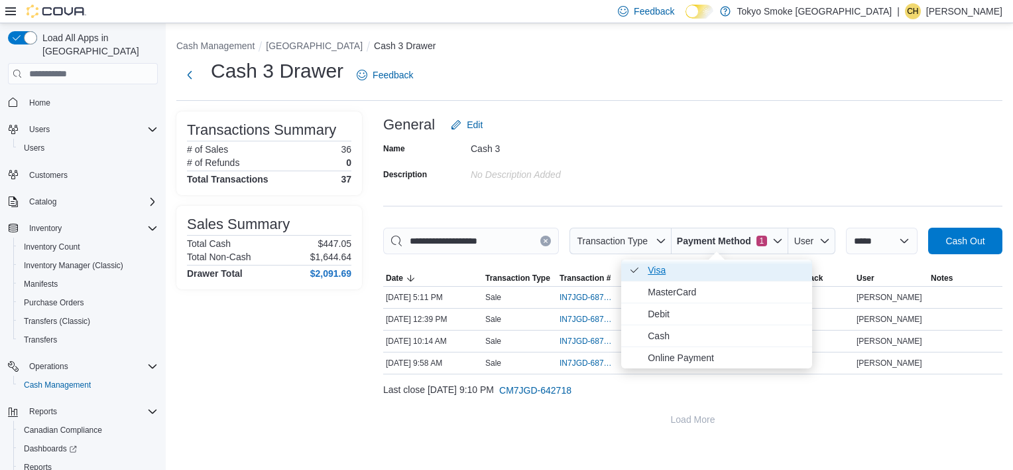
click at [683, 267] on span "Visa . Checked option." at bounding box center [726, 270] width 157 height 16
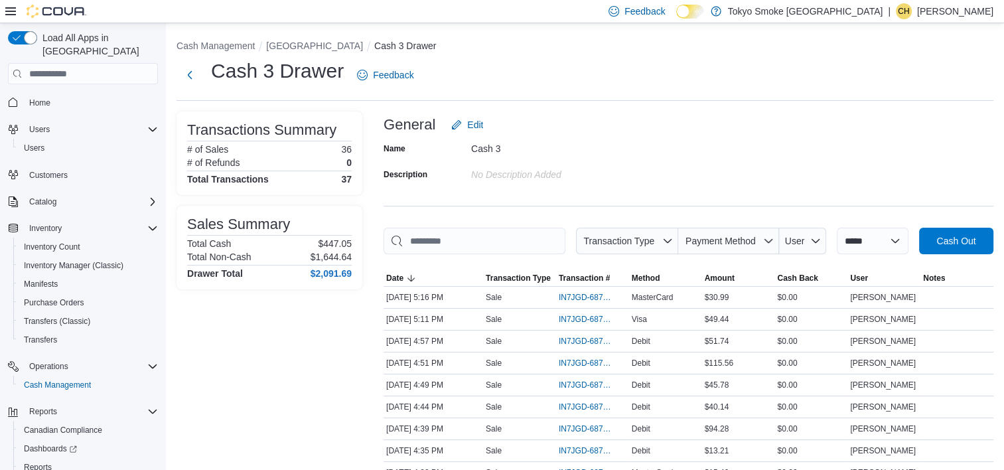
drag, startPoint x: 699, startPoint y: 182, endPoint x: 723, endPoint y: 151, distance: 38.7
click at [700, 182] on div "Name Cash 3 Description No Description added" at bounding box center [688, 161] width 610 height 46
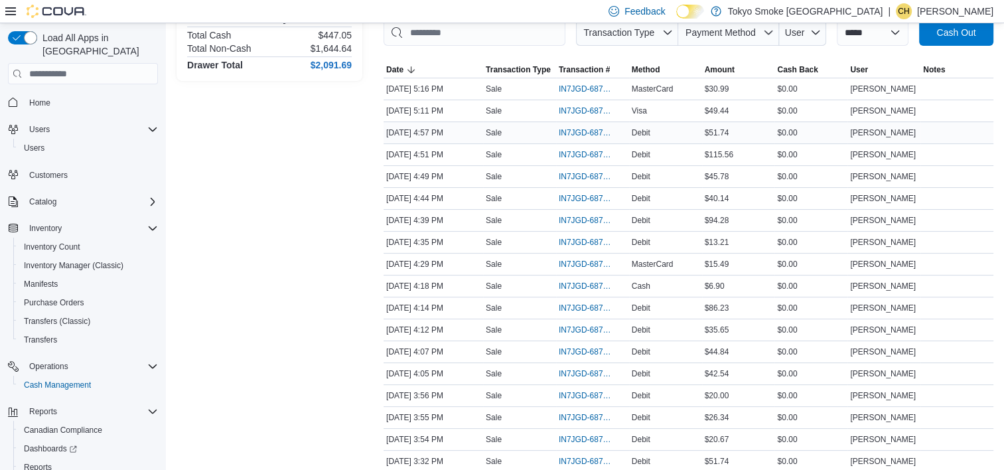
scroll to position [265, 0]
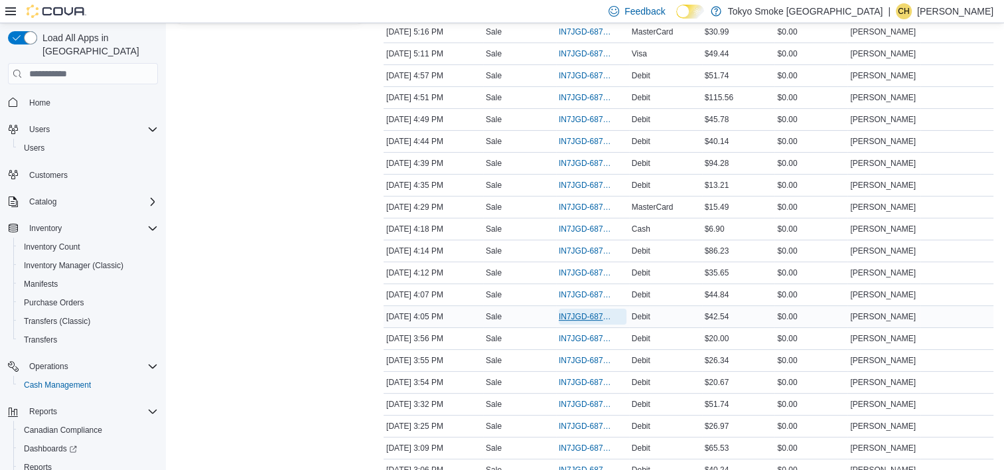
click at [597, 316] on span "IN7JGD-6877722" at bounding box center [585, 316] width 54 height 11
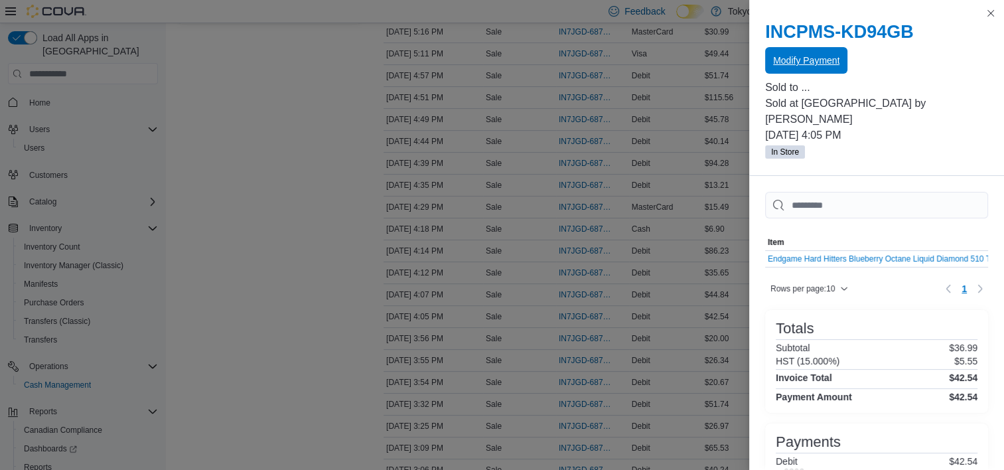
click at [813, 53] on span "Modify Payment" at bounding box center [806, 60] width 66 height 27
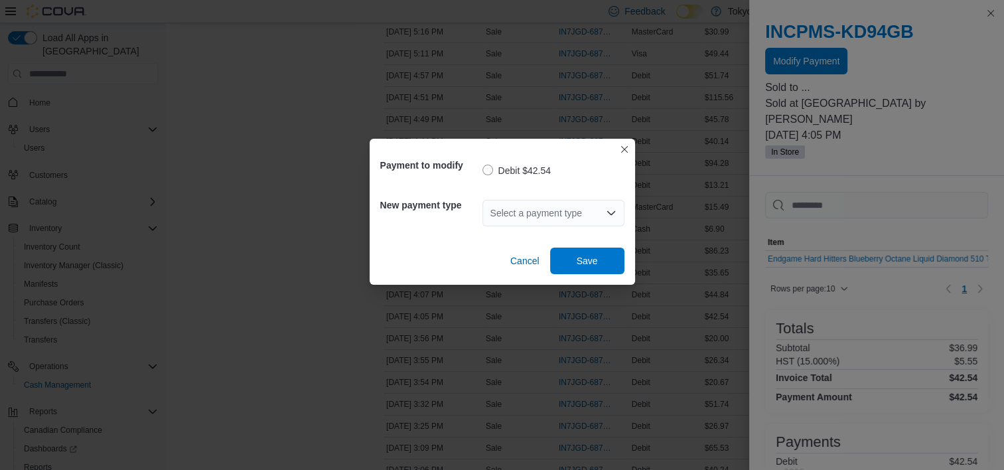
click at [562, 212] on div "Select a payment type" at bounding box center [553, 213] width 142 height 27
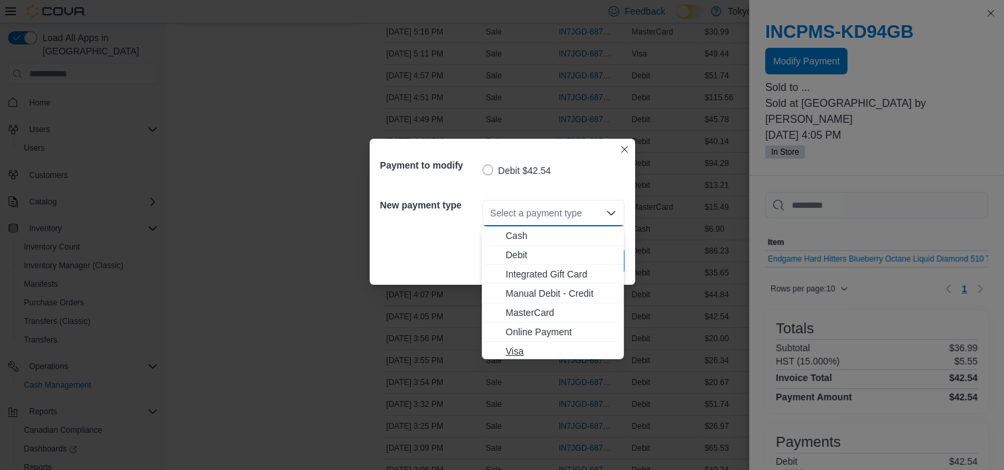
click at [548, 358] on button "Visa" at bounding box center [553, 351] width 142 height 19
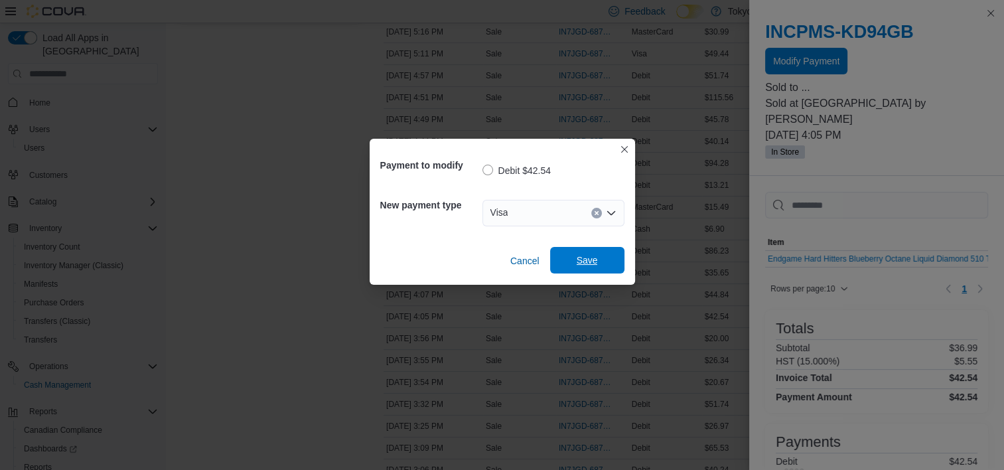
click at [584, 256] on span "Save" at bounding box center [586, 259] width 21 height 13
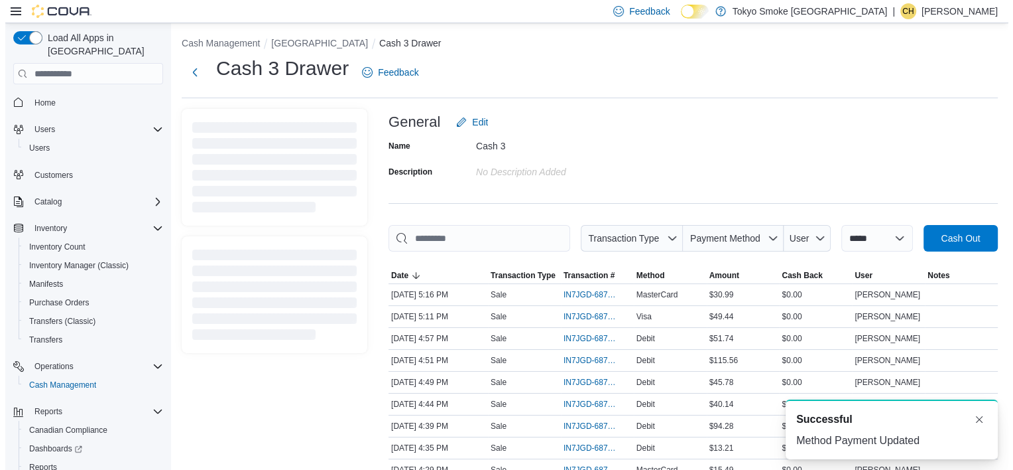
scroll to position [0, 0]
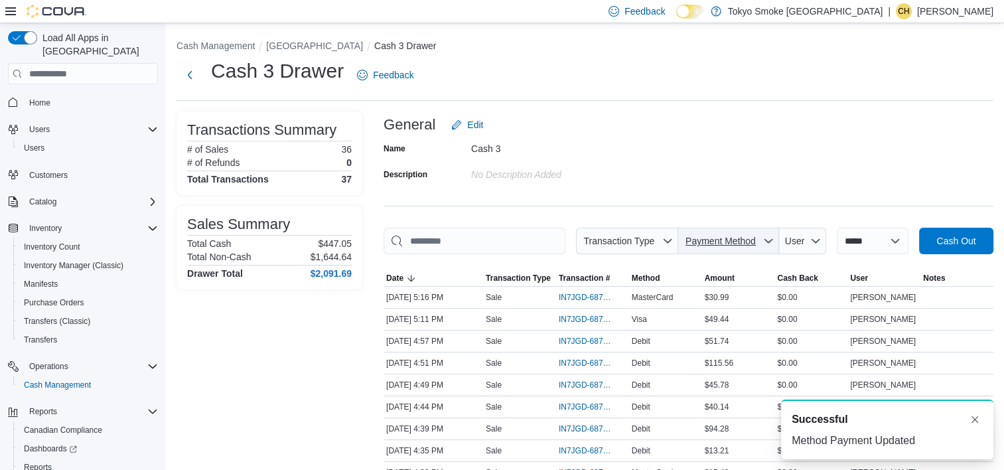
click at [728, 241] on span "Payment Method" at bounding box center [720, 240] width 70 height 11
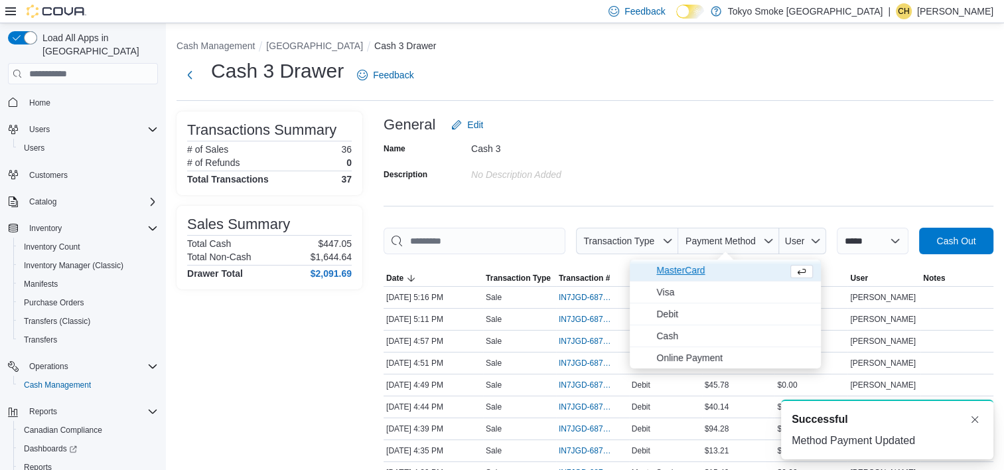
click at [720, 268] on span "MasterCard" at bounding box center [719, 270] width 126 height 16
type input "**********"
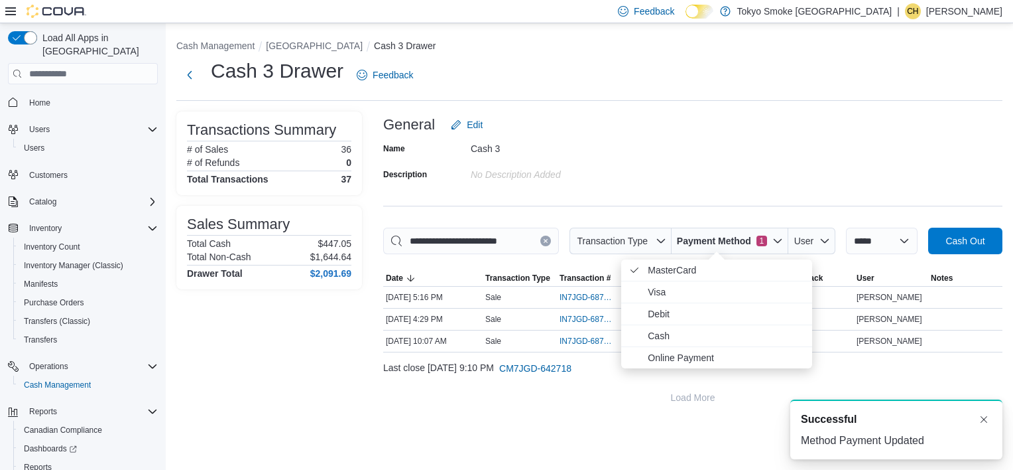
click at [716, 198] on div "**********" at bounding box center [693, 260] width 620 height 299
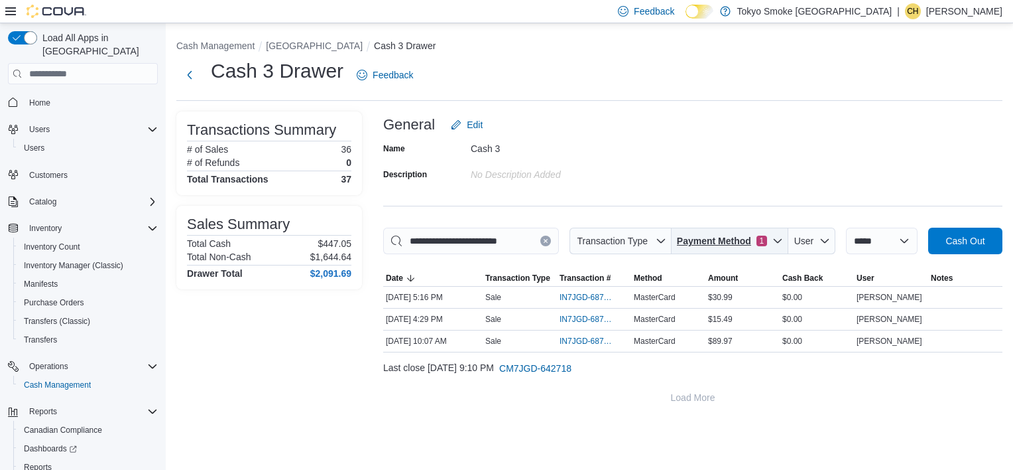
click at [714, 252] on span "Payment Method 1" at bounding box center [730, 241] width 106 height 27
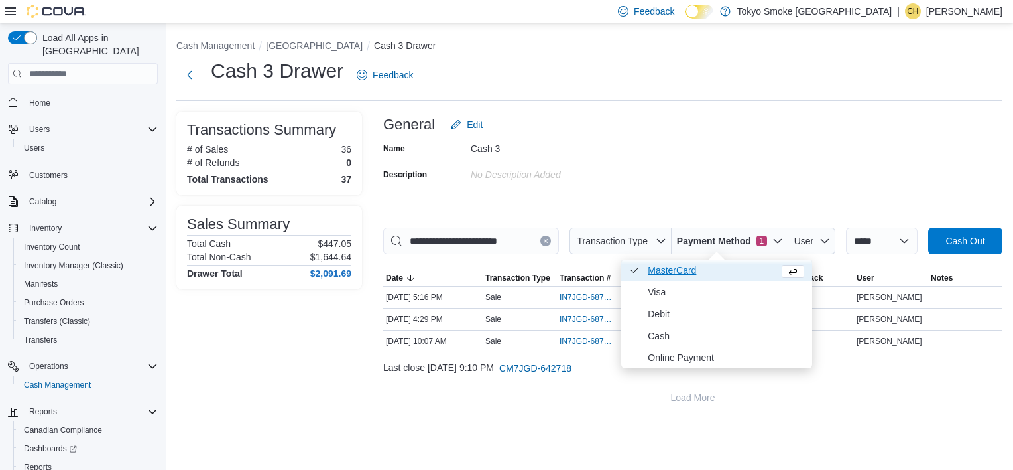
click at [708, 269] on span "MasterCard . Checked option." at bounding box center [711, 270] width 126 height 16
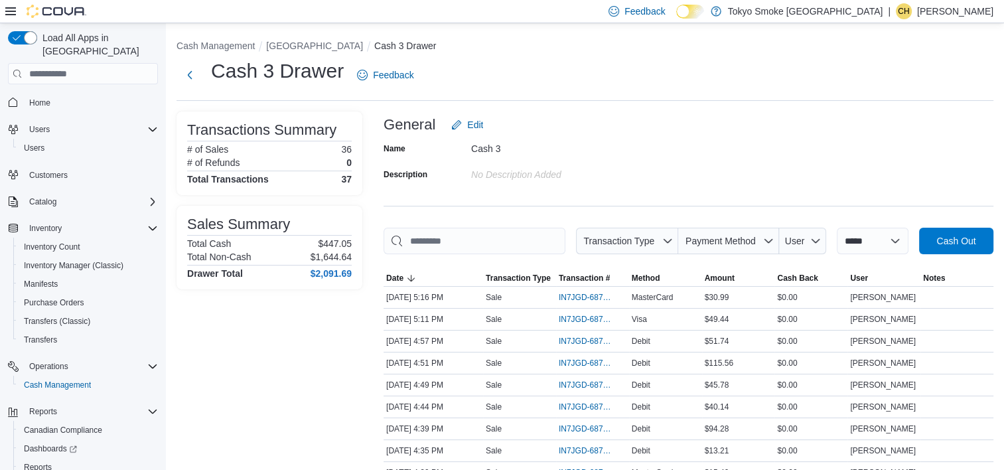
click at [722, 239] on span "Payment Method" at bounding box center [720, 240] width 70 height 11
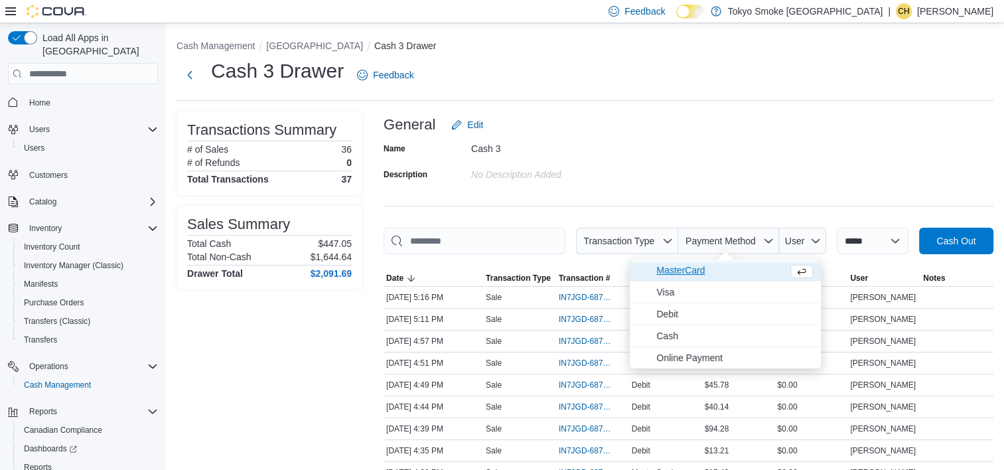
click at [724, 279] on span "MasterCard" at bounding box center [724, 269] width 191 height 21
type input "**********"
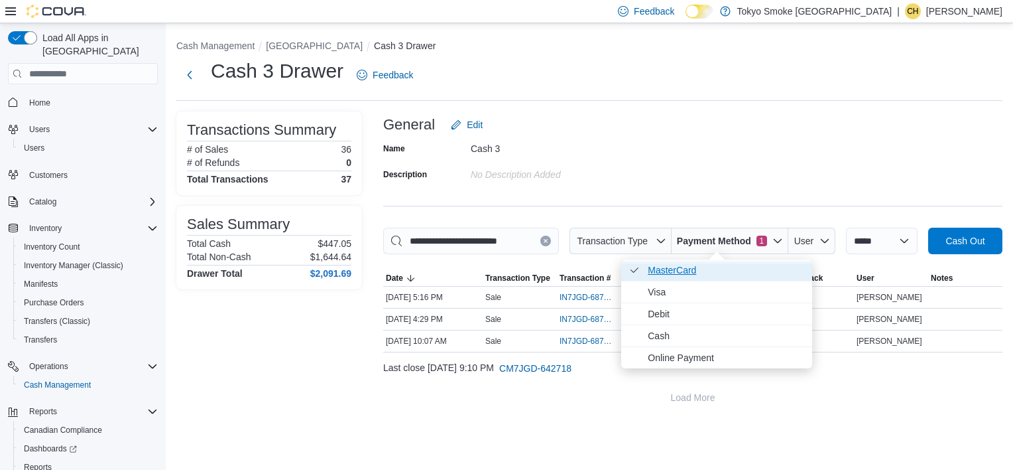
click at [724, 271] on span "MasterCard . Checked option." at bounding box center [726, 270] width 157 height 16
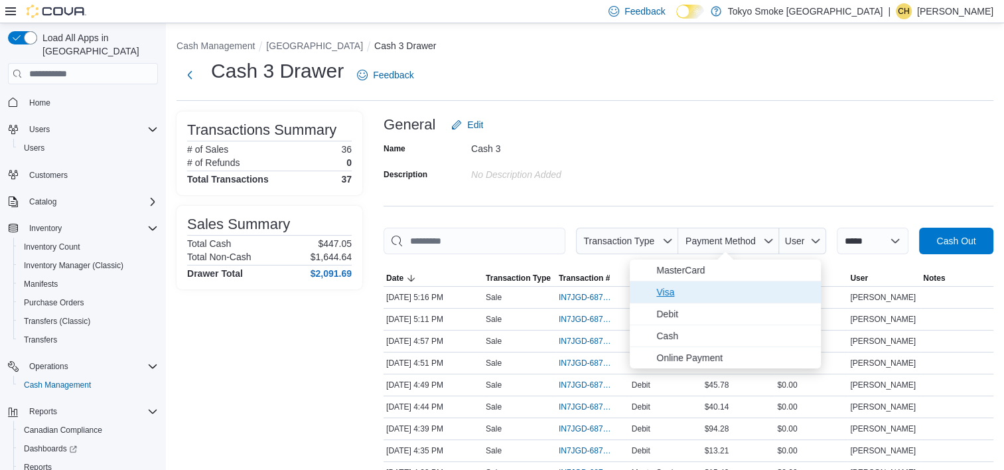
click at [718, 294] on span "Visa" at bounding box center [734, 292] width 157 height 16
type input "**********"
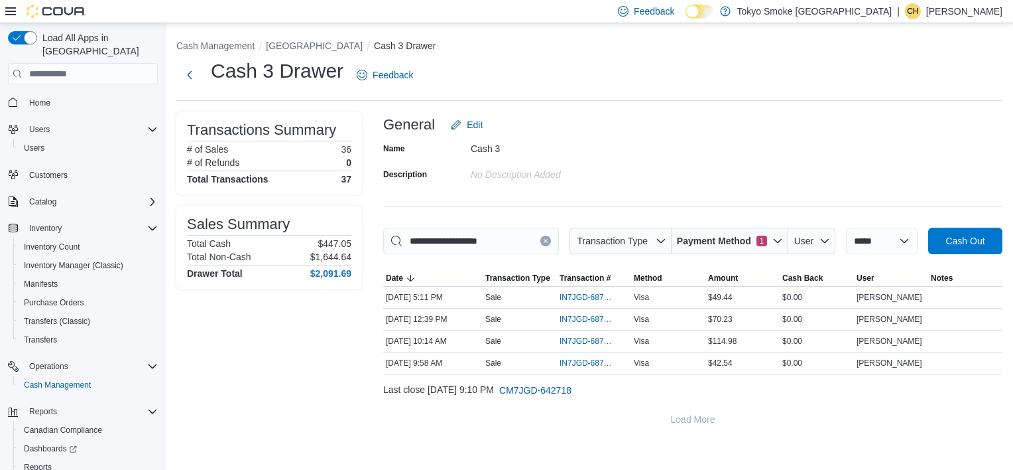
click at [732, 181] on div "Name Cash 3 Description No Description added" at bounding box center [693, 161] width 620 height 46
click at [793, 166] on div "Name Cash 3 Description No Description added" at bounding box center [693, 161] width 620 height 46
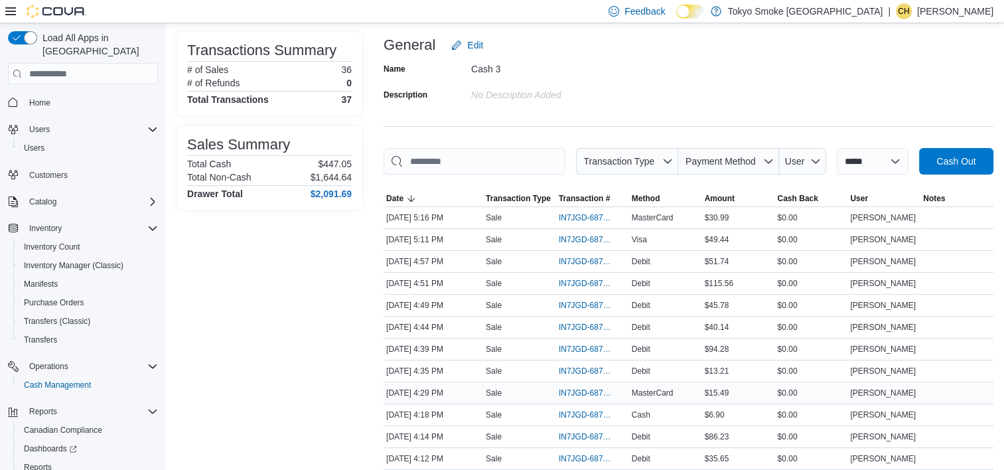
scroll to position [199, 0]
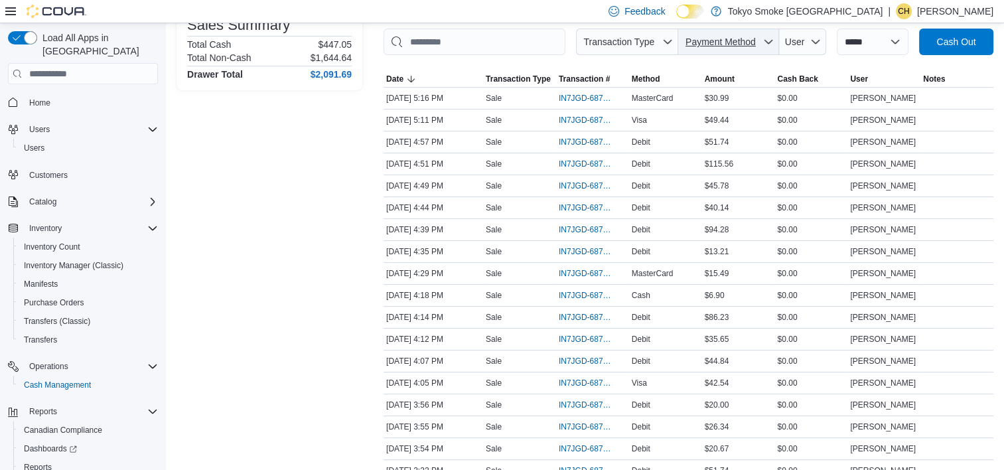
click at [709, 45] on span "Payment Method" at bounding box center [720, 41] width 70 height 11
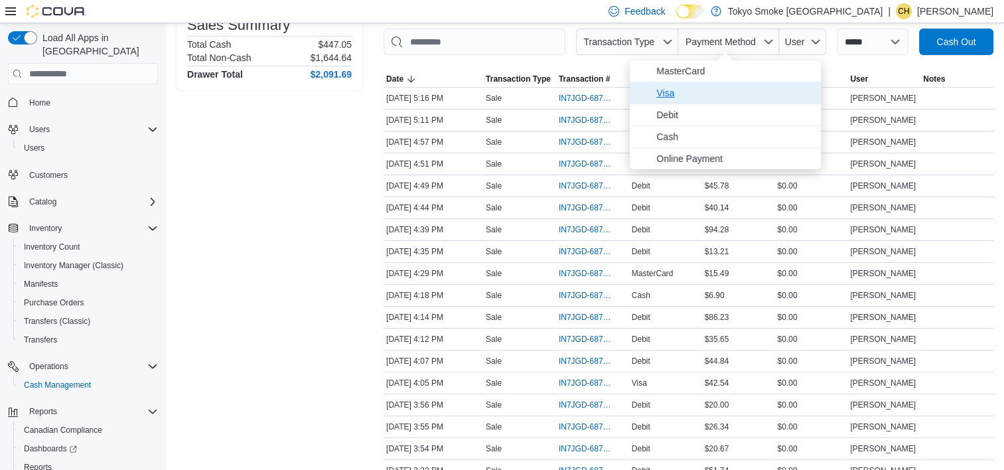
click at [727, 87] on span "Visa" at bounding box center [734, 93] width 157 height 16
type input "**********"
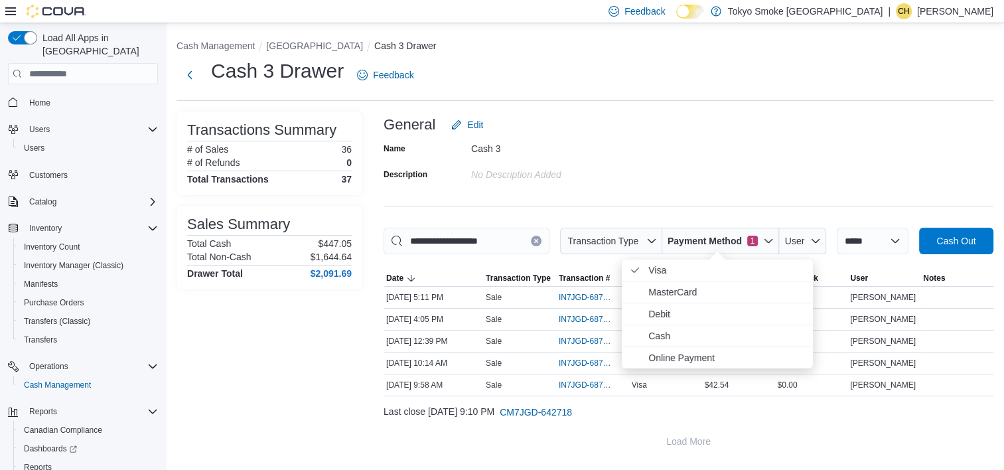
scroll to position [0, 0]
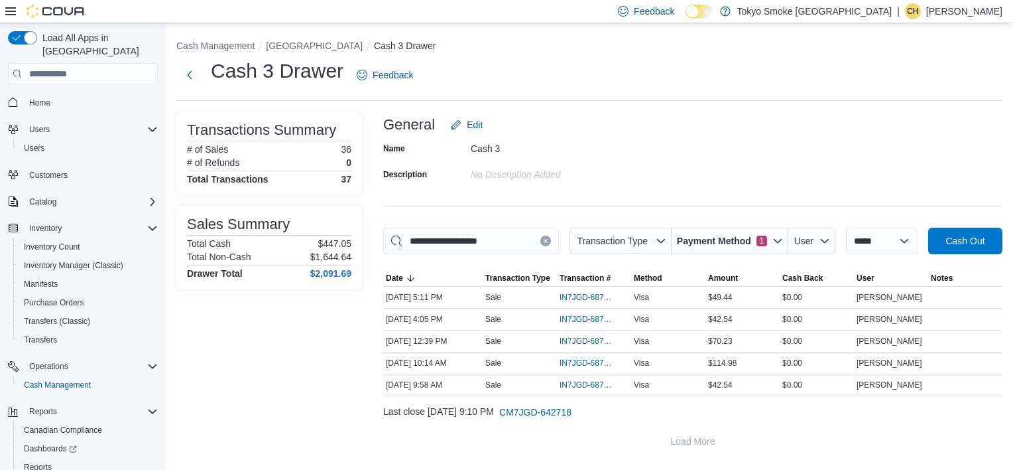
click at [953, 172] on div "Name Cash 3 Description No Description added" at bounding box center [693, 161] width 620 height 46
click at [682, 242] on span "Payment Method" at bounding box center [714, 240] width 74 height 13
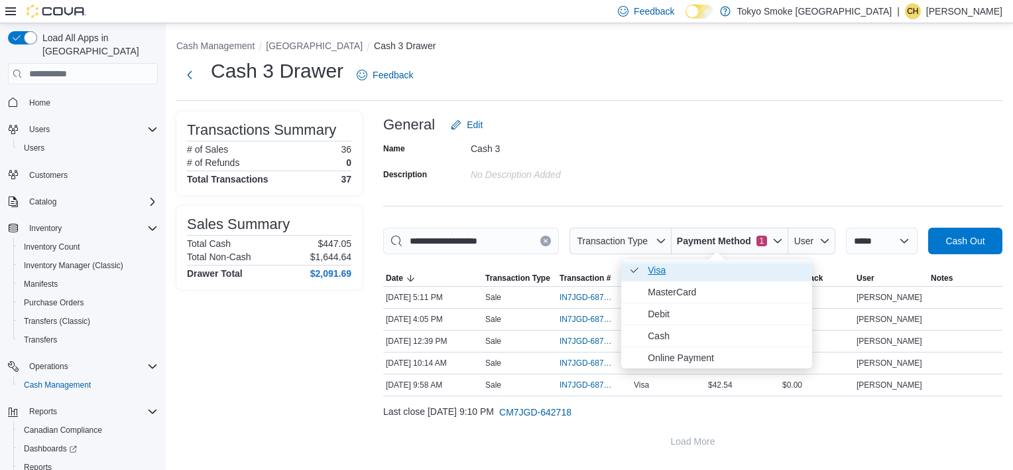
click at [686, 273] on span "Visa . Checked option." at bounding box center [726, 270] width 157 height 16
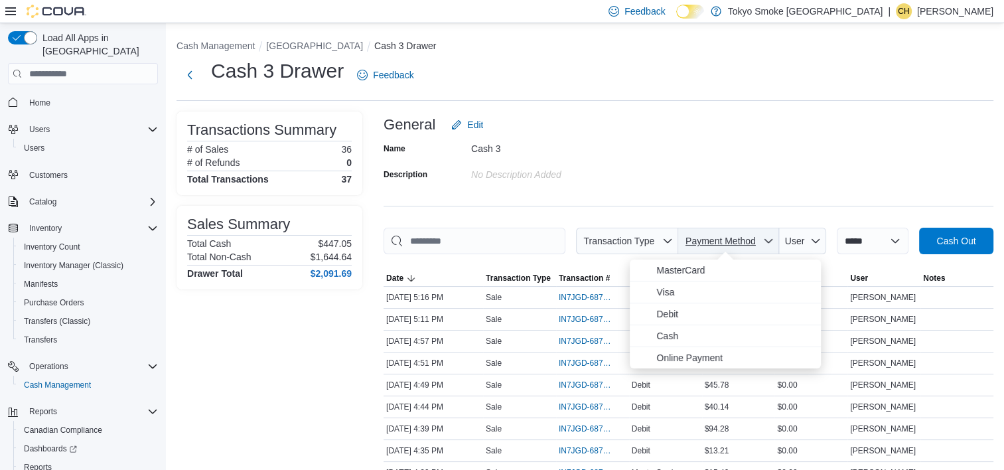
click at [702, 246] on span "Payment Method" at bounding box center [720, 240] width 74 height 13
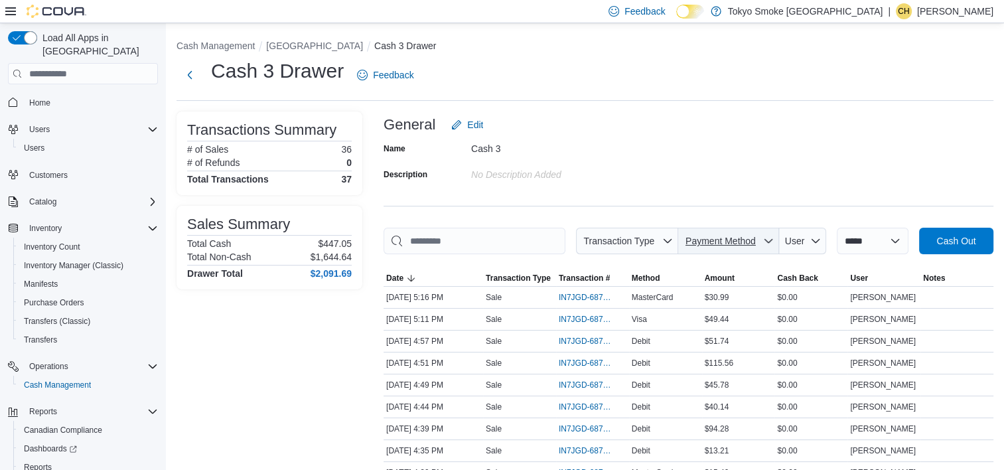
click at [702, 240] on span "Payment Method" at bounding box center [720, 240] width 70 height 11
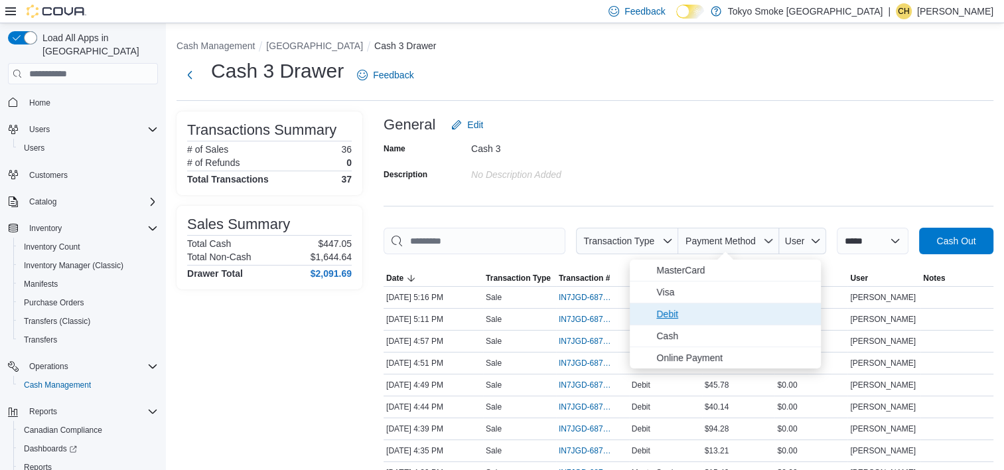
click at [705, 312] on span "Debit" at bounding box center [734, 314] width 157 height 16
type input "**********"
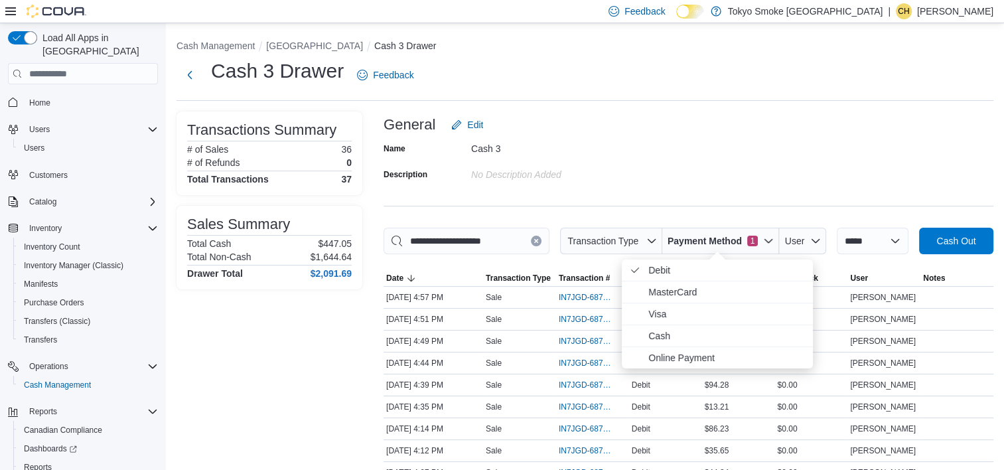
click at [747, 153] on div "Name Cash 3 Description No Description added" at bounding box center [688, 161] width 610 height 46
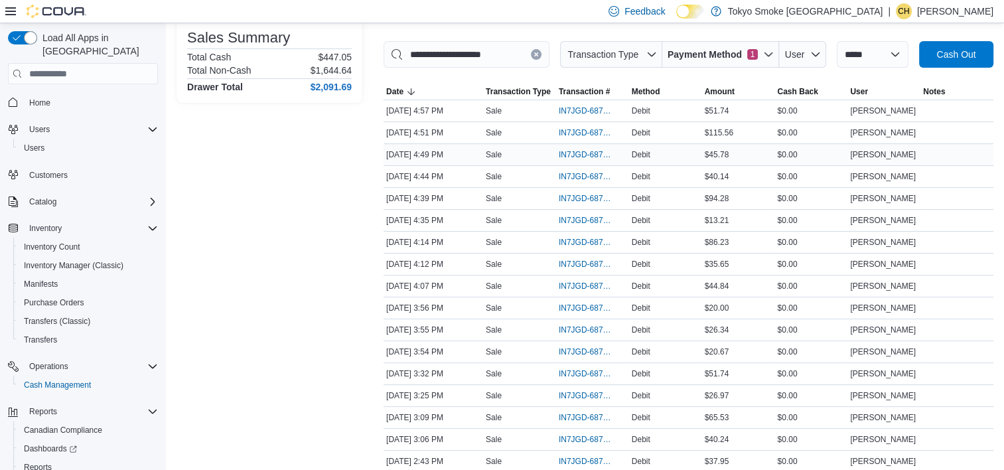
scroll to position [199, 0]
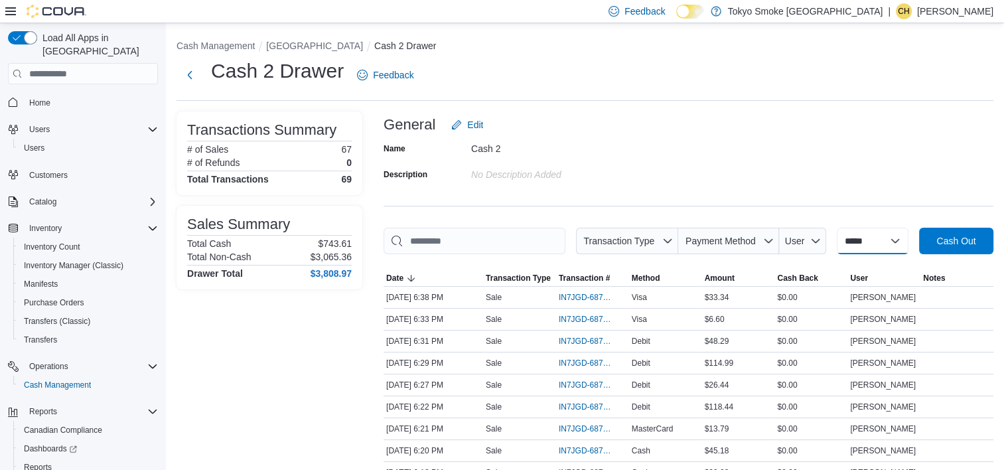
click at [885, 239] on select "**********" at bounding box center [872, 241] width 72 height 27
select select "*********"
click at [836, 228] on select "**********" at bounding box center [872, 241] width 72 height 27
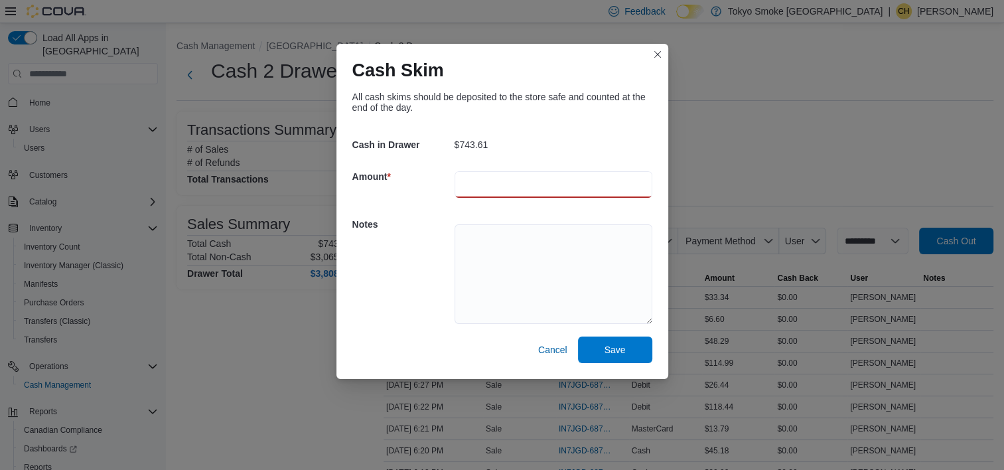
click at [508, 182] on input "number" at bounding box center [553, 184] width 198 height 27
type input "***"
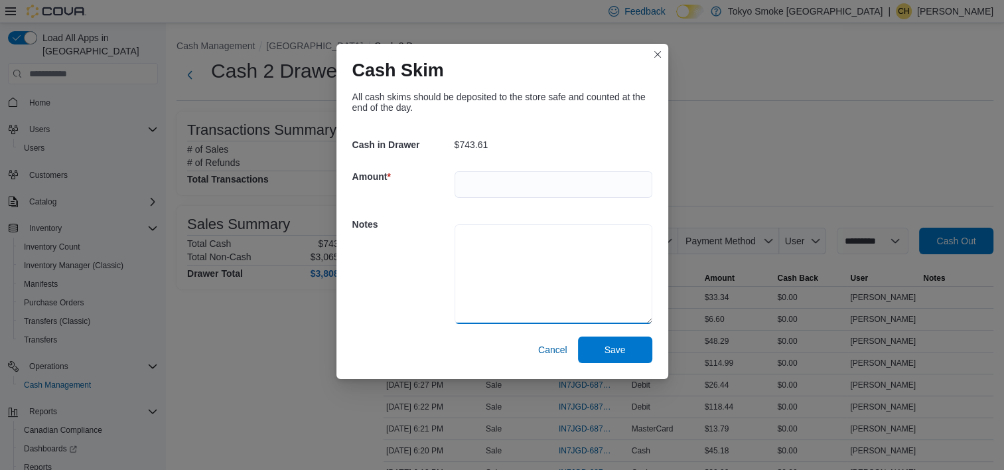
click at [549, 273] on textarea at bounding box center [553, 273] width 198 height 99
type textarea "******"
click at [605, 348] on span "Save" at bounding box center [614, 348] width 21 height 13
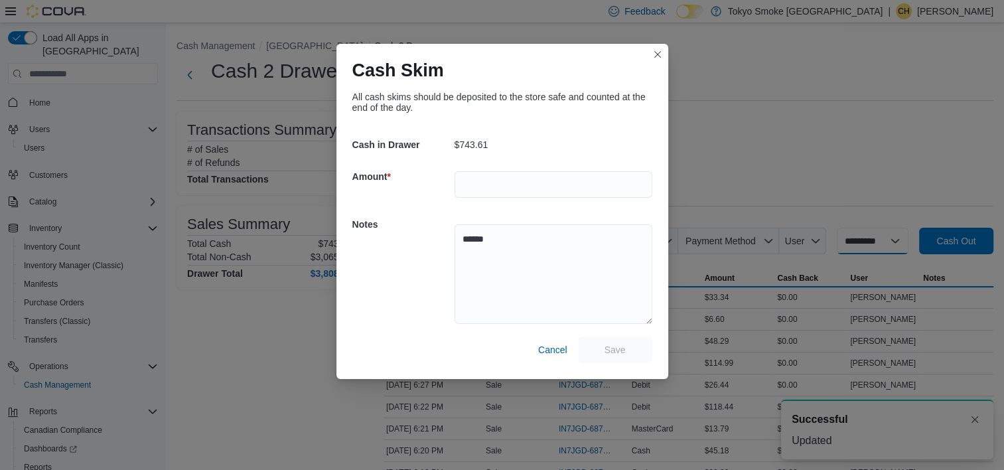
select select
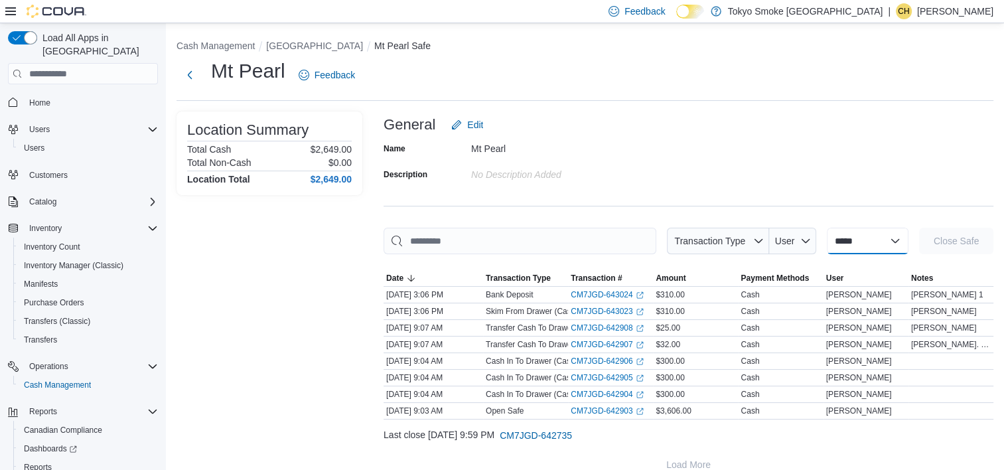
click at [854, 236] on select "**********" at bounding box center [867, 241] width 82 height 27
select select "**********"
click at [826, 228] on select "**********" at bounding box center [867, 241] width 82 height 27
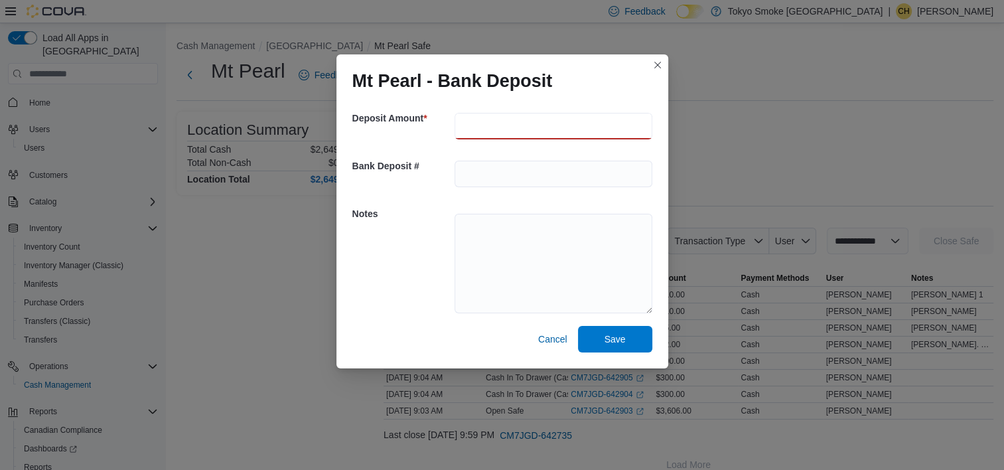
click at [522, 125] on input "number" at bounding box center [553, 126] width 198 height 27
type input "***"
click at [429, 269] on div "Notes" at bounding box center [502, 262] width 300 height 128
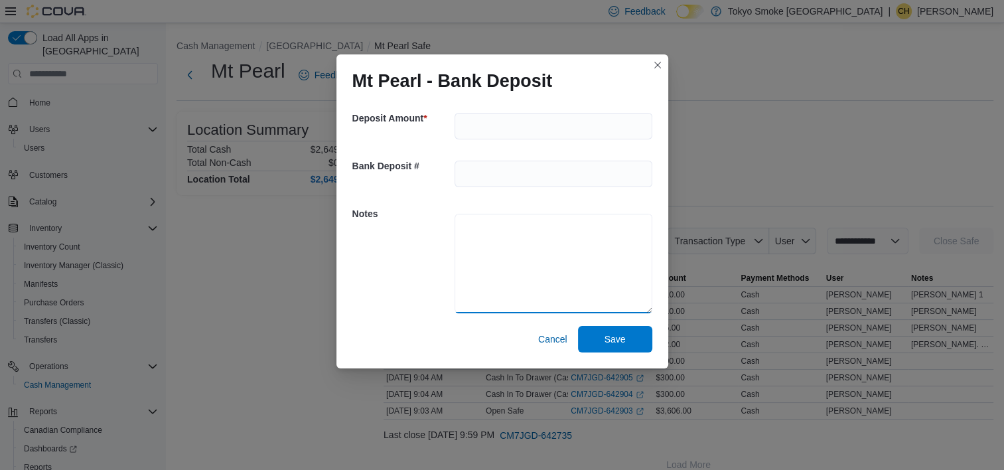
click at [470, 249] on textarea at bounding box center [553, 263] width 198 height 99
type textarea "******"
click at [616, 333] on span "Save" at bounding box center [614, 338] width 21 height 13
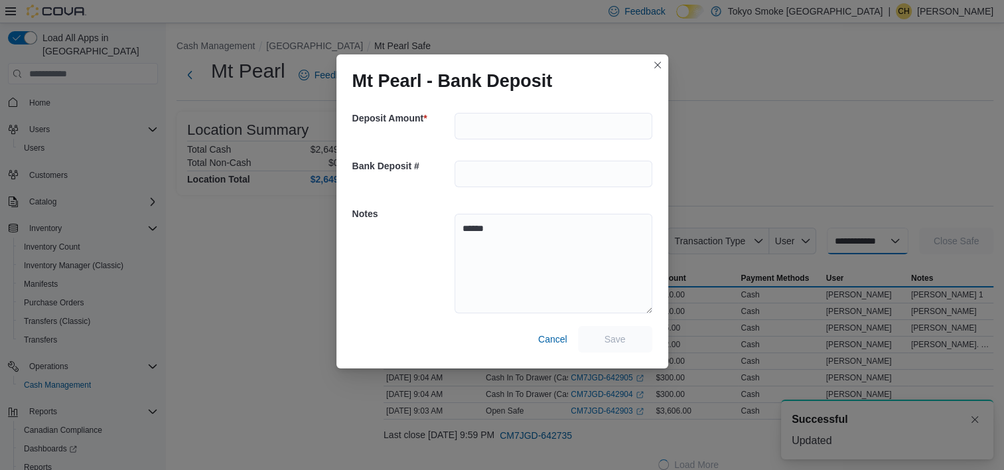
select select
